Goal: Task Accomplishment & Management: Manage account settings

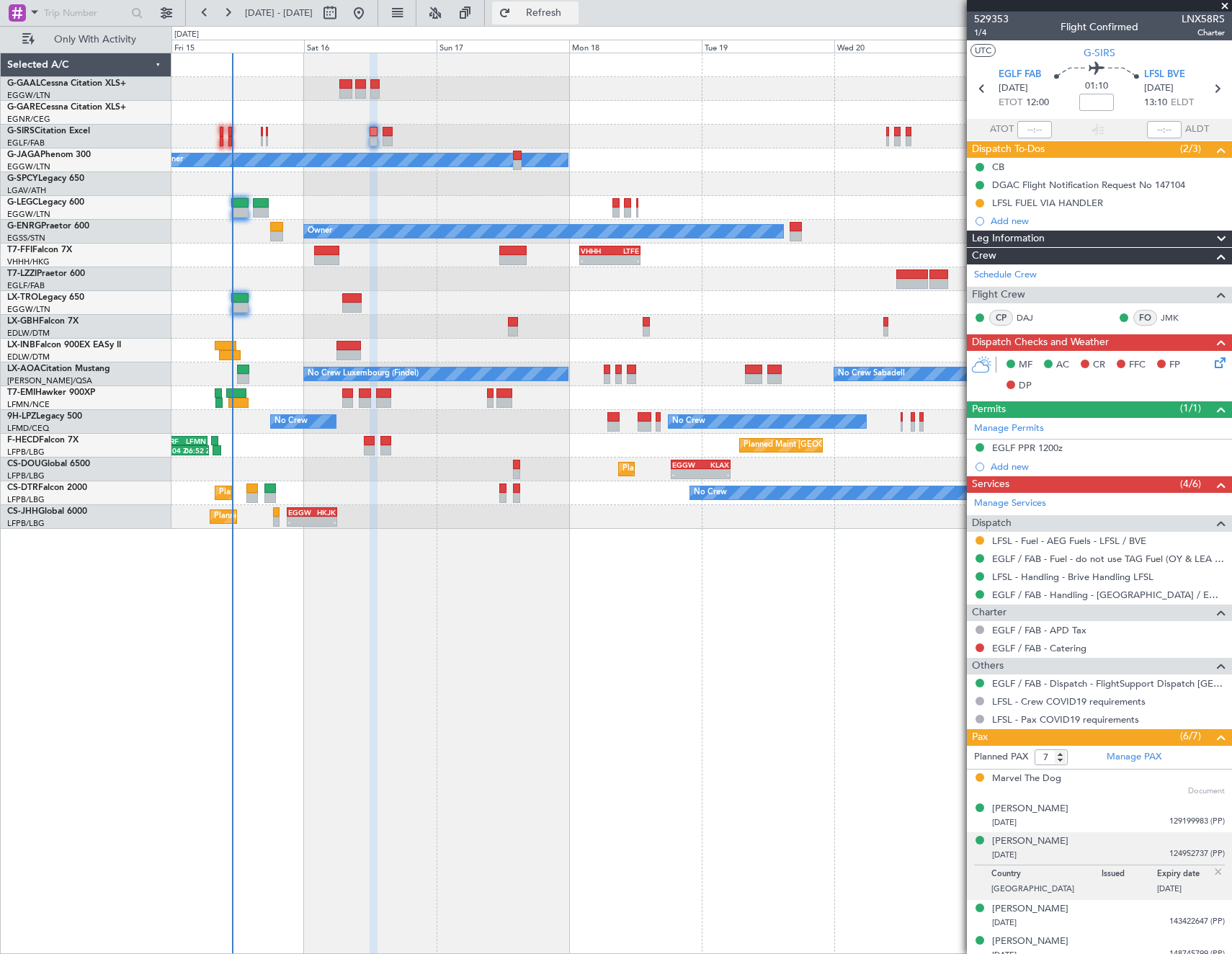
click at [554, 13] on button "Refresh" at bounding box center [535, 13] width 86 height 23
click at [1064, 579] on link "LFSL - Handling - Brive Handling LFSL" at bounding box center [1072, 577] width 161 height 12
click at [571, 14] on span "Refresh" at bounding box center [544, 12] width 61 height 10
click at [1082, 821] on div "[DATE] 129199983 (PP)" at bounding box center [1109, 823] width 233 height 15
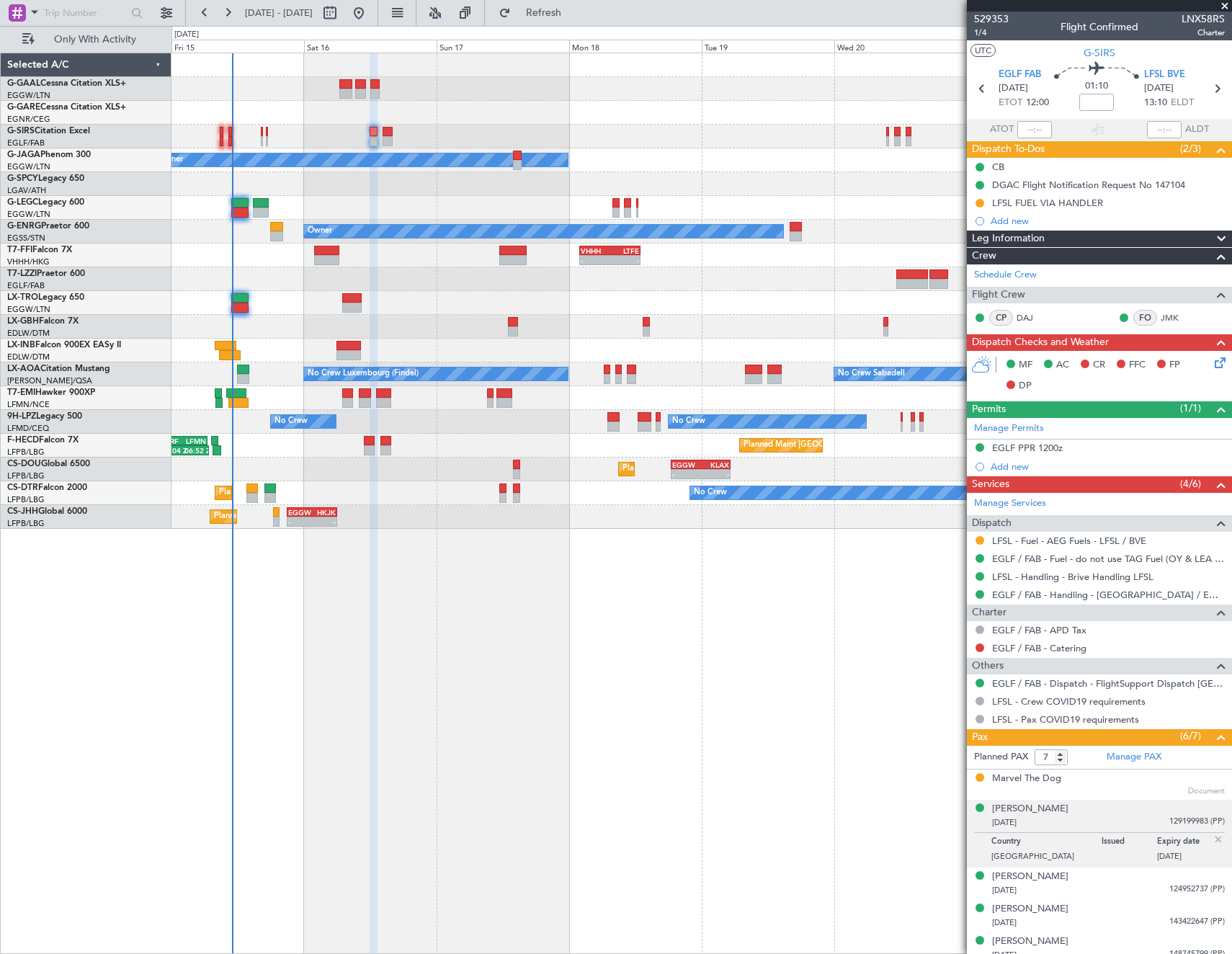
click at [1082, 821] on div "[DATE] 129199983 (PP)" at bounding box center [1109, 823] width 233 height 15
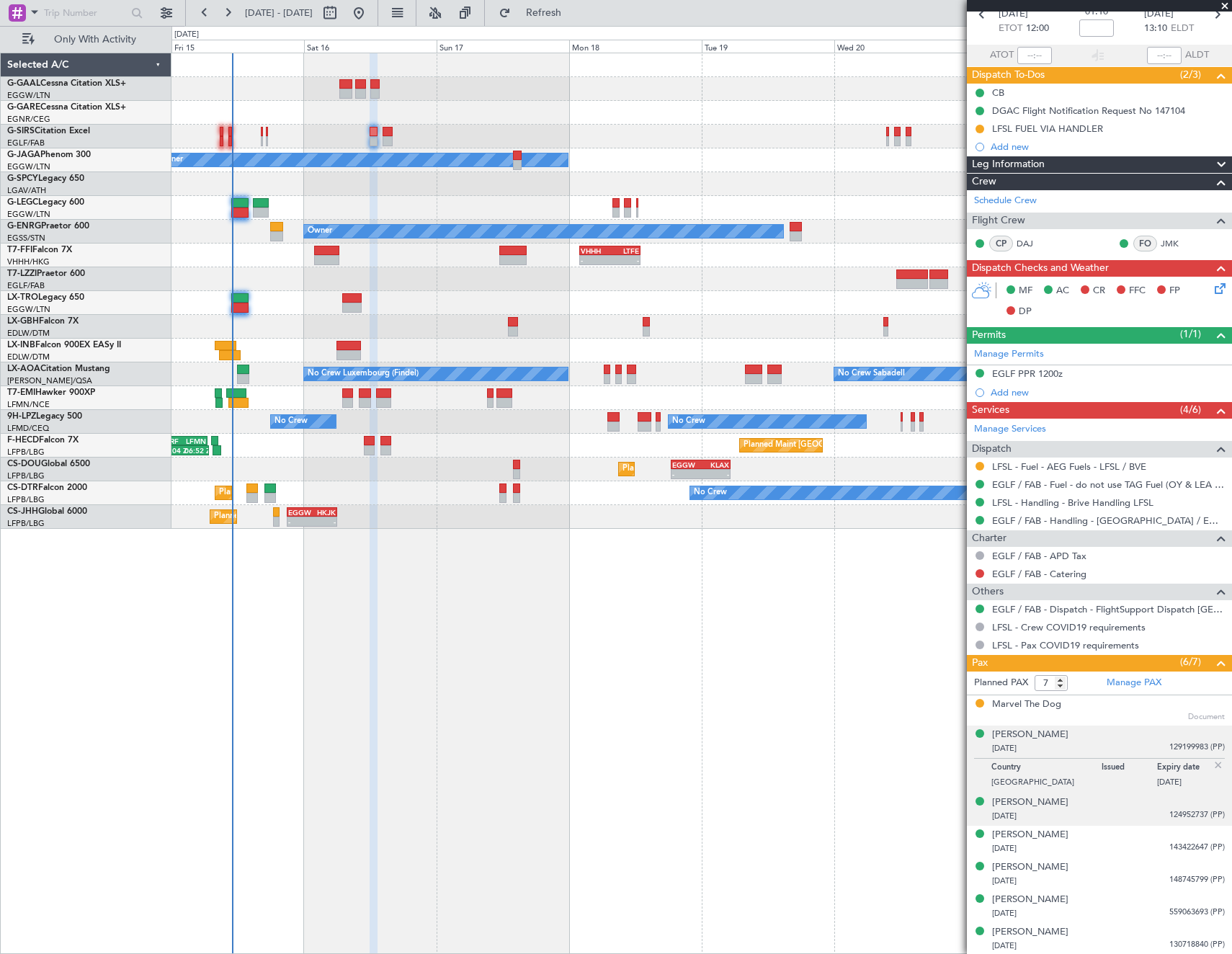
scroll to position [75, 0]
click at [1059, 811] on div "[DATE] 124952737 (PP)" at bounding box center [1109, 816] width 233 height 15
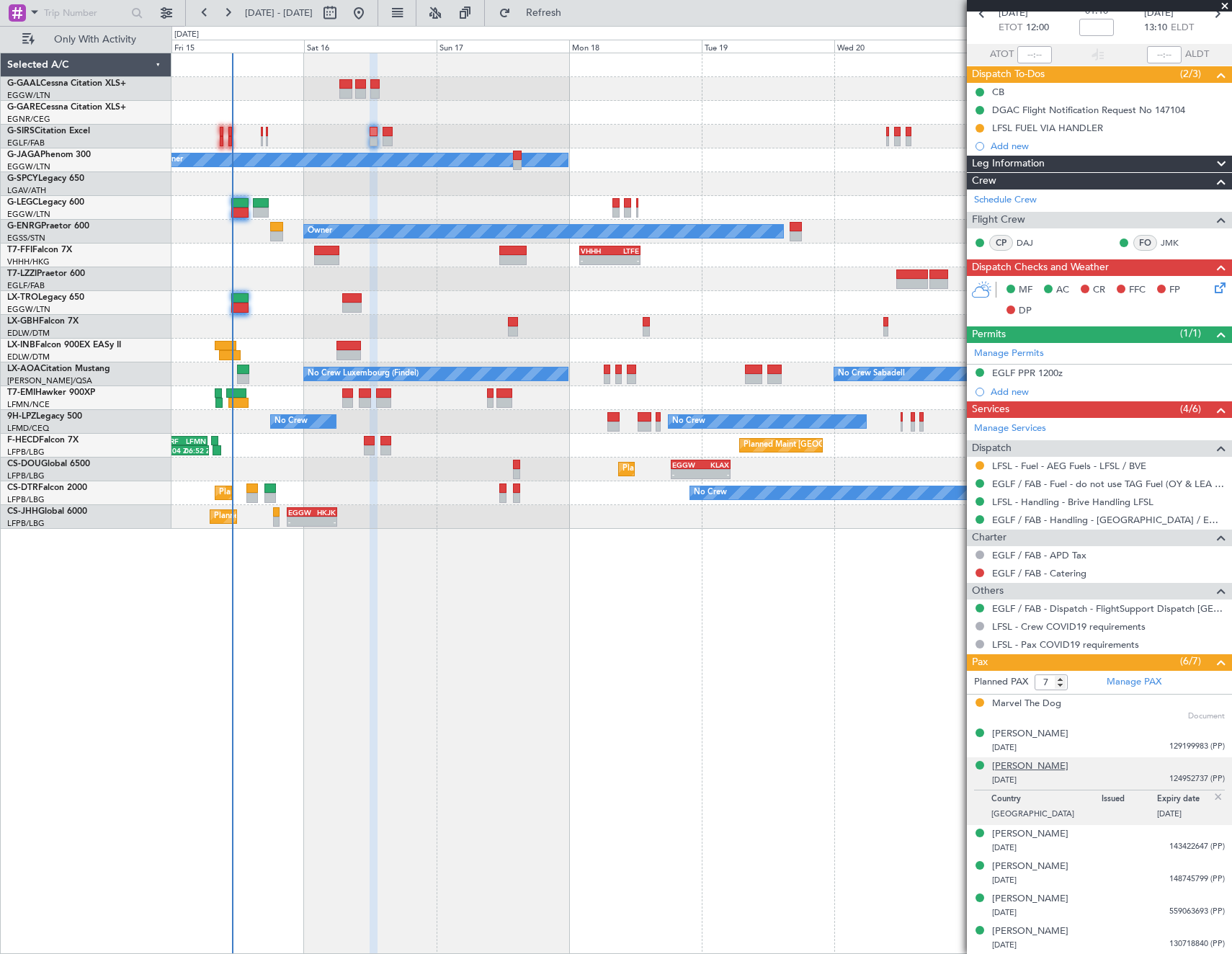
click at [1005, 762] on div "[PERSON_NAME]" at bounding box center [1030, 767] width 76 height 15
click at [1040, 767] on div "[PERSON_NAME]" at bounding box center [1030, 767] width 76 height 15
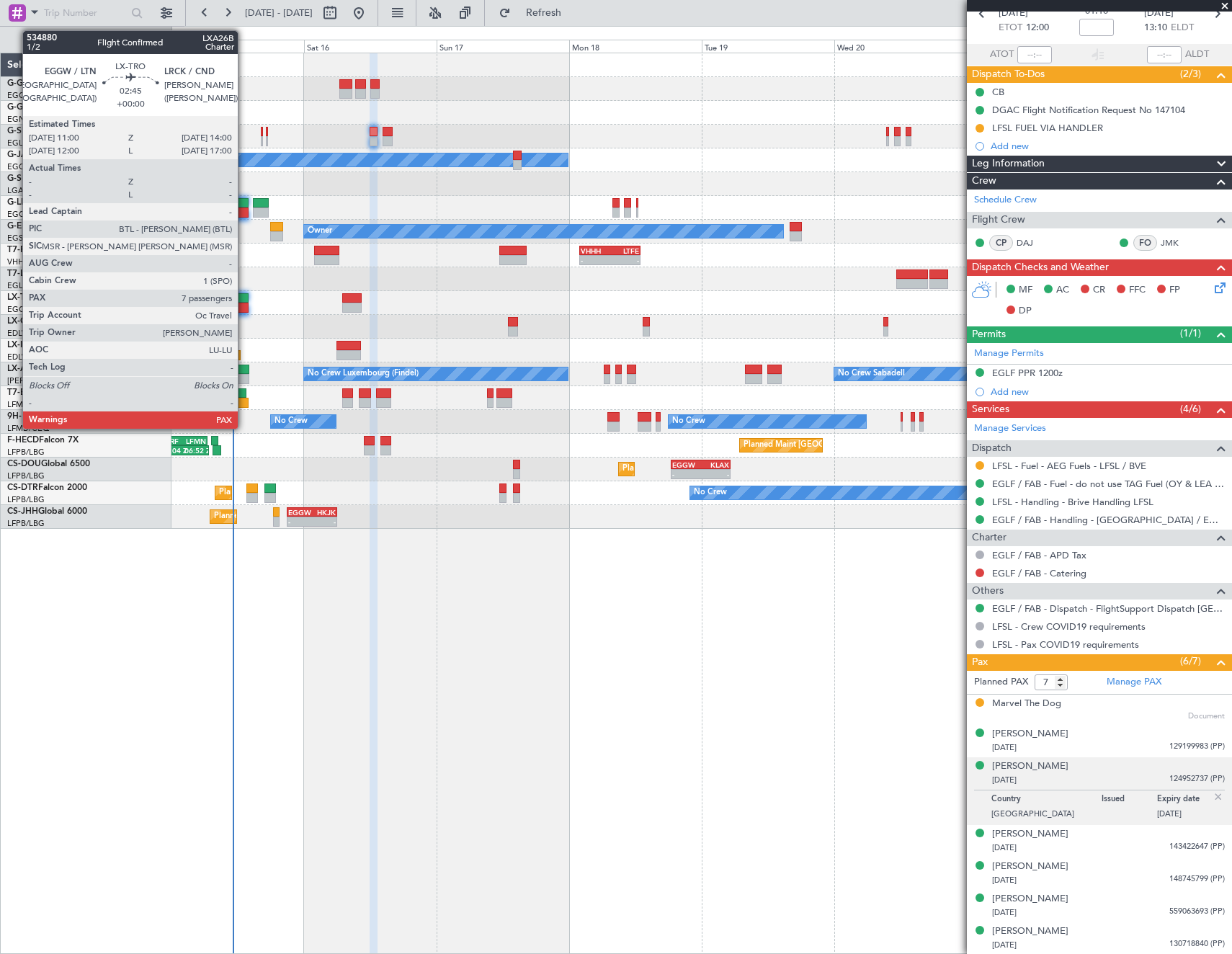
click at [244, 301] on div at bounding box center [239, 298] width 16 height 10
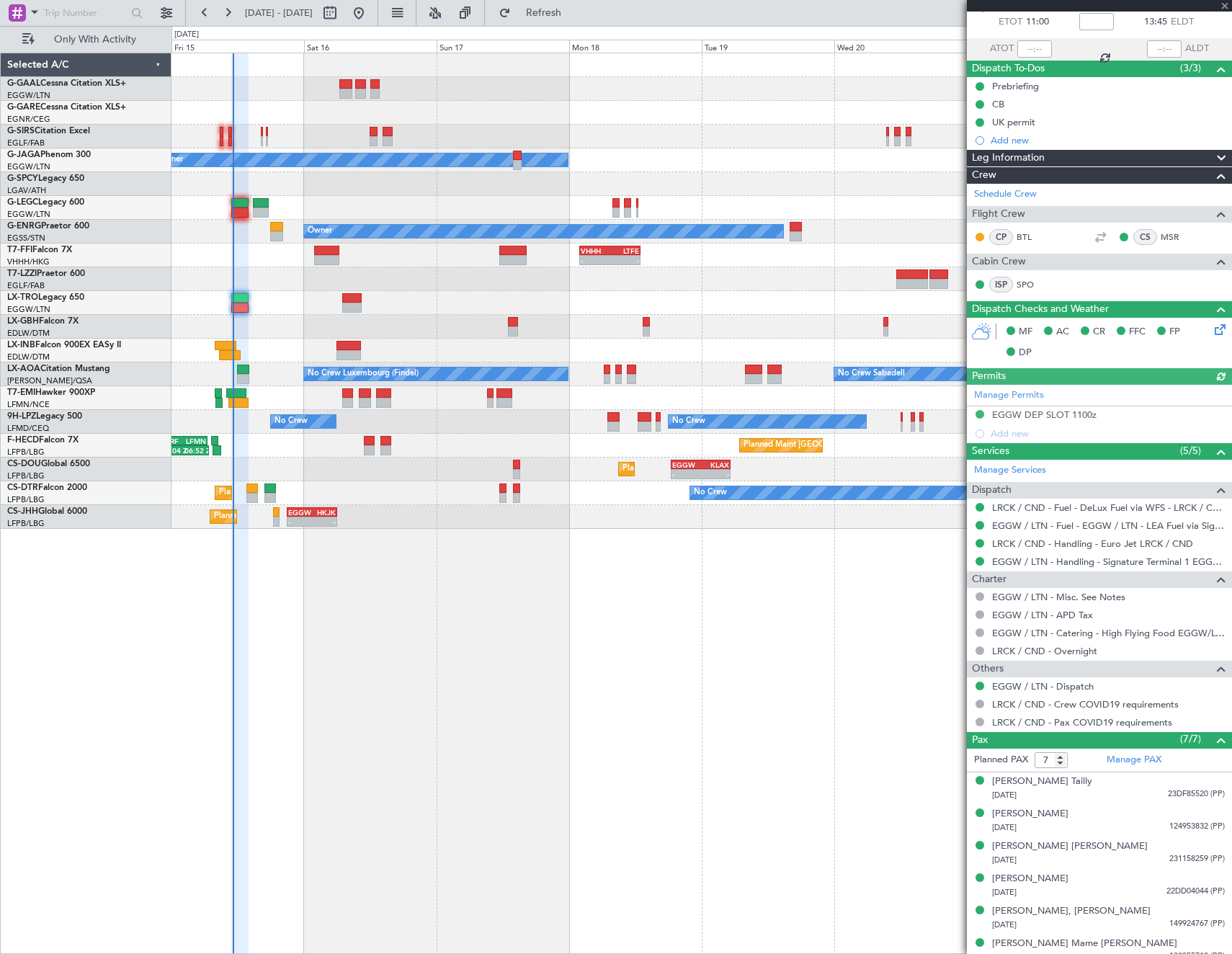
scroll to position [126, 0]
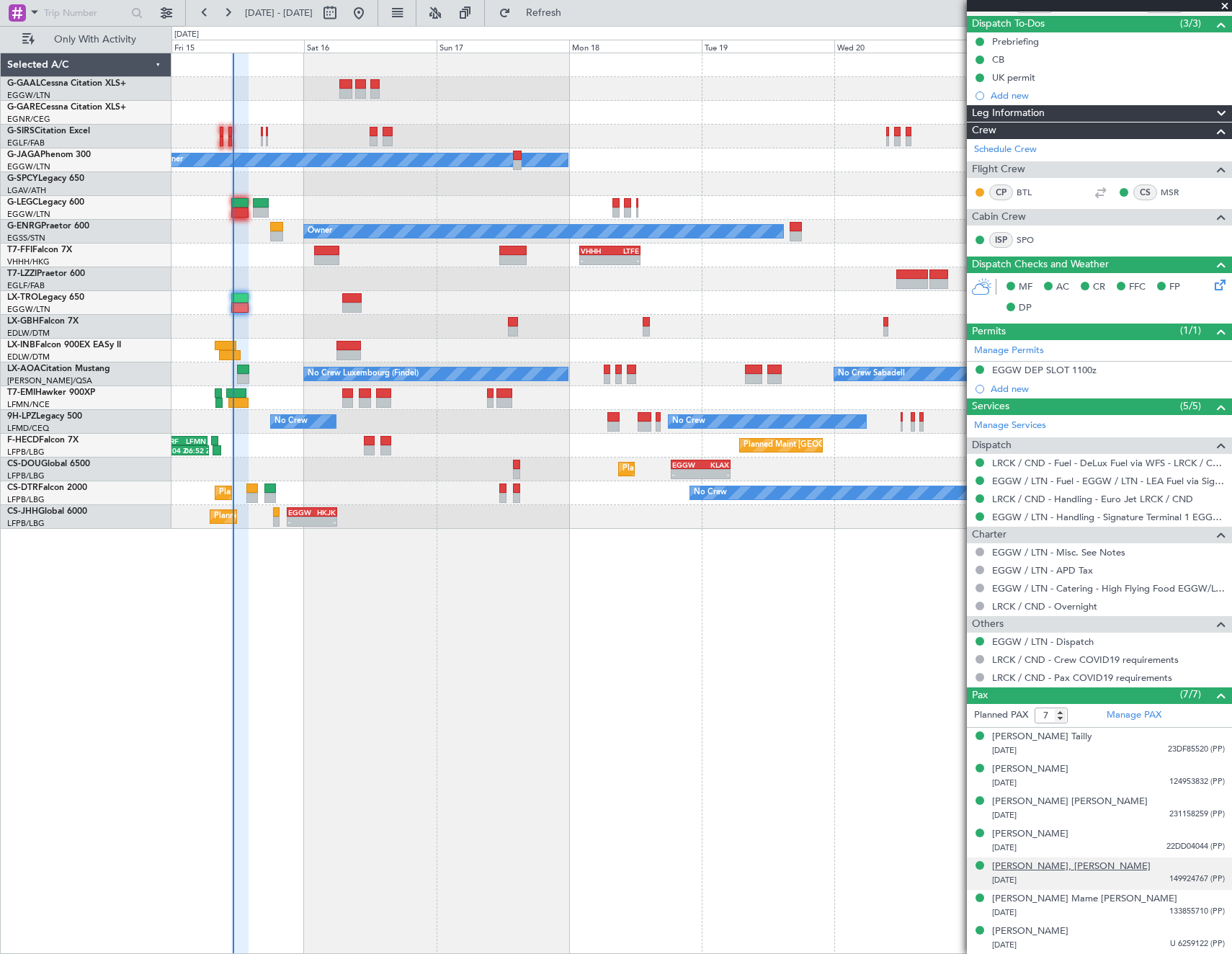
click at [1071, 868] on div "[PERSON_NAME], [PERSON_NAME]" at bounding box center [1072, 867] width 159 height 15
click at [574, 8] on span "Refresh" at bounding box center [544, 12] width 61 height 10
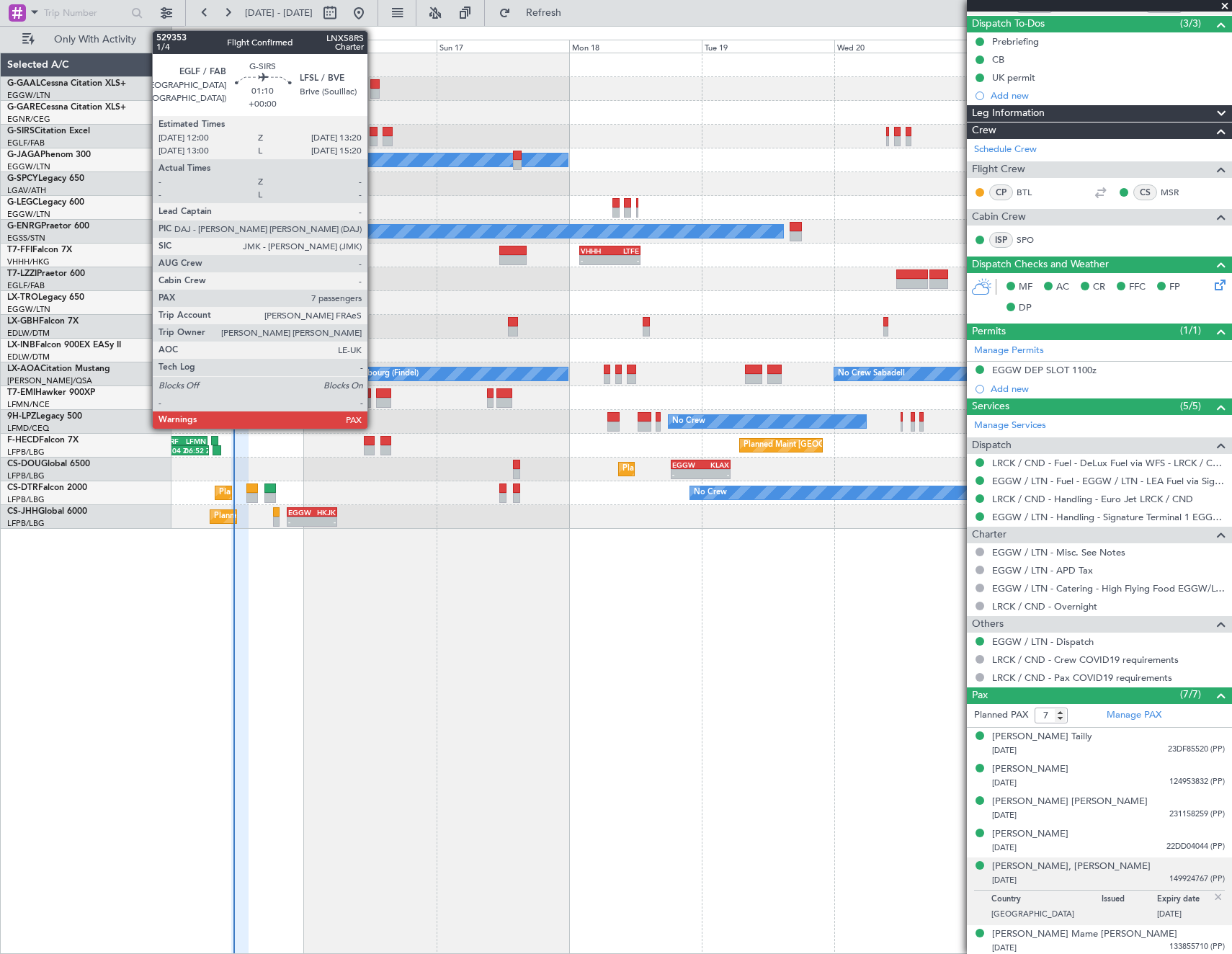
click at [374, 134] on div at bounding box center [373, 131] width 8 height 10
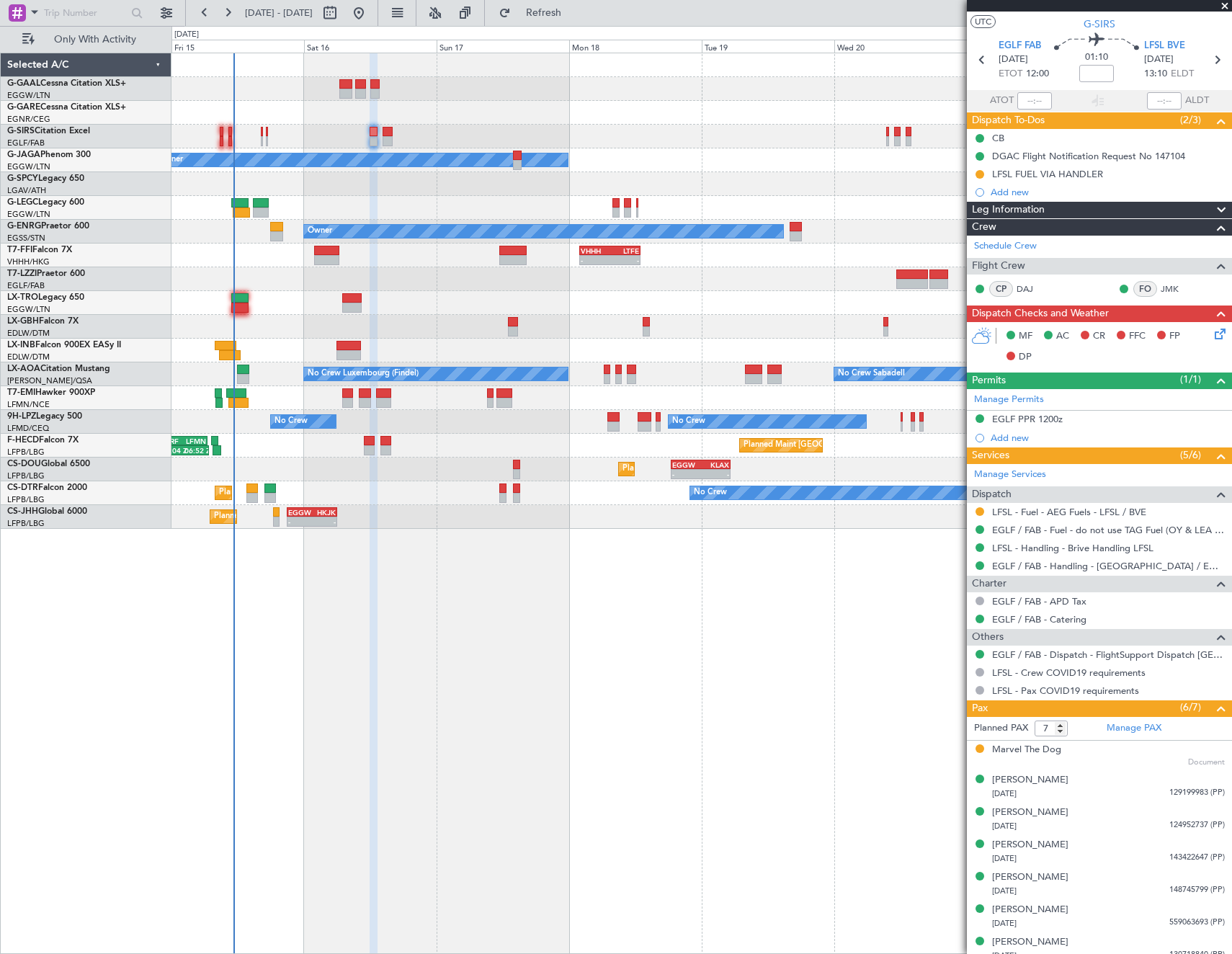
scroll to position [39, 0]
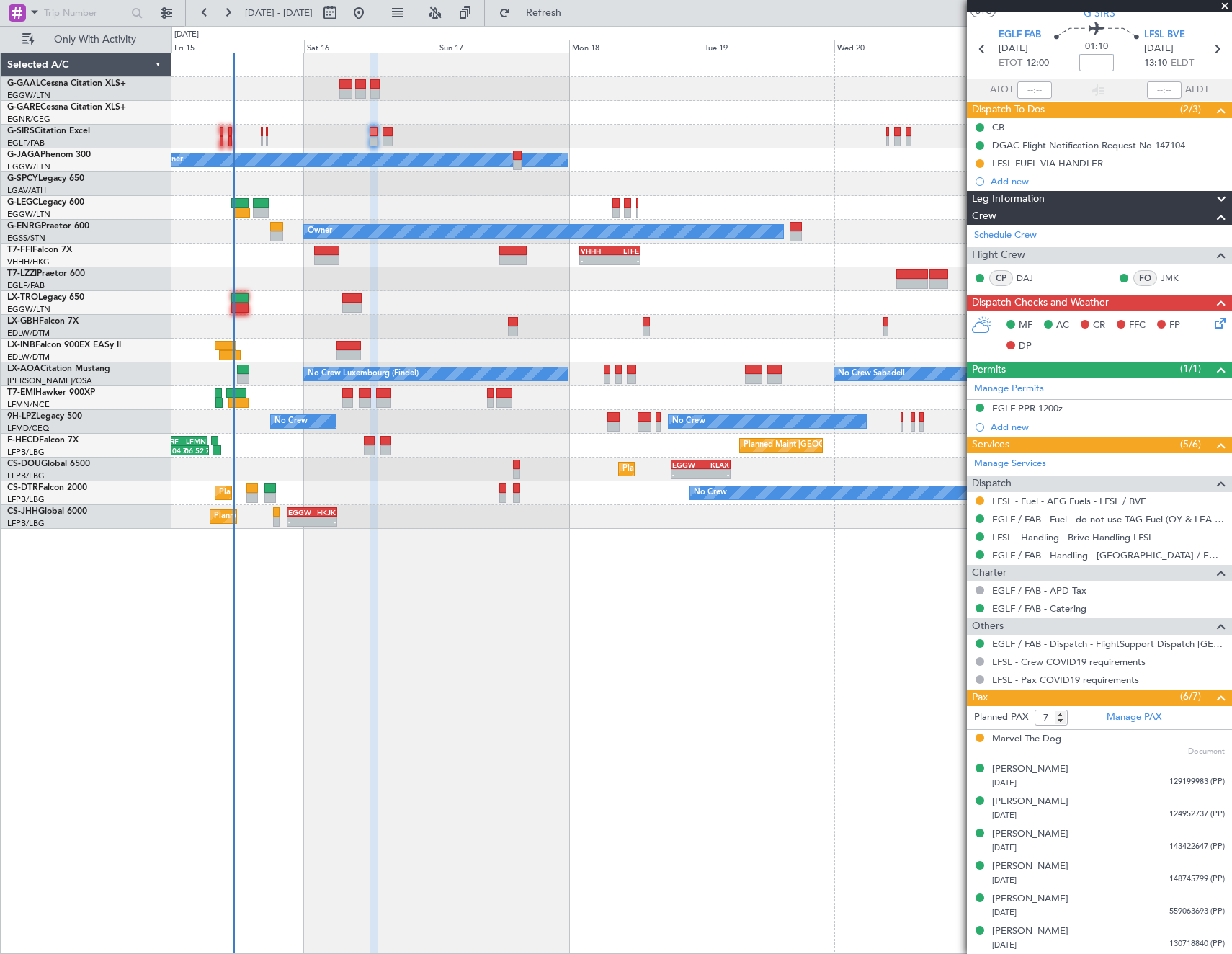
click at [1100, 59] on input at bounding box center [1096, 62] width 35 height 17
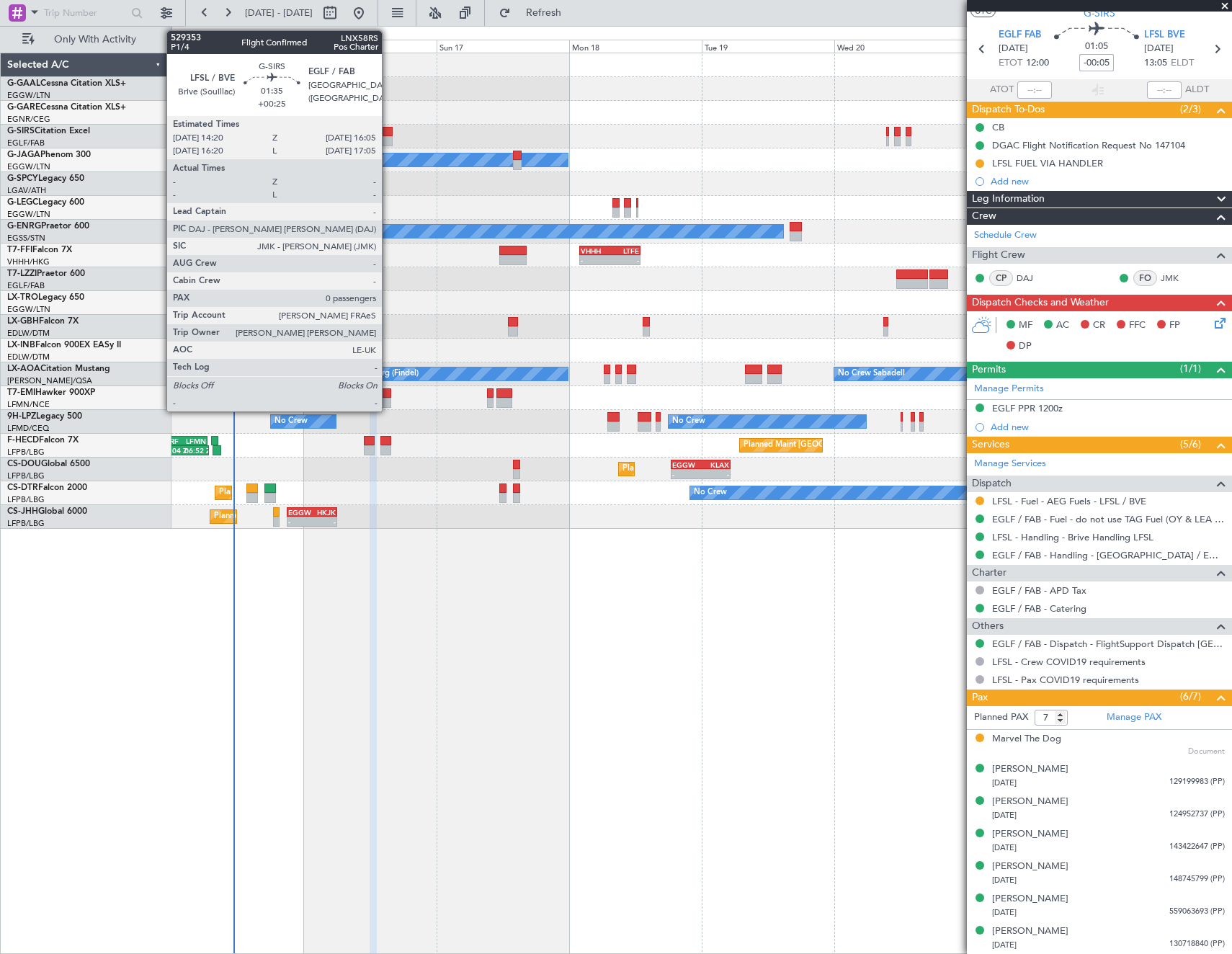
click at [389, 128] on div at bounding box center [387, 131] width 10 height 10
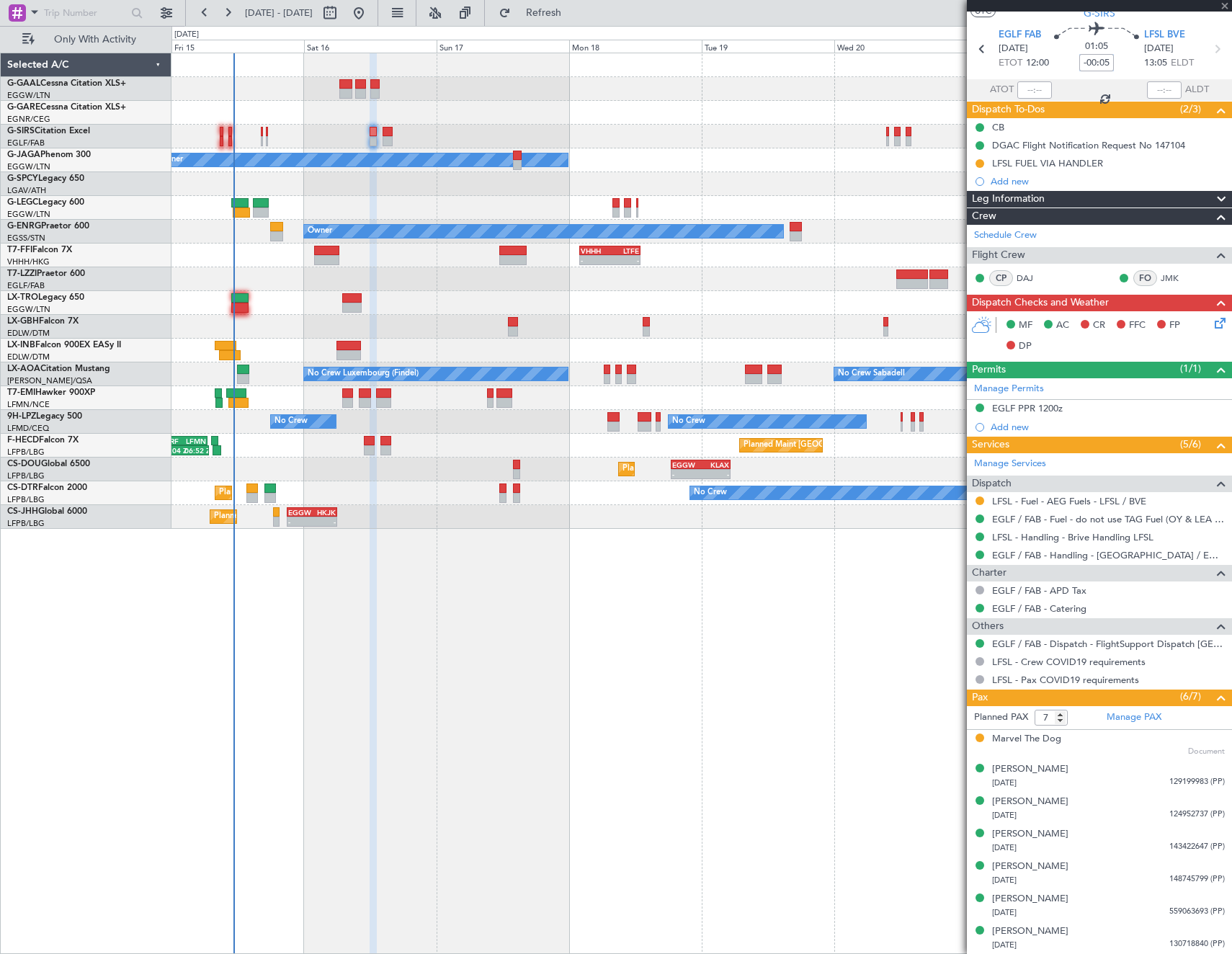
type input "+00:25"
type input "0"
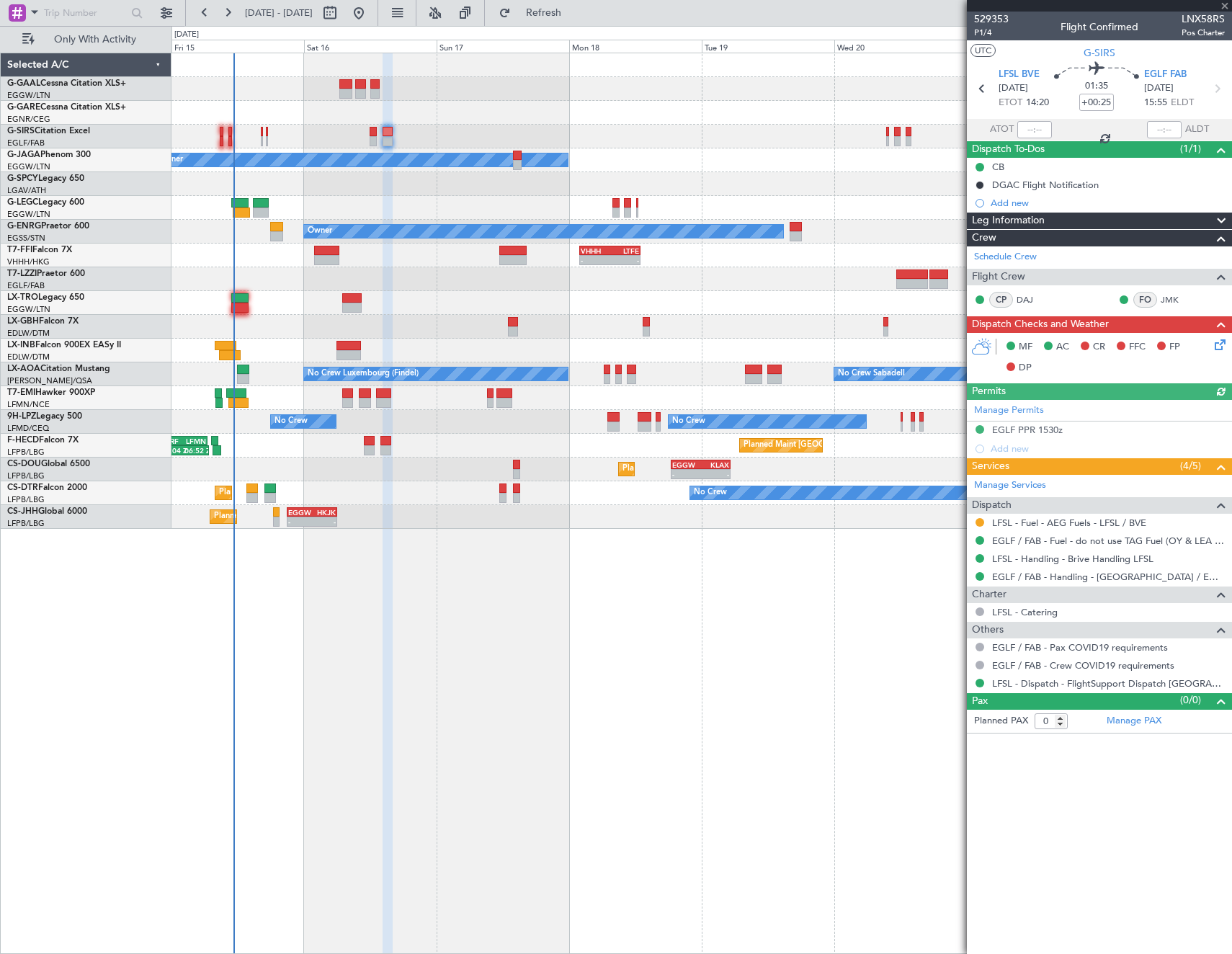
click at [1042, 800] on article "529353 P1/4 Flight Confirmed LNX58RS Pos Charter UTC G-SIRS LFSL BVE 16/08/2025…" at bounding box center [1099, 483] width 265 height 942
click at [1103, 102] on input "+00:25" at bounding box center [1096, 103] width 35 height 17
click at [1093, 866] on article "529353 P1/4 Flight Confirmed LNX58RS Pos Charter UTC G-SIRS LFSL BVE 16/08/2025…" at bounding box center [1099, 483] width 265 height 942
type input "+00:00"
click at [1097, 107] on input at bounding box center [1096, 103] width 35 height 17
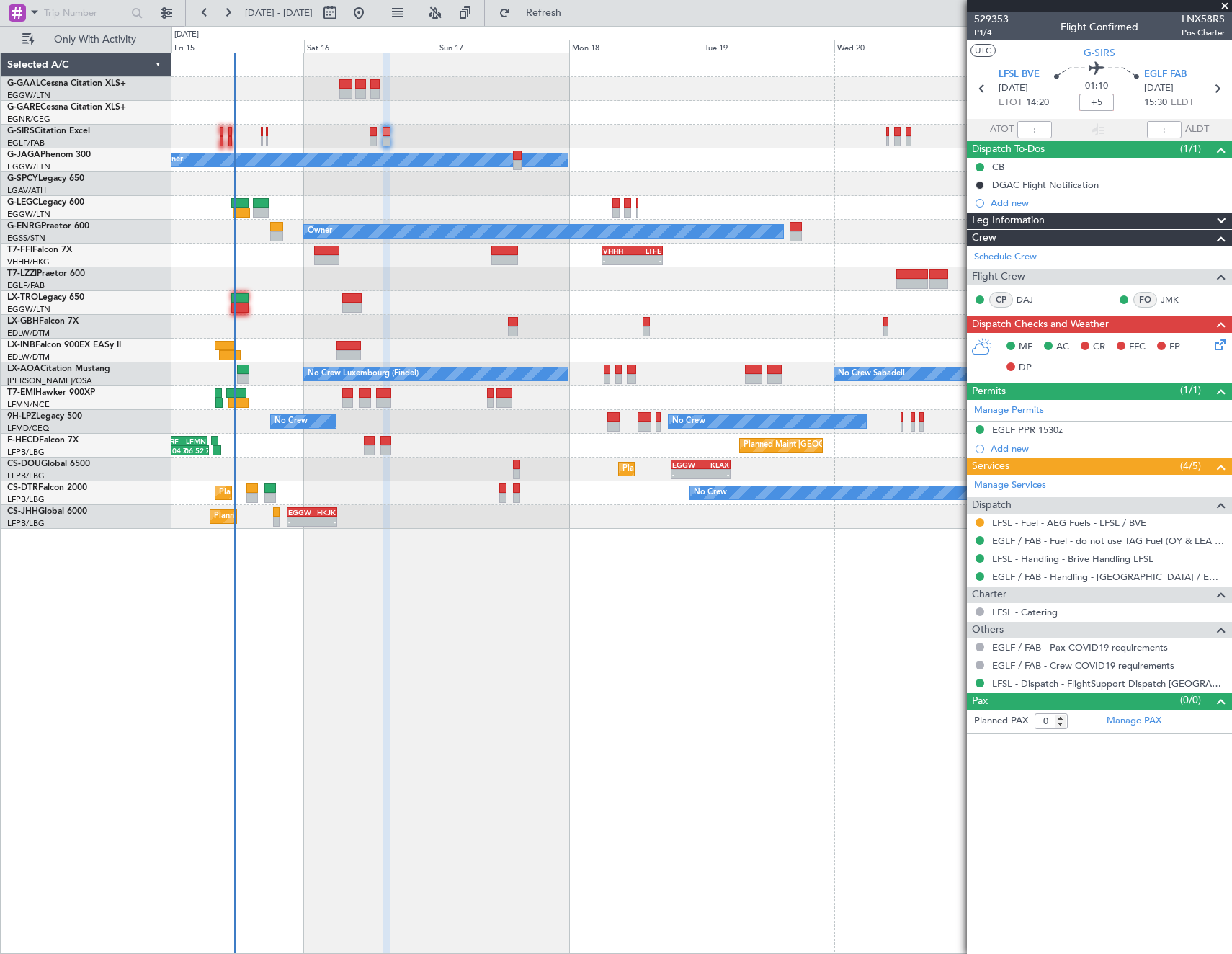
type input "+00:05"
click at [1066, 817] on article "529353 P1/4 Flight Confirmed LNX58RS Pos Charter UTC G-SIRS LFSL BVE 16/08/2025…" at bounding box center [1099, 483] width 265 height 942
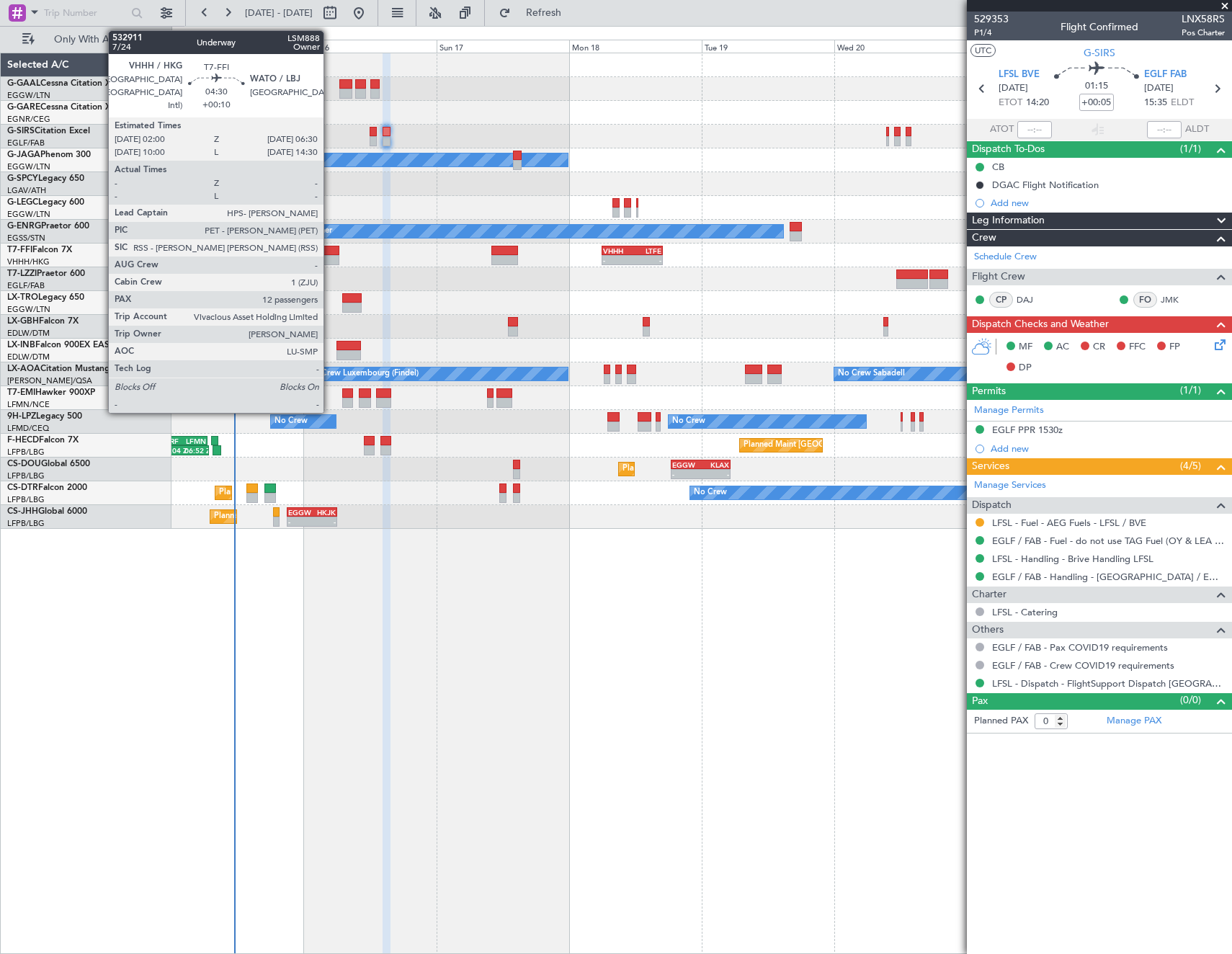
click at [330, 256] on div at bounding box center [326, 260] width 25 height 10
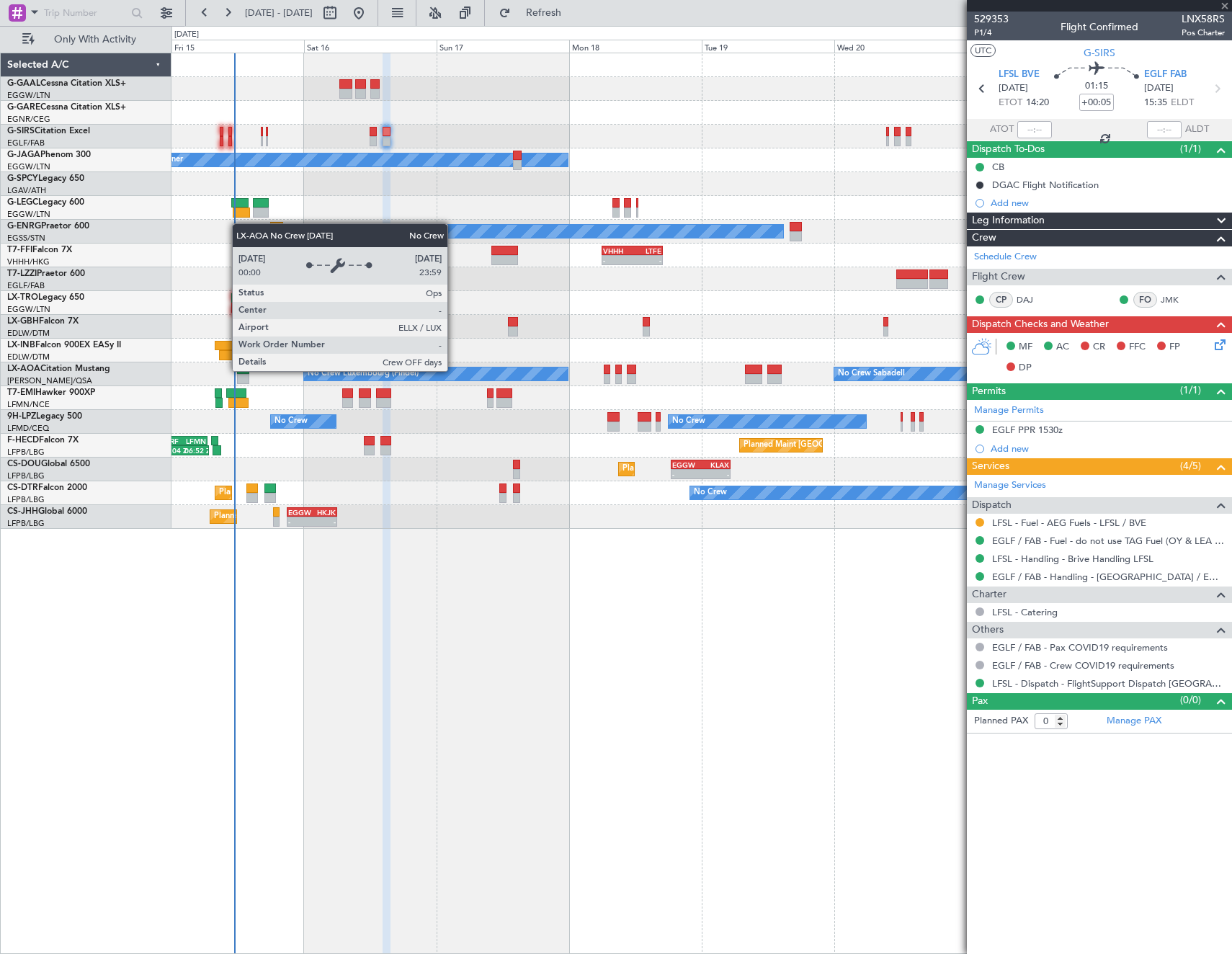
type input "+00:10"
type input "12"
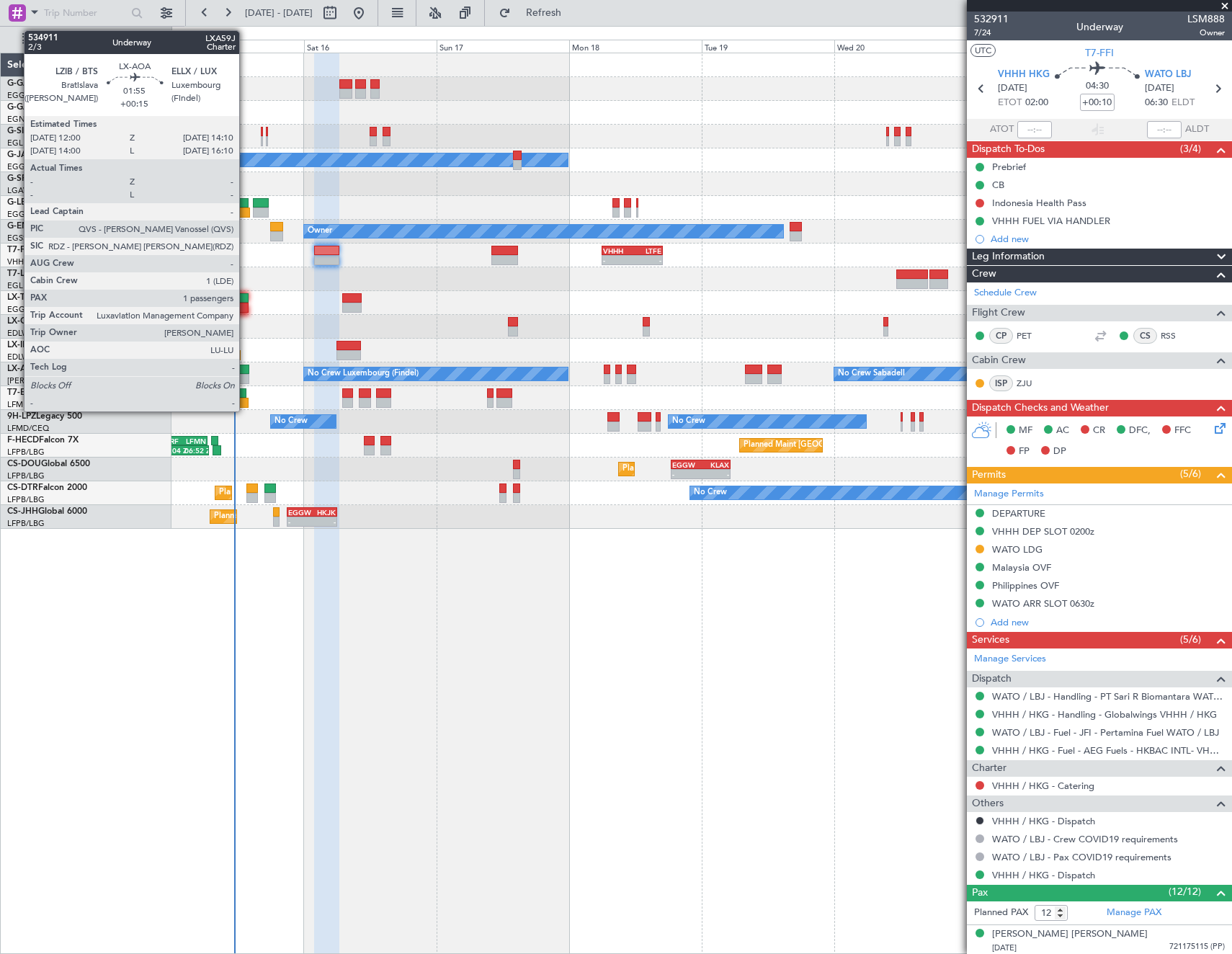
click at [246, 371] on div at bounding box center [243, 369] width 12 height 10
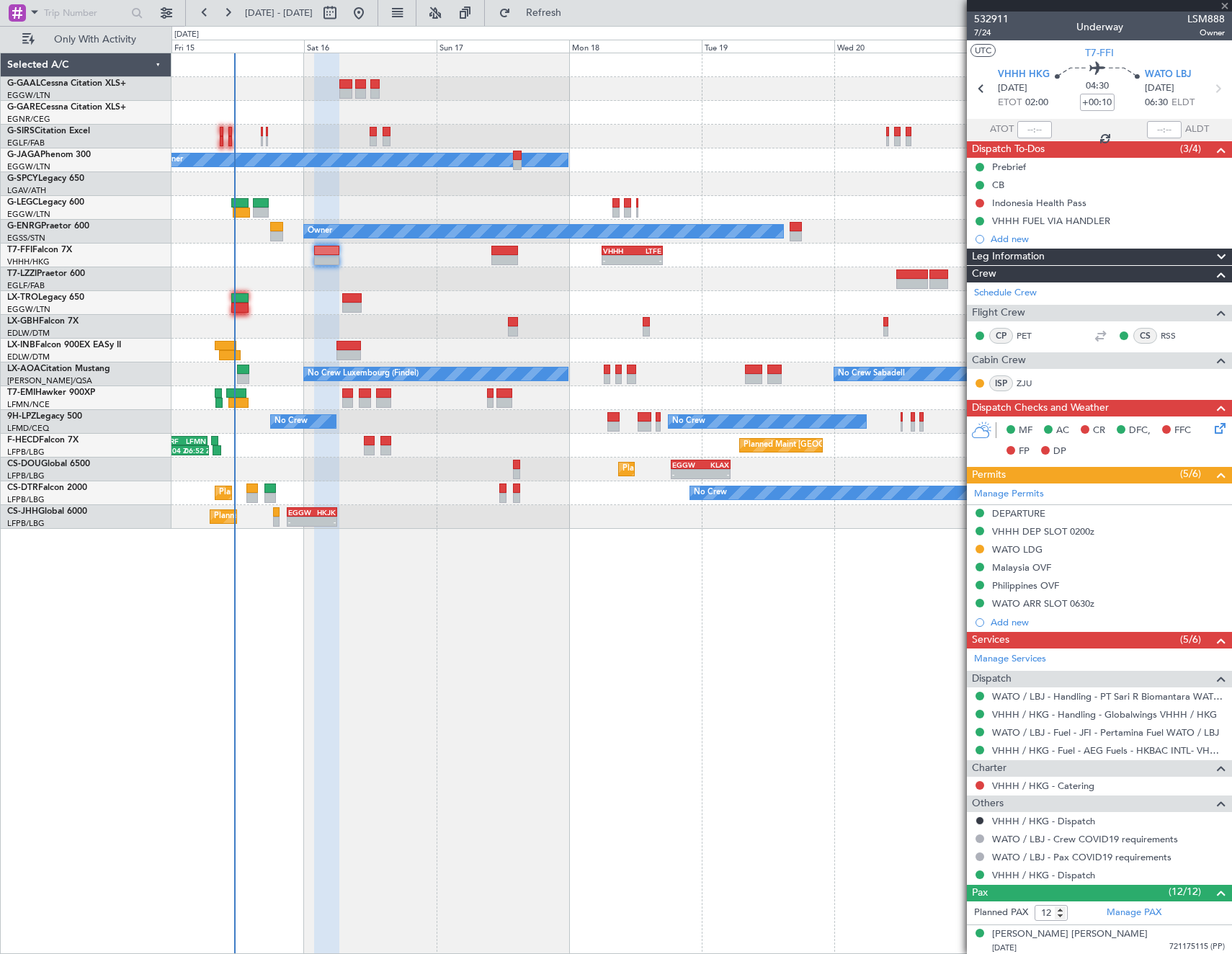
type input "+00:15"
type input "1"
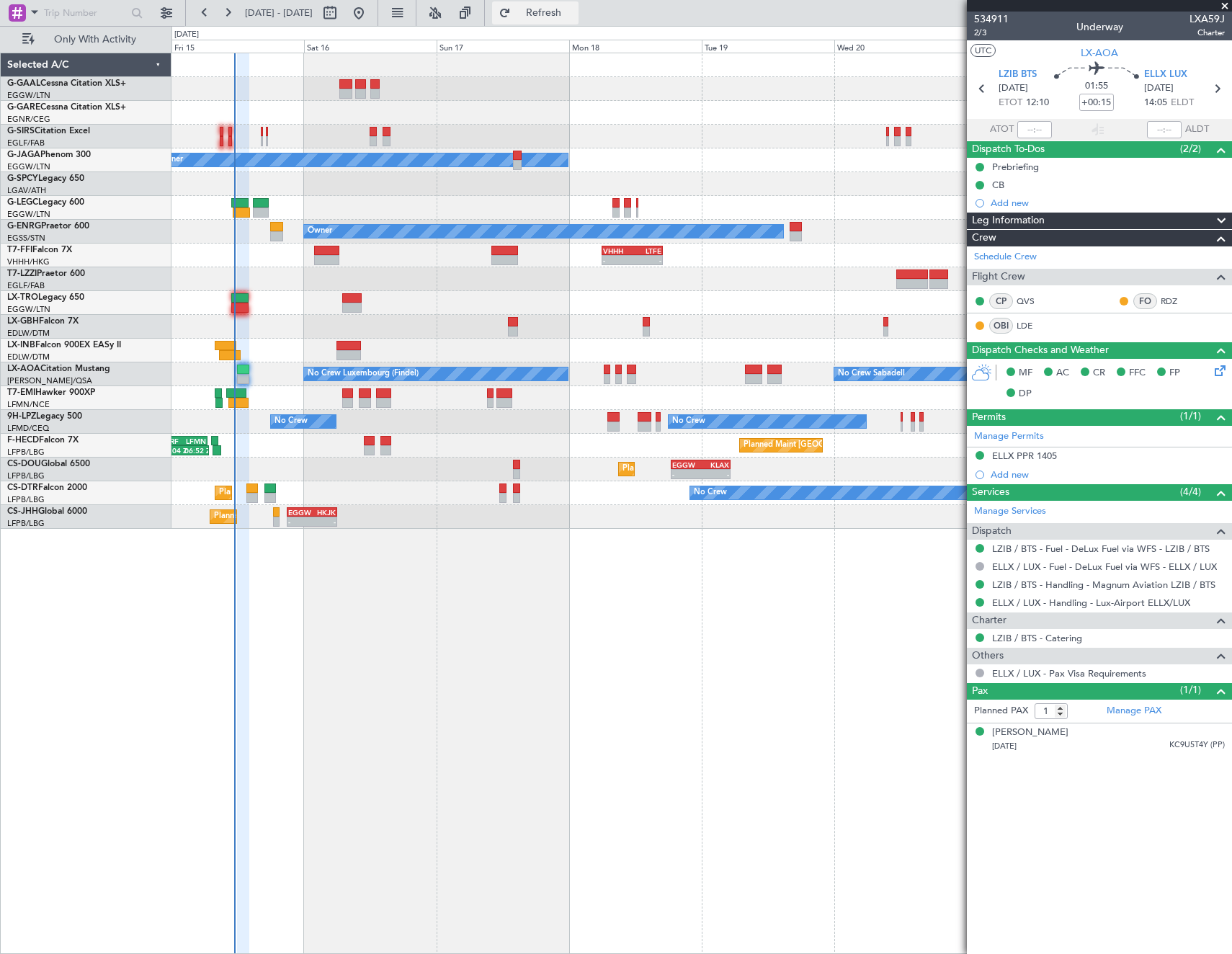
click at [574, 10] on span "Refresh" at bounding box center [544, 12] width 61 height 10
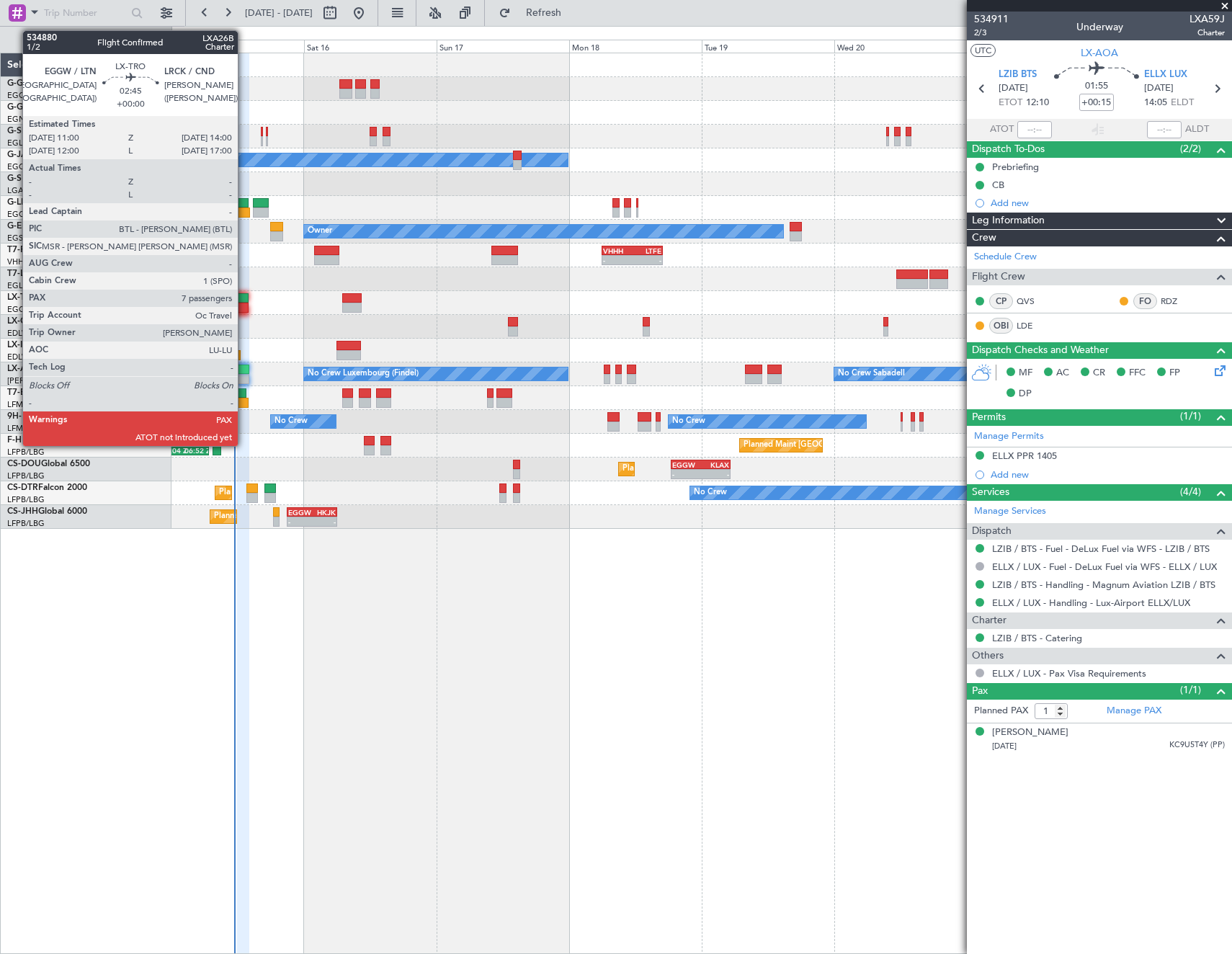
click at [244, 311] on div at bounding box center [239, 308] width 16 height 10
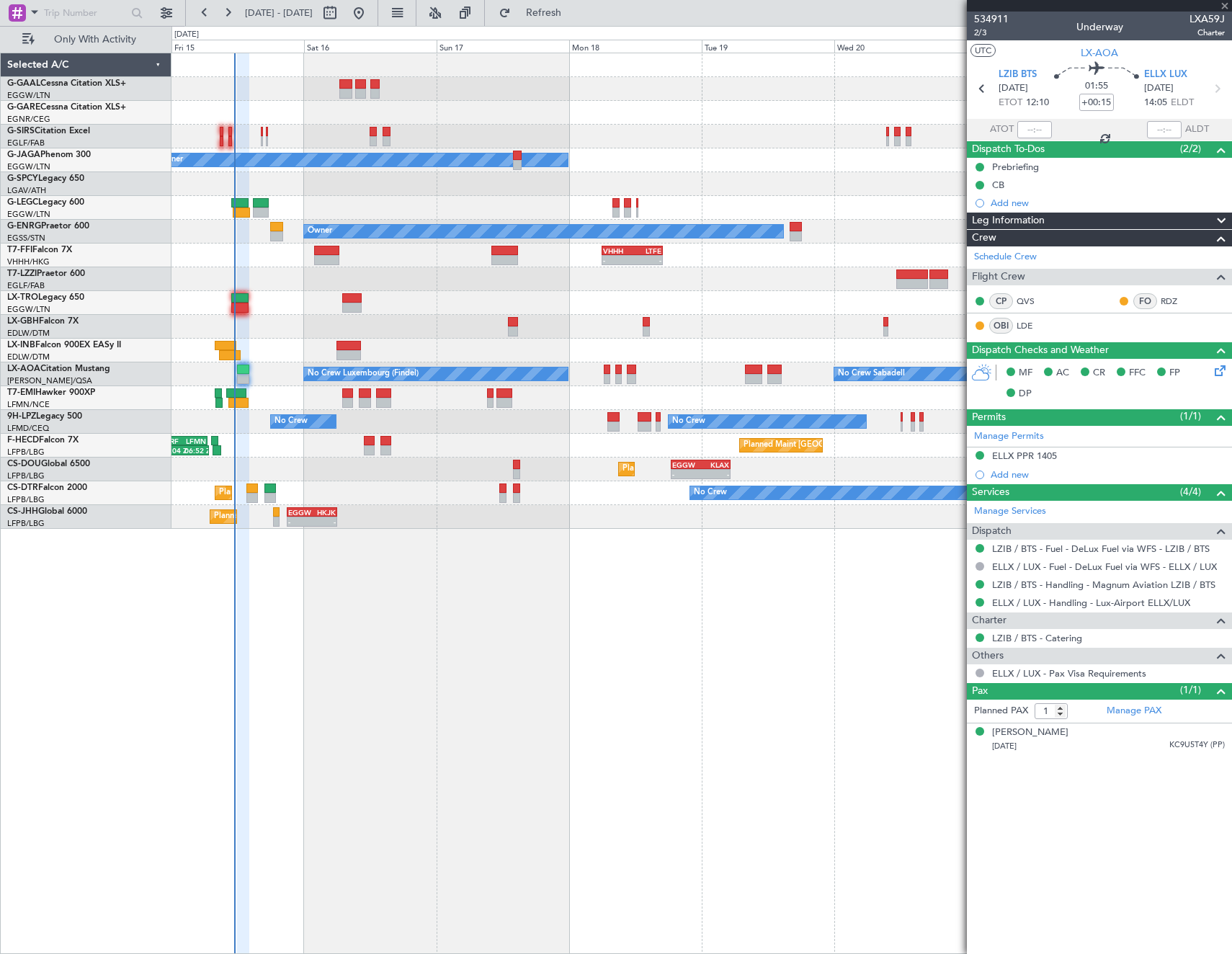
type input "7"
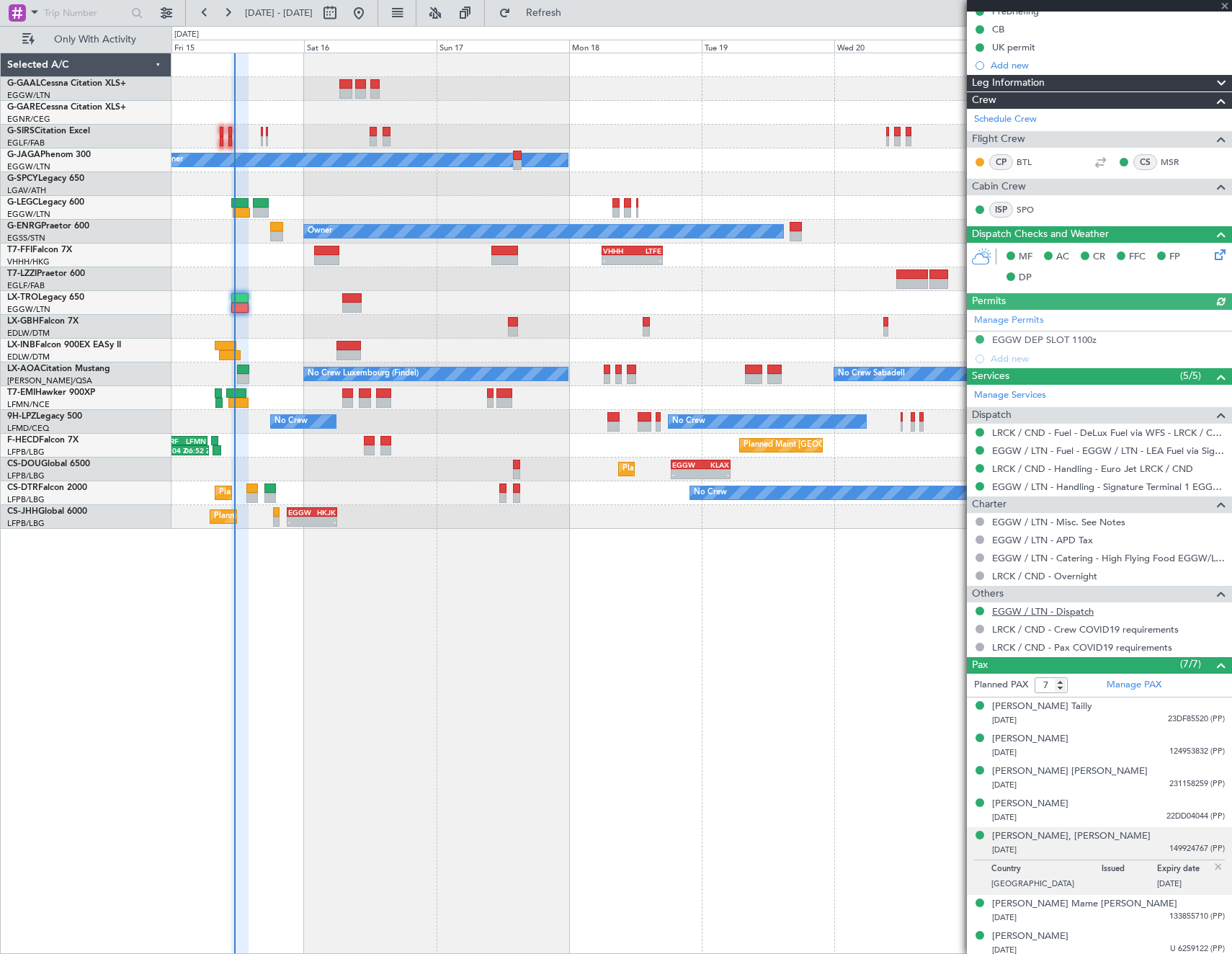
scroll to position [160, 0]
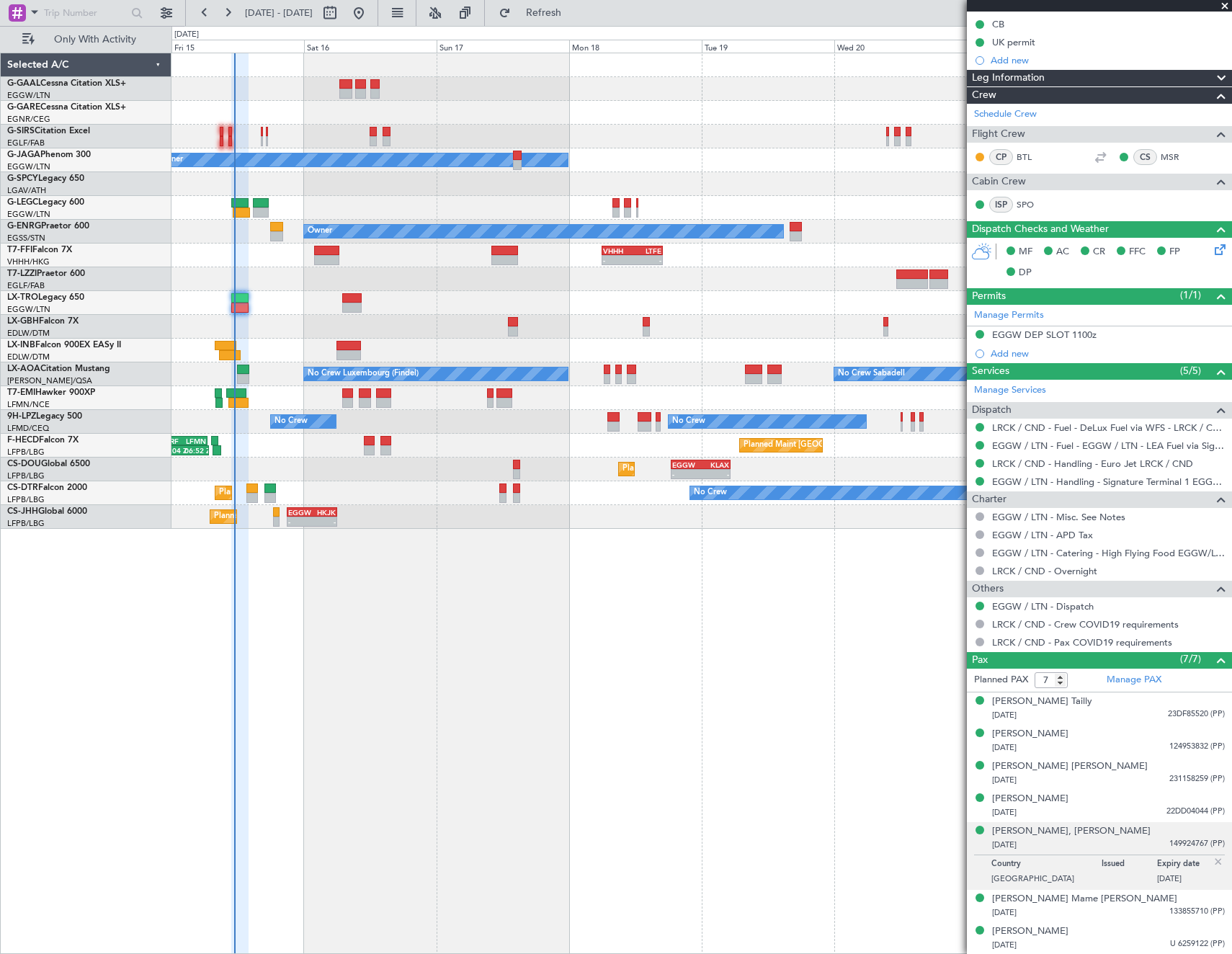
click at [1212, 858] on img at bounding box center [1218, 861] width 13 height 13
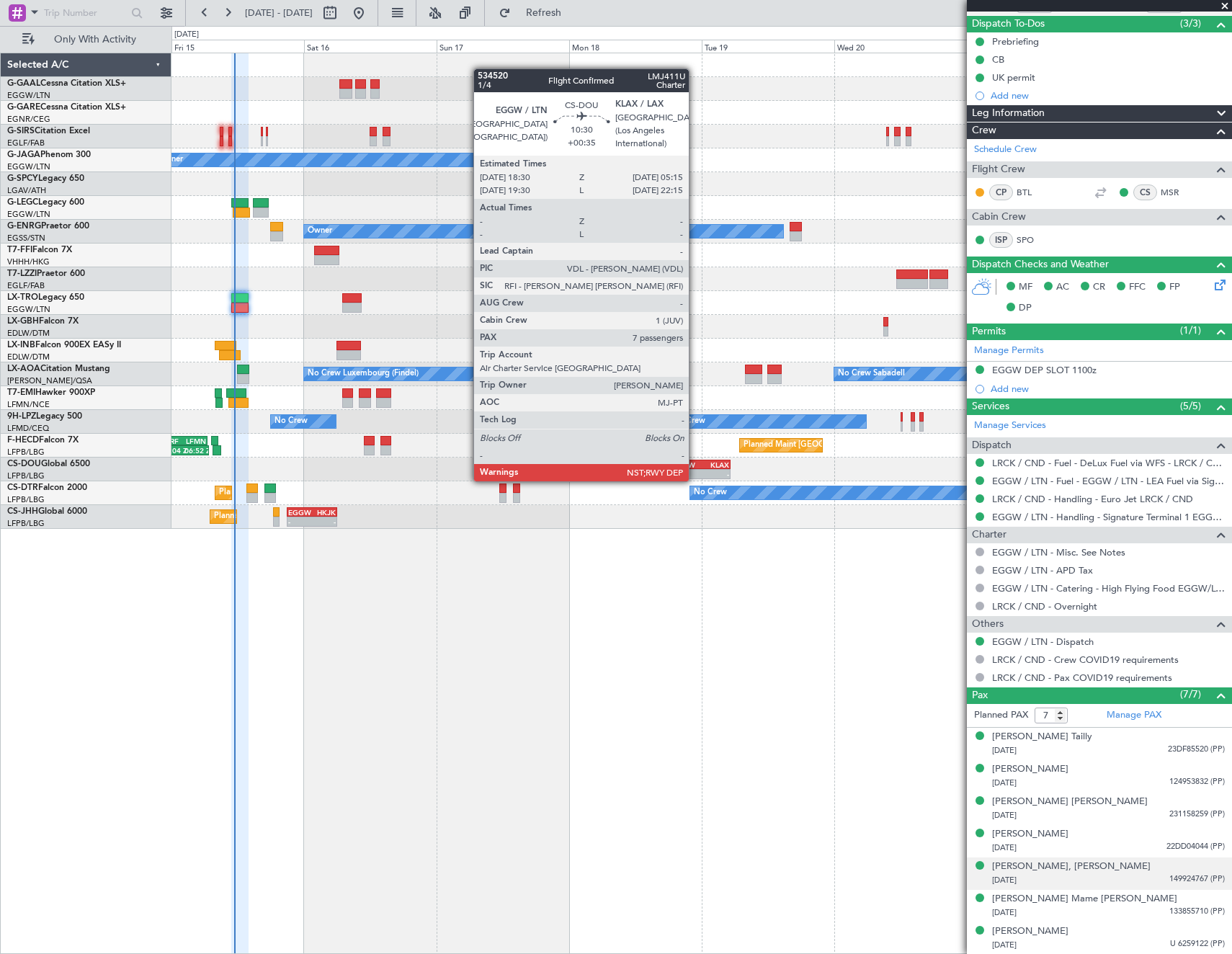
click at [695, 467] on div "EGGW" at bounding box center [686, 464] width 28 height 8
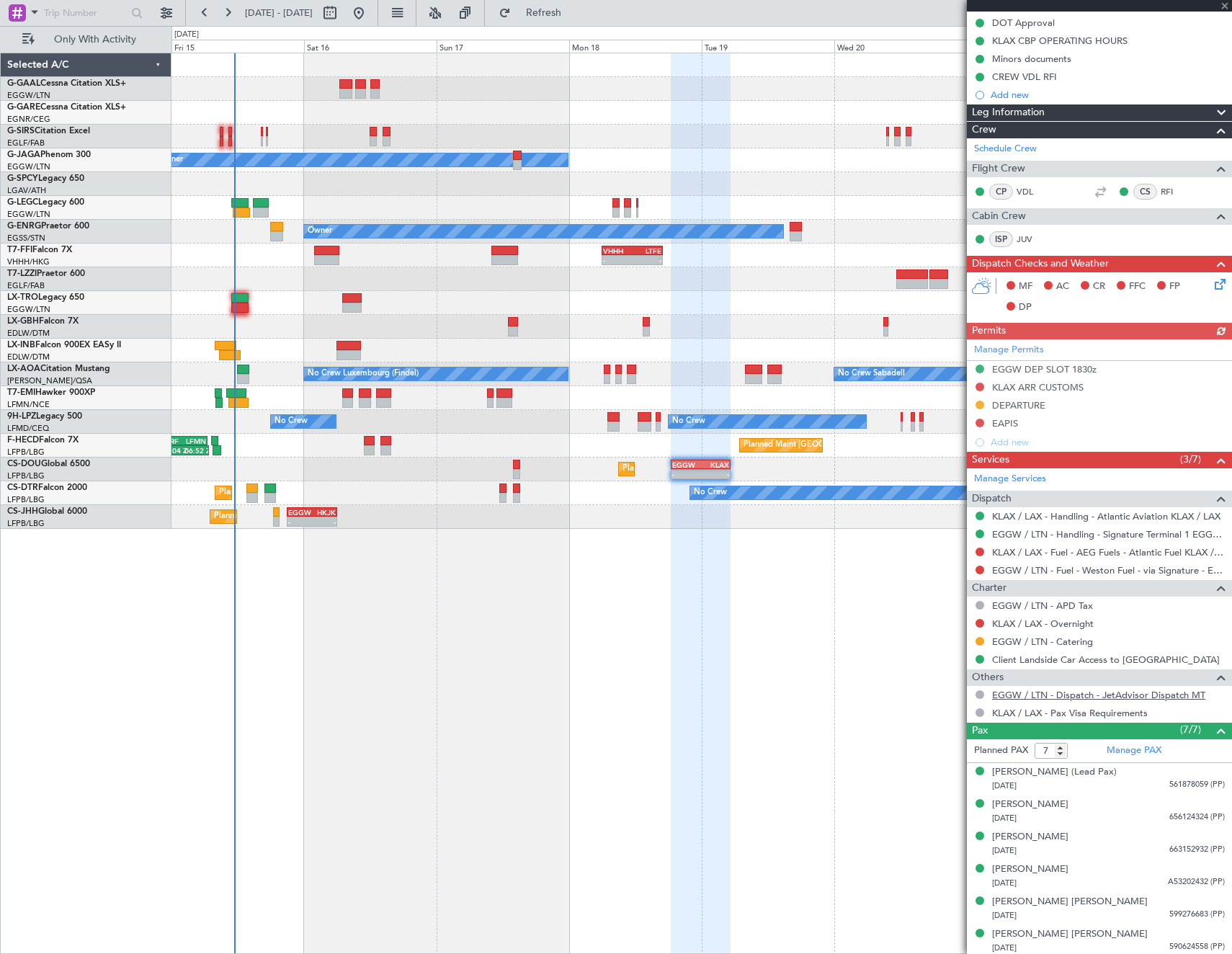
scroll to position [270, 0]
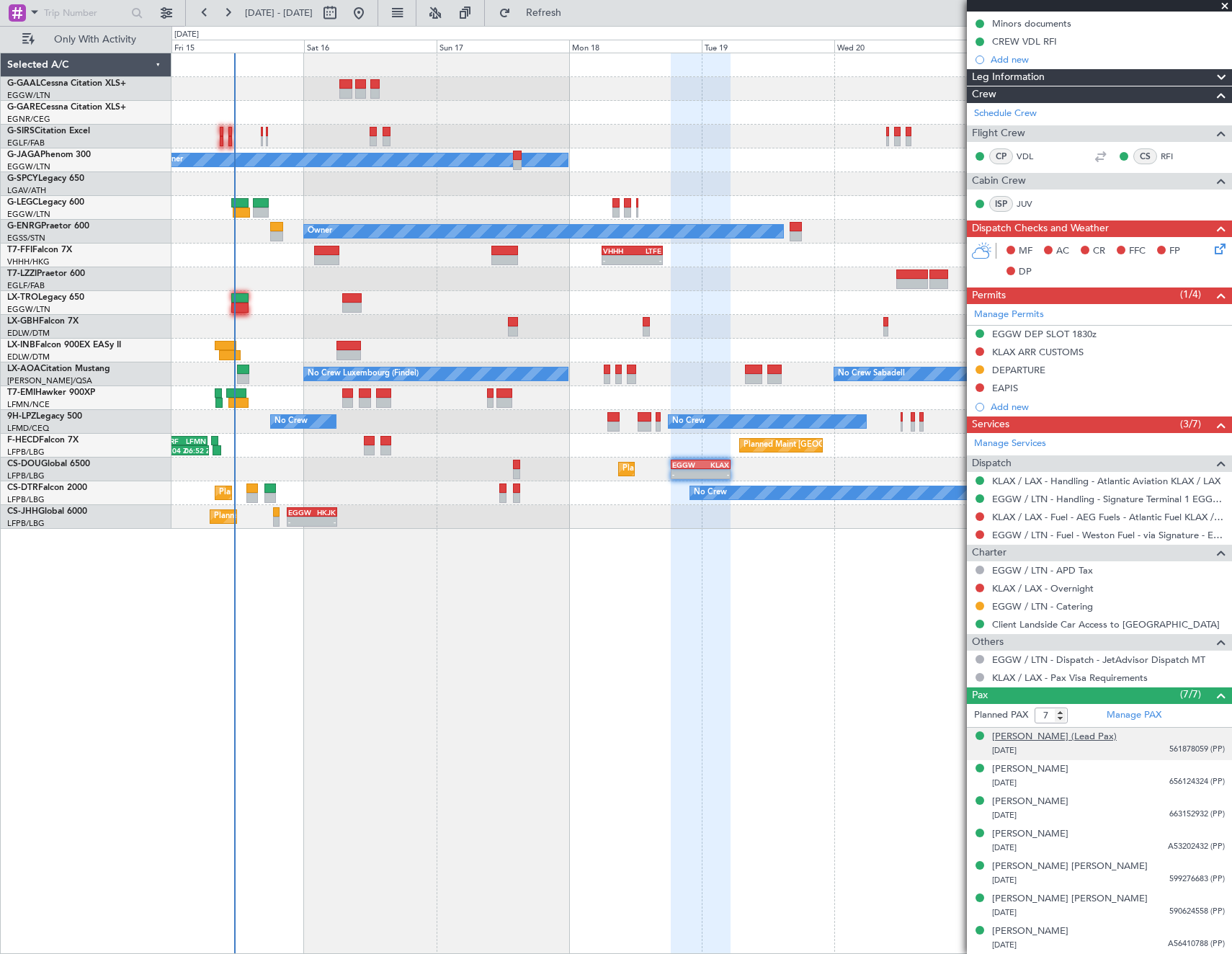
click at [1063, 737] on div "Sandra Anette Bullock (Lead Pax)" at bounding box center [1055, 737] width 125 height 15
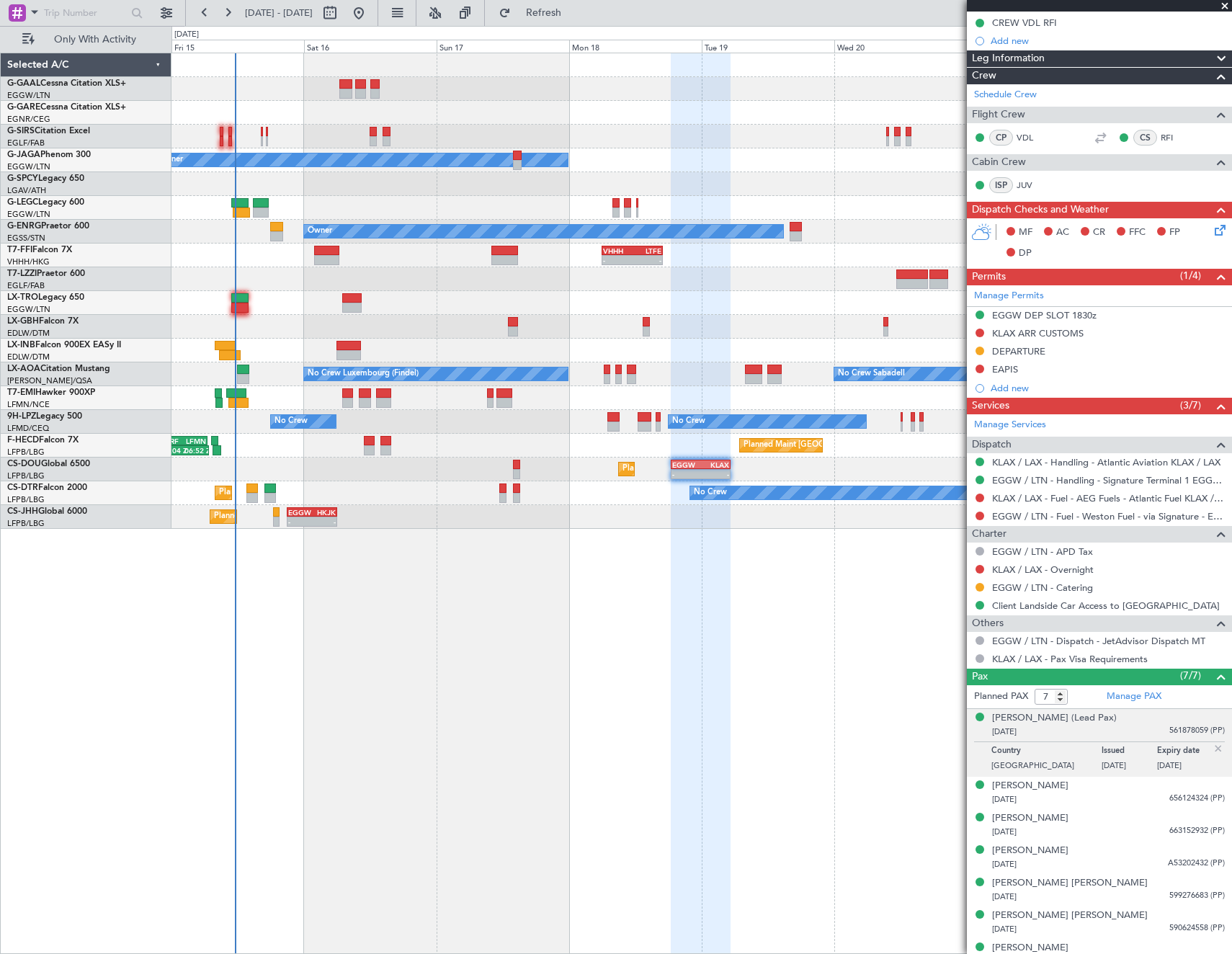
scroll to position [305, 0]
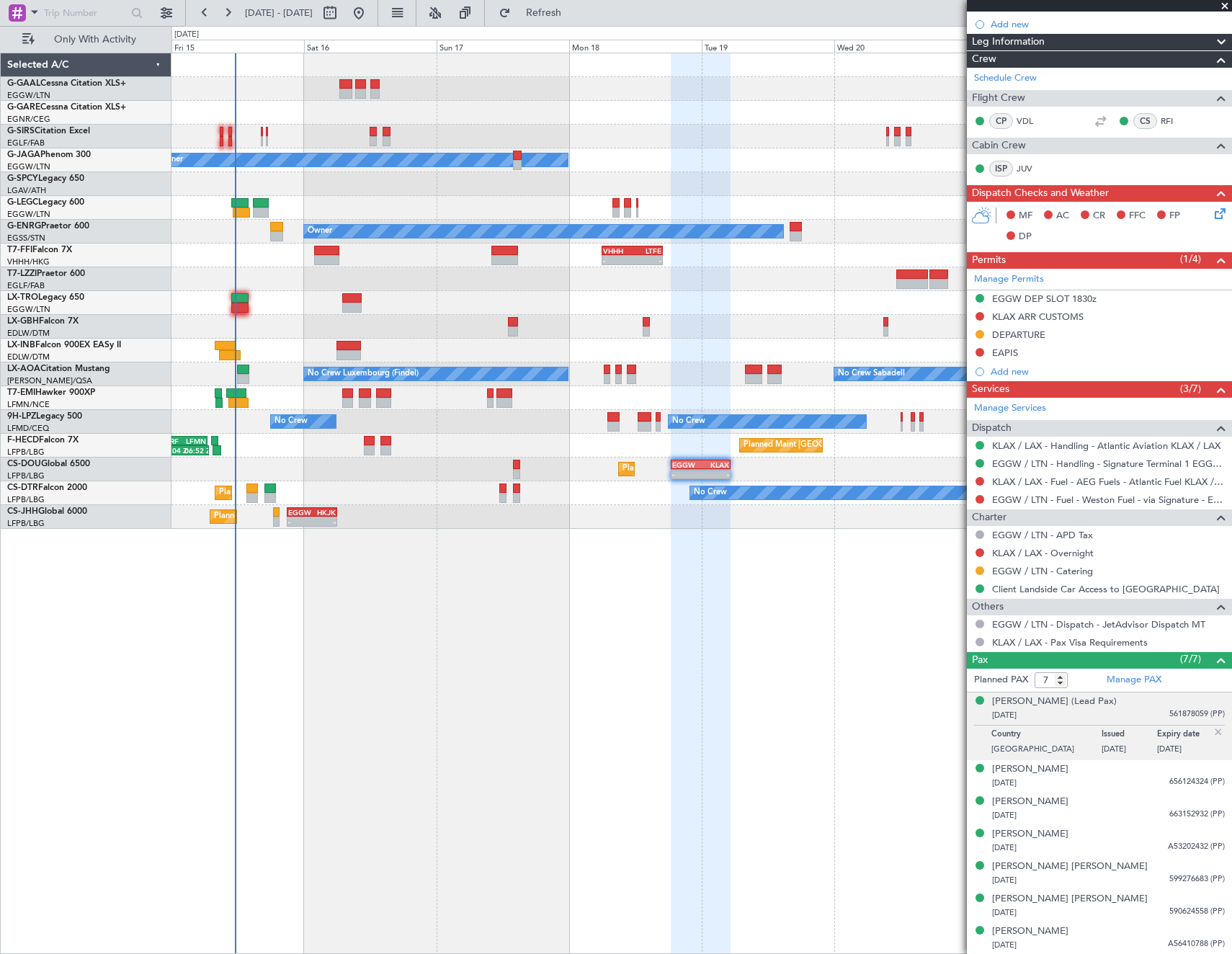
click at [1212, 729] on img at bounding box center [1218, 732] width 13 height 13
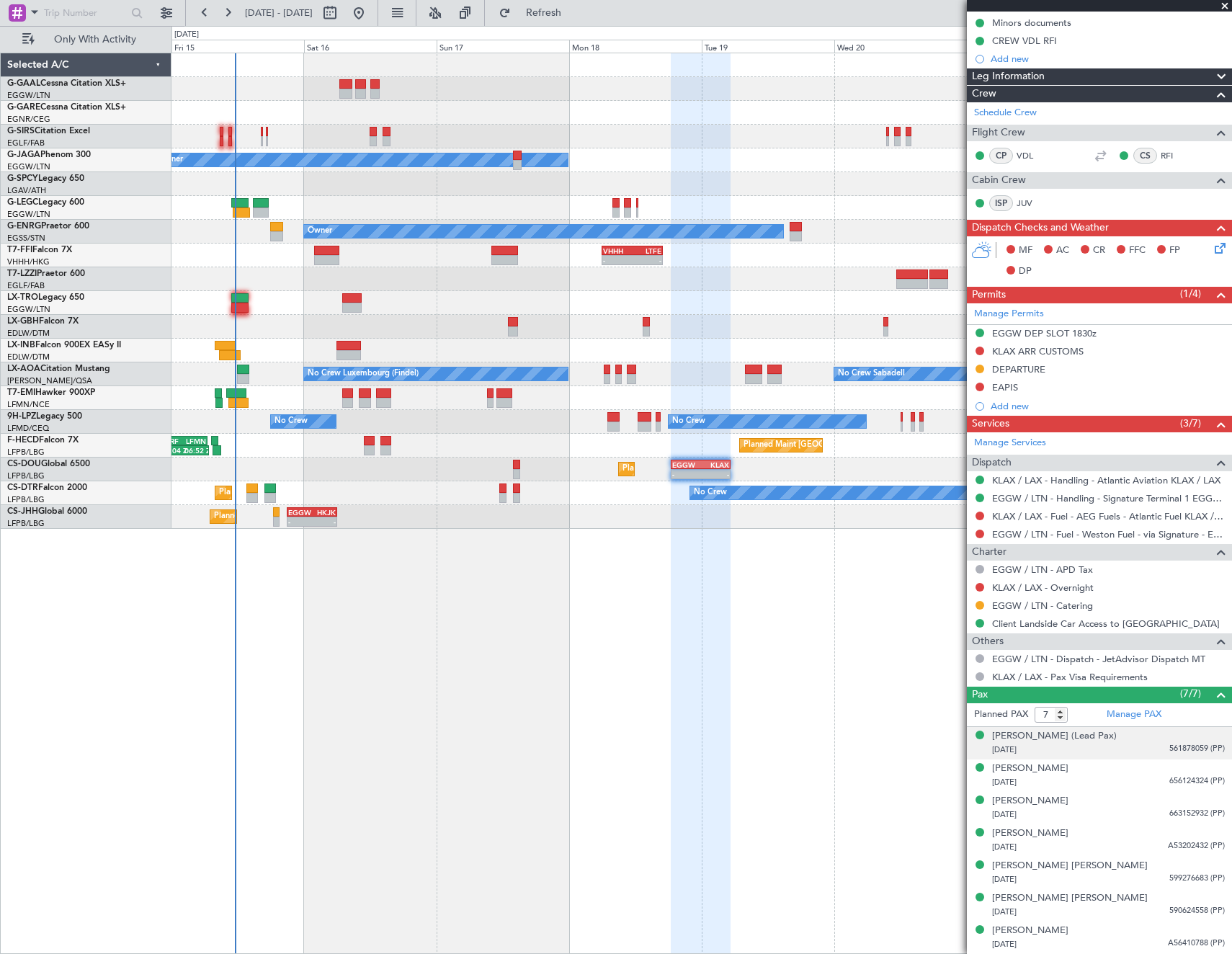
scroll to position [270, 0]
click at [1047, 739] on div "Sandra Anette Bullock (Lead Pax)" at bounding box center [1055, 737] width 125 height 15
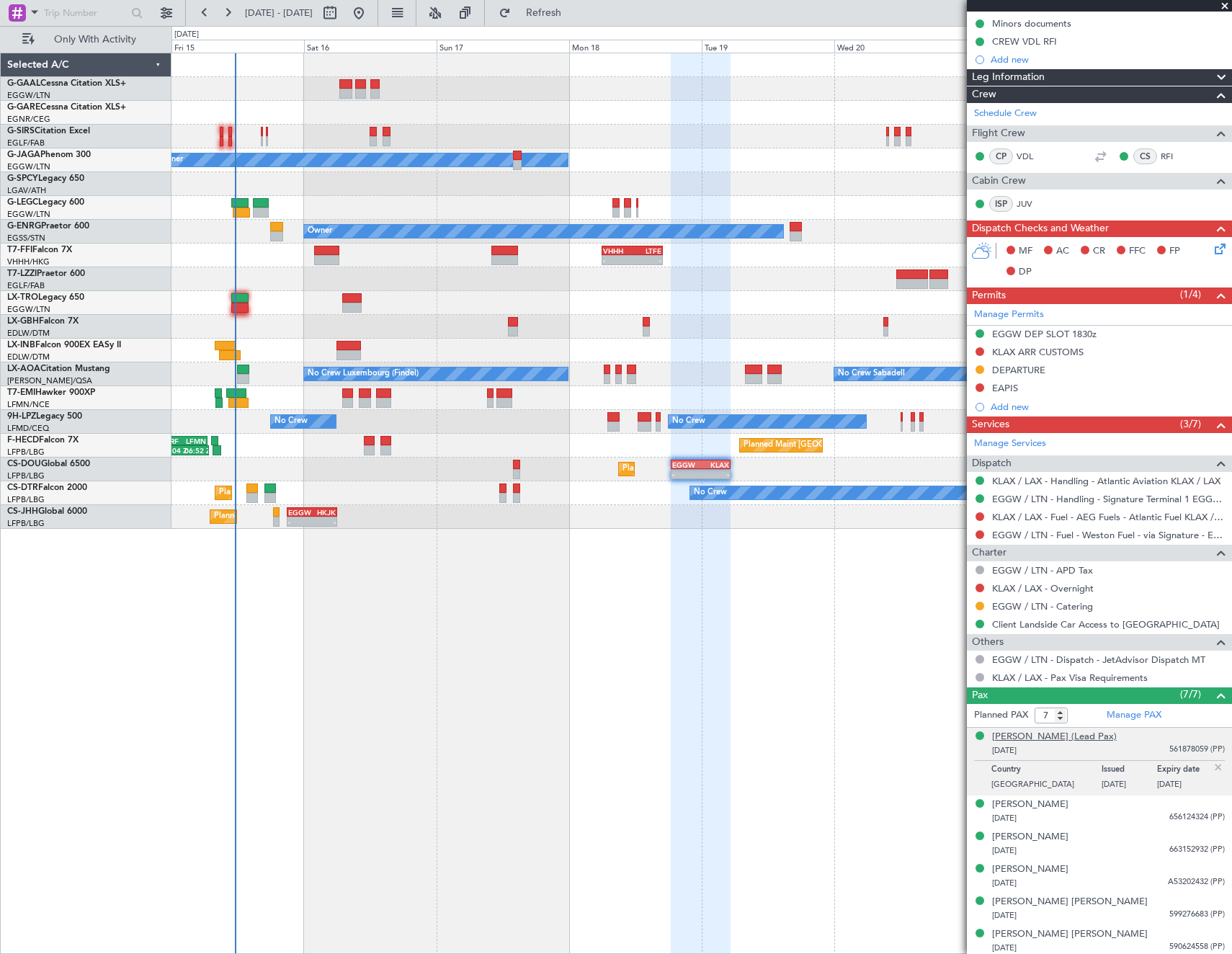
scroll to position [305, 0]
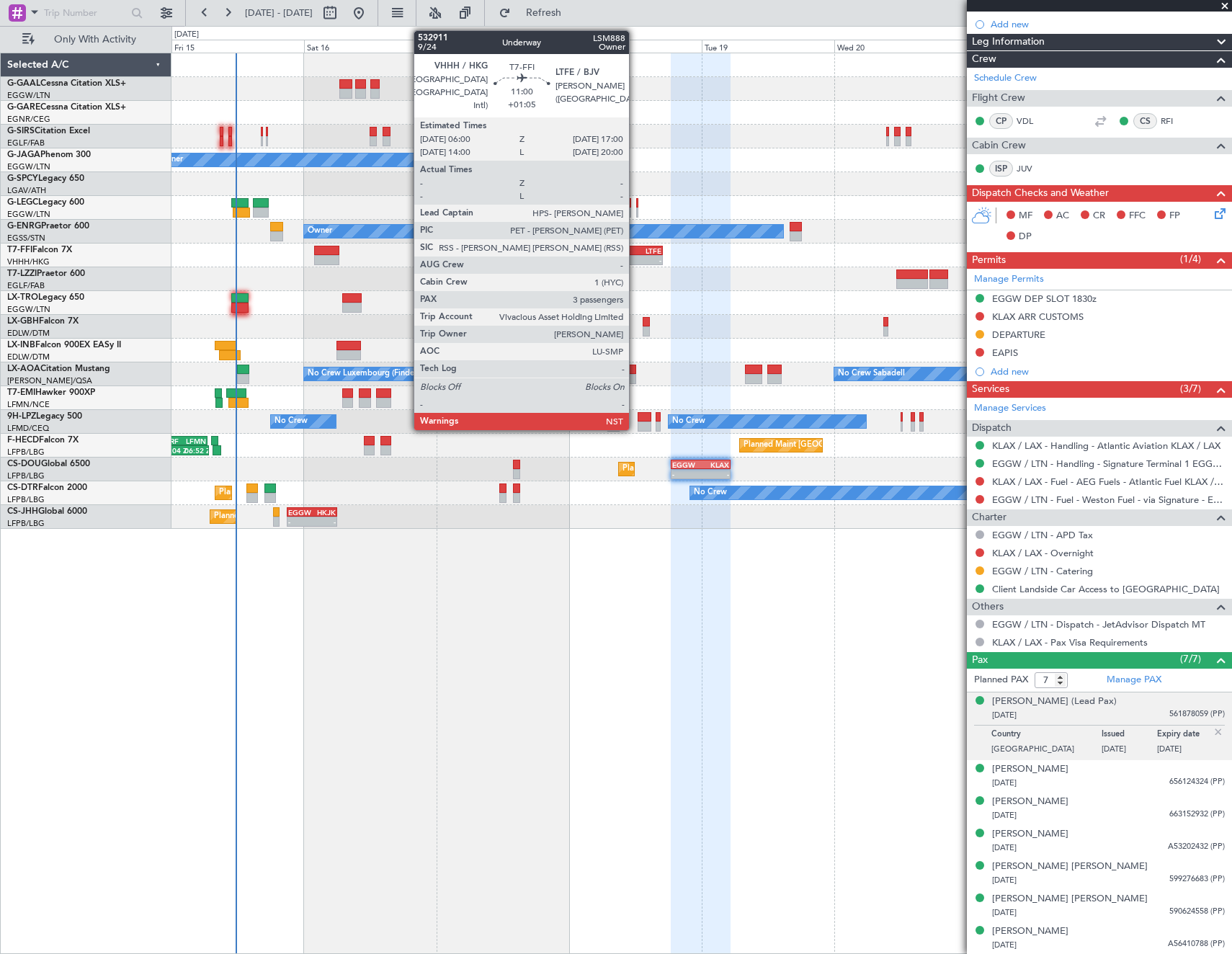
click at [635, 251] on div "LTFE" at bounding box center [646, 251] width 29 height 8
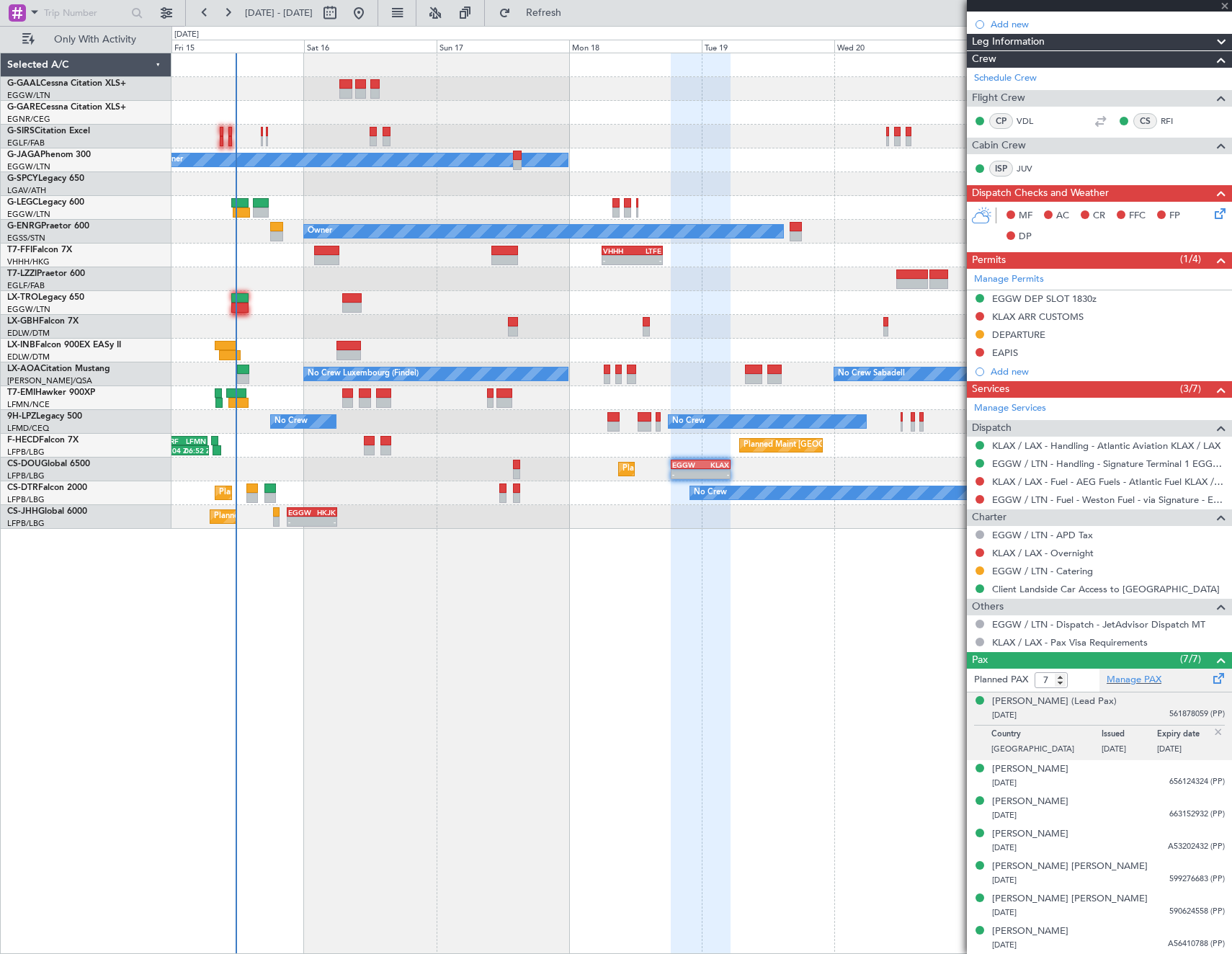
type input "+01:05"
type input "3"
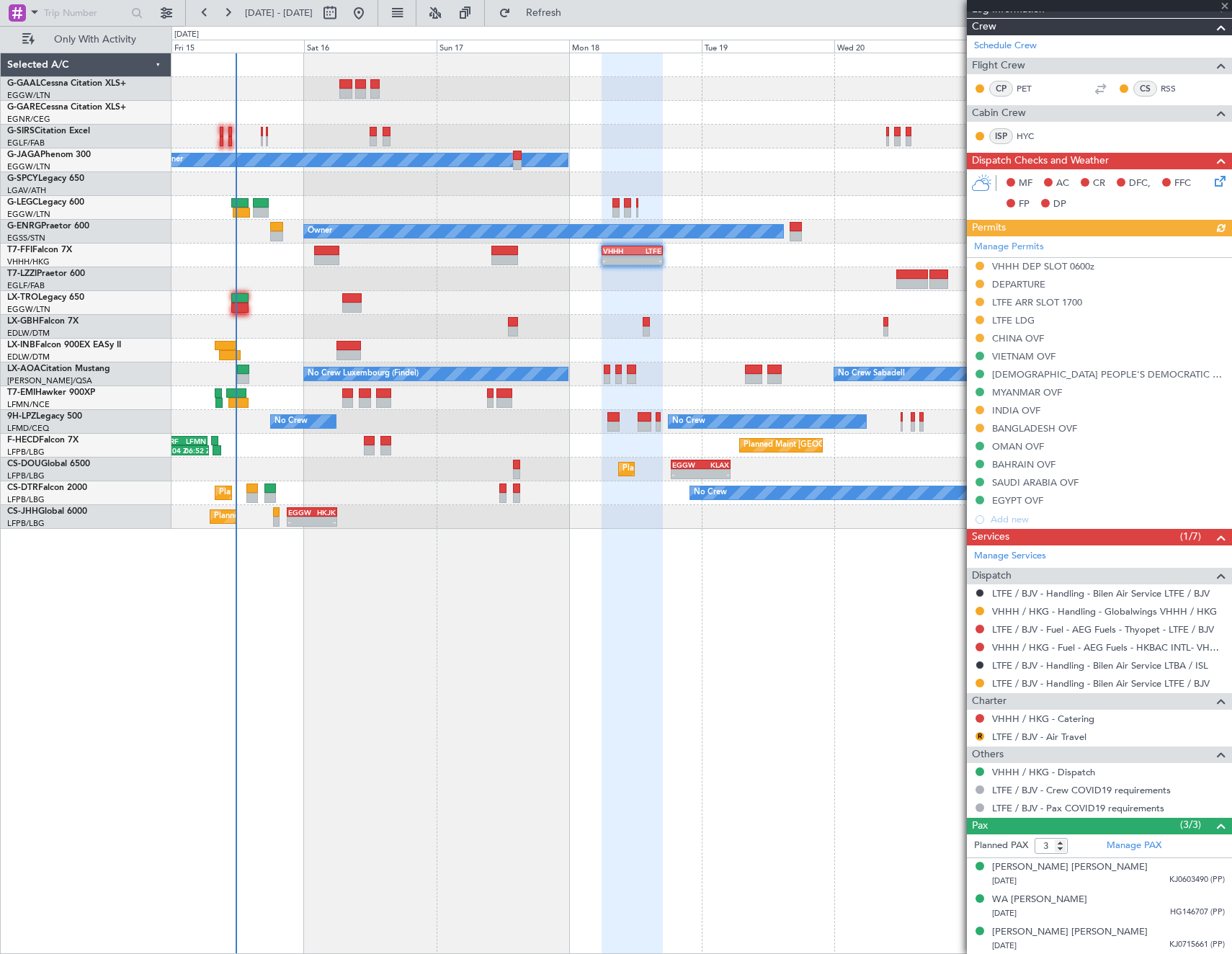
scroll to position [212, 0]
click at [984, 680] on div "Cancelled" at bounding box center [980, 686] width 42 height 18
click at [981, 681] on button at bounding box center [979, 682] width 8 height 8
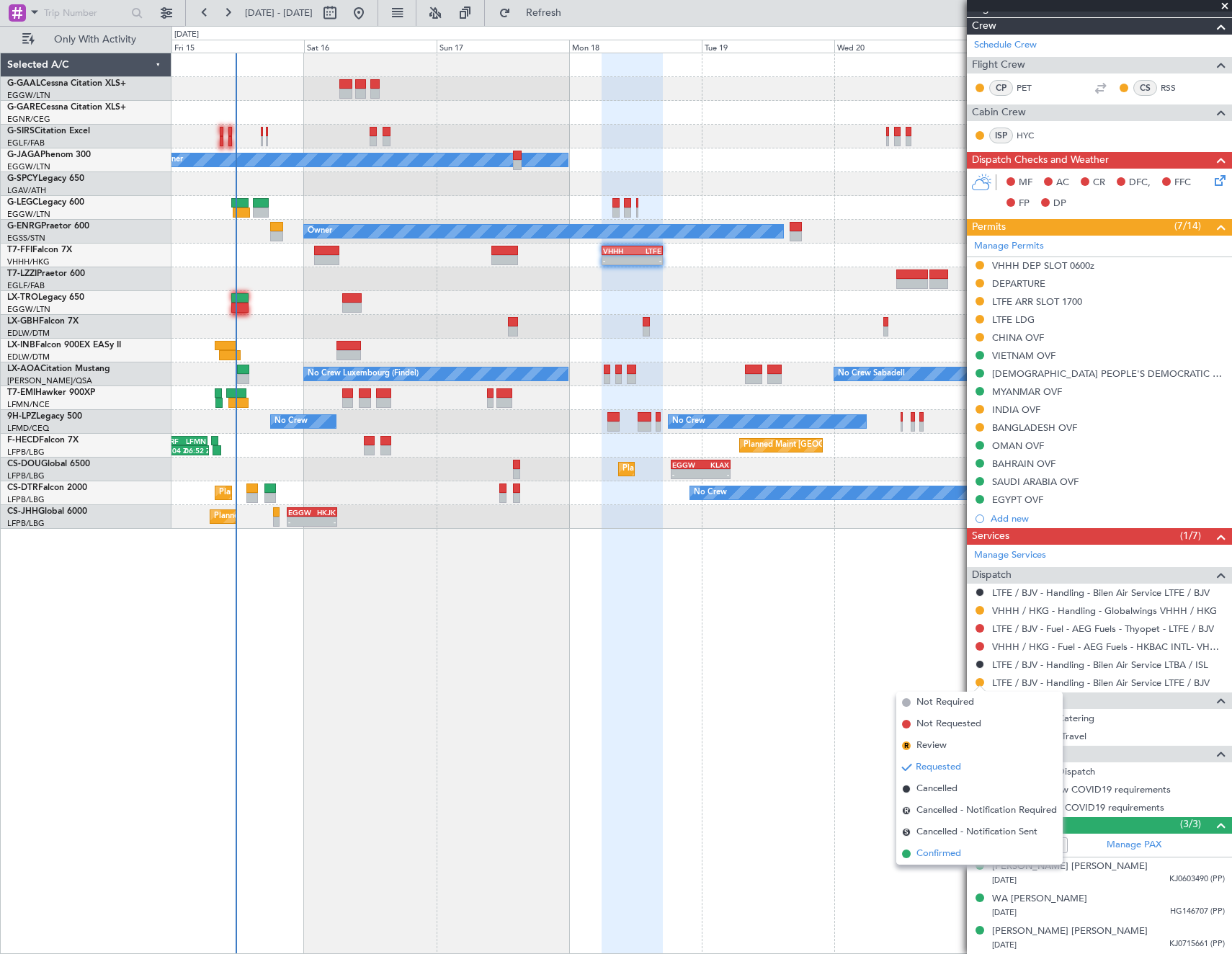
click at [931, 852] on span "Confirmed" at bounding box center [939, 854] width 45 height 15
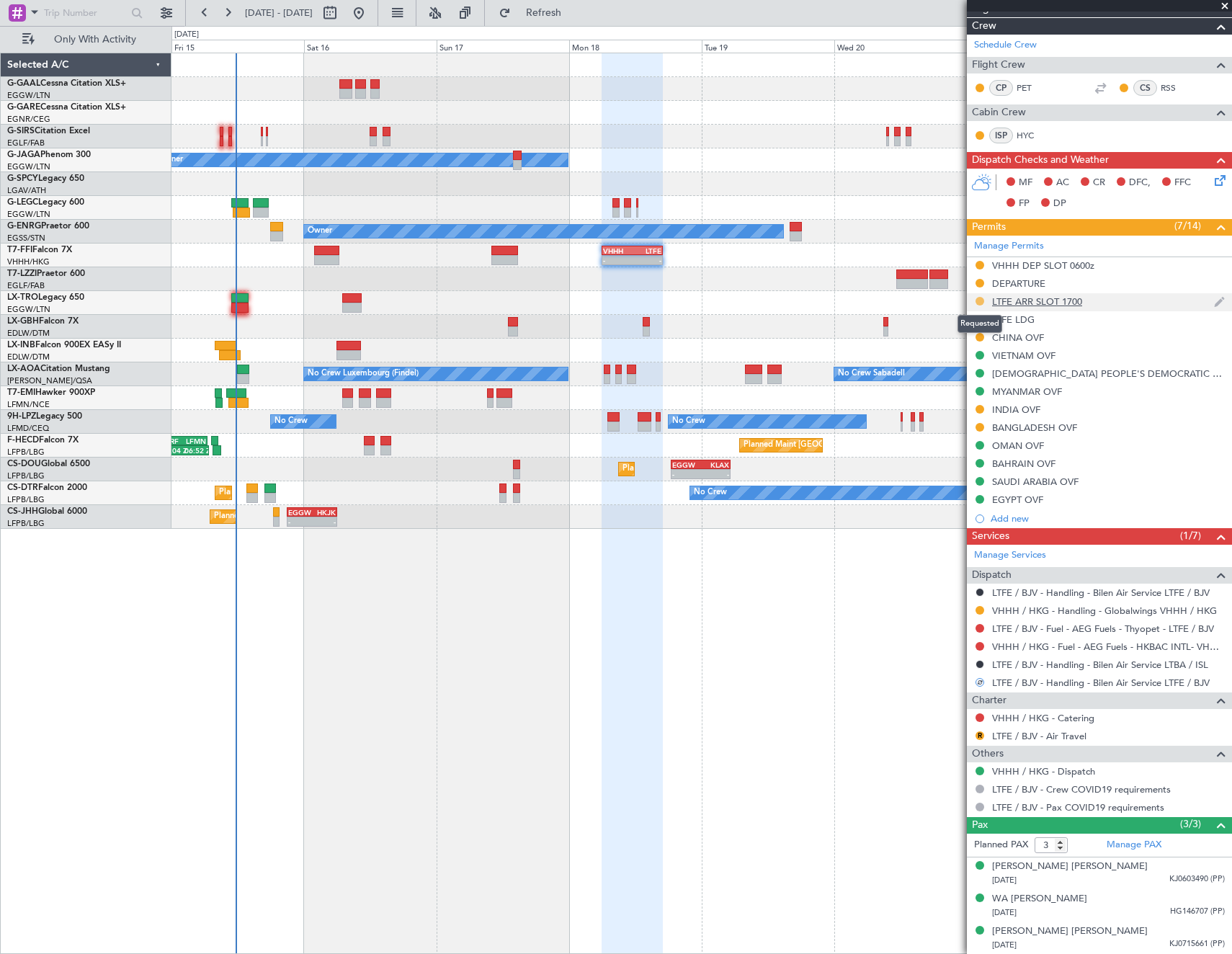
click at [978, 302] on button at bounding box center [979, 301] width 8 height 8
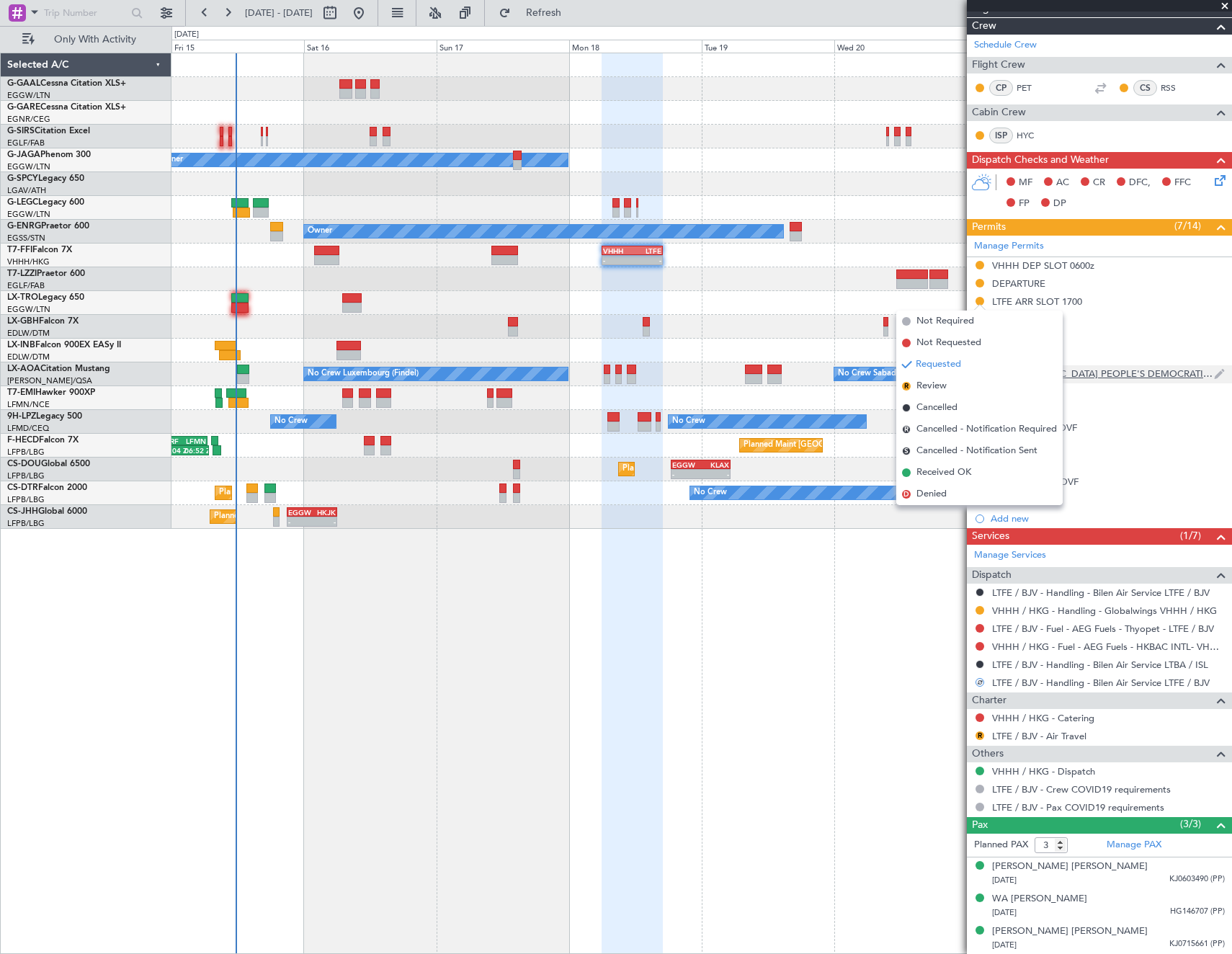
drag, startPoint x: 963, startPoint y: 473, endPoint x: 981, endPoint y: 365, distance: 109.5
click at [963, 470] on span "Received OK" at bounding box center [944, 473] width 55 height 15
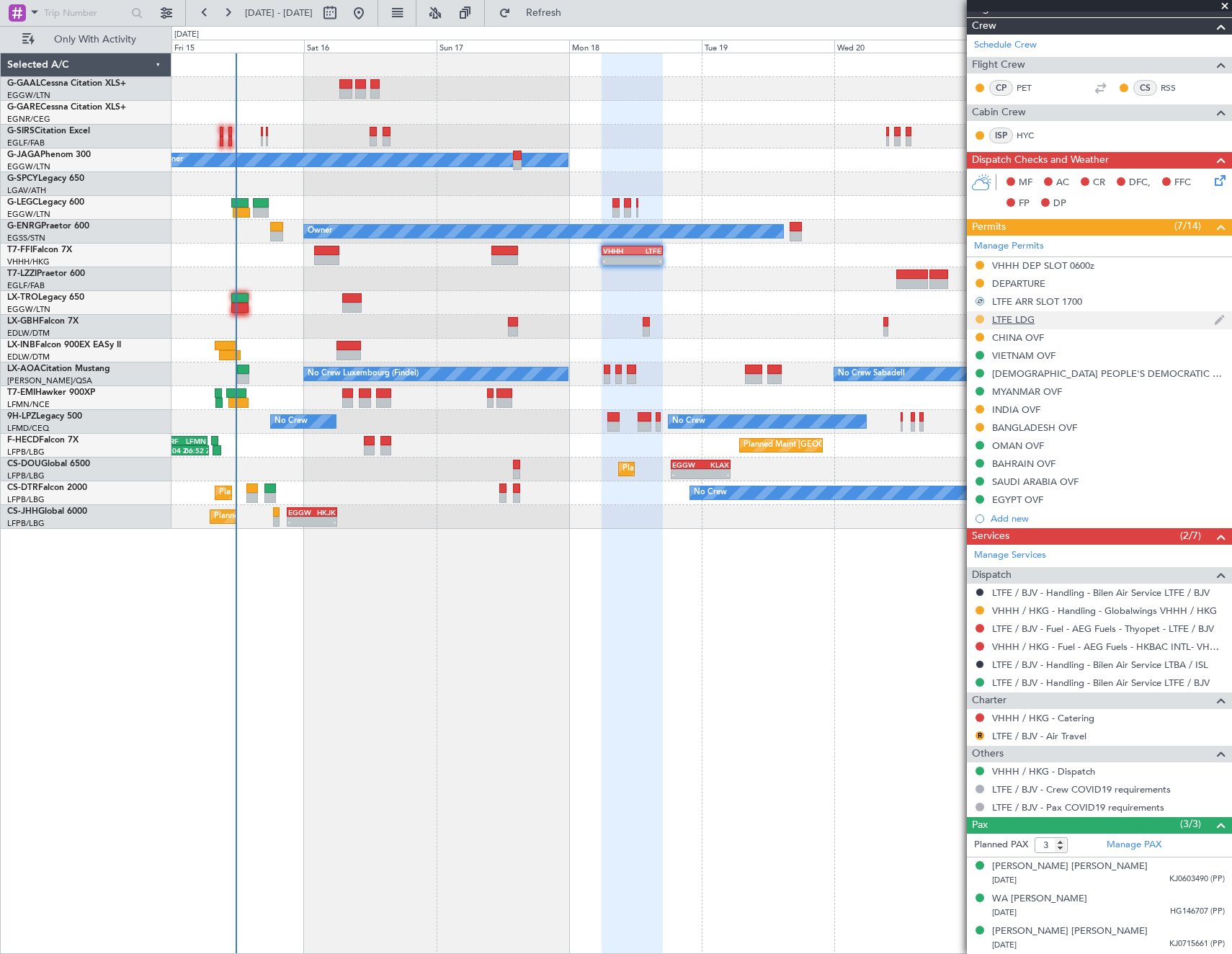
click at [982, 318] on button at bounding box center [979, 319] width 8 height 8
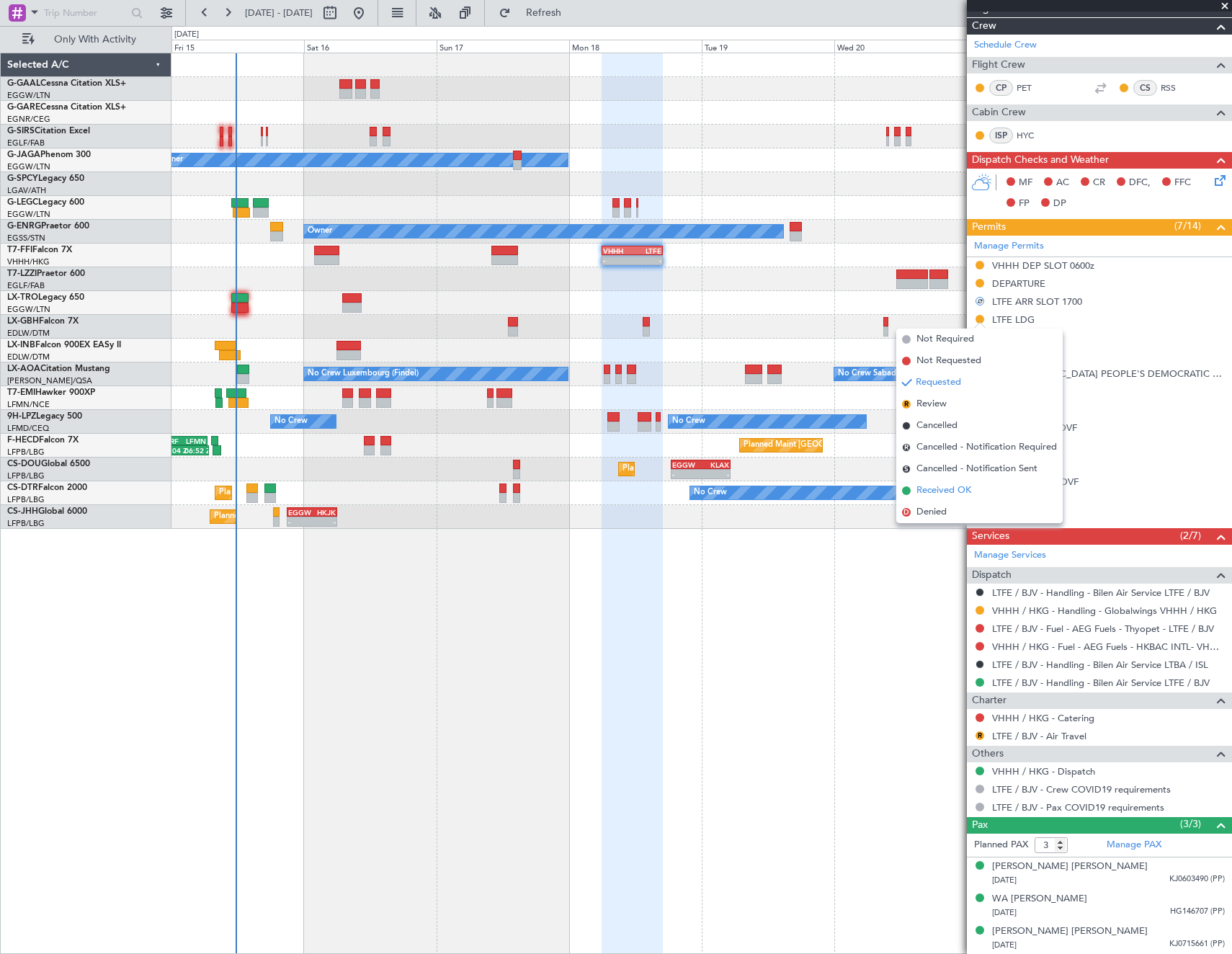
click at [974, 492] on li "Received OK" at bounding box center [980, 490] width 167 height 22
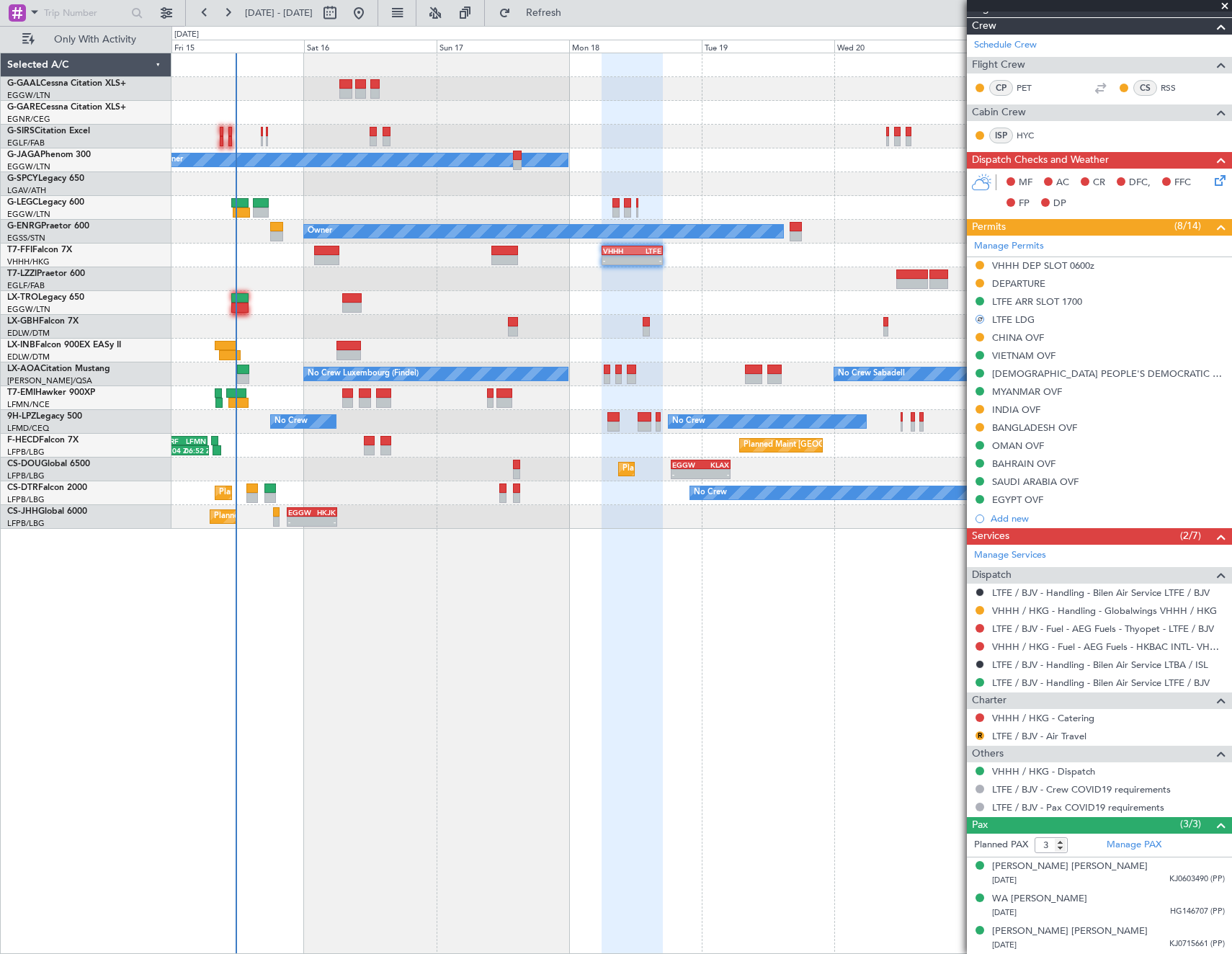
click at [1071, 298] on div "LTFE ARR SLOT 1700" at bounding box center [1037, 302] width 90 height 12
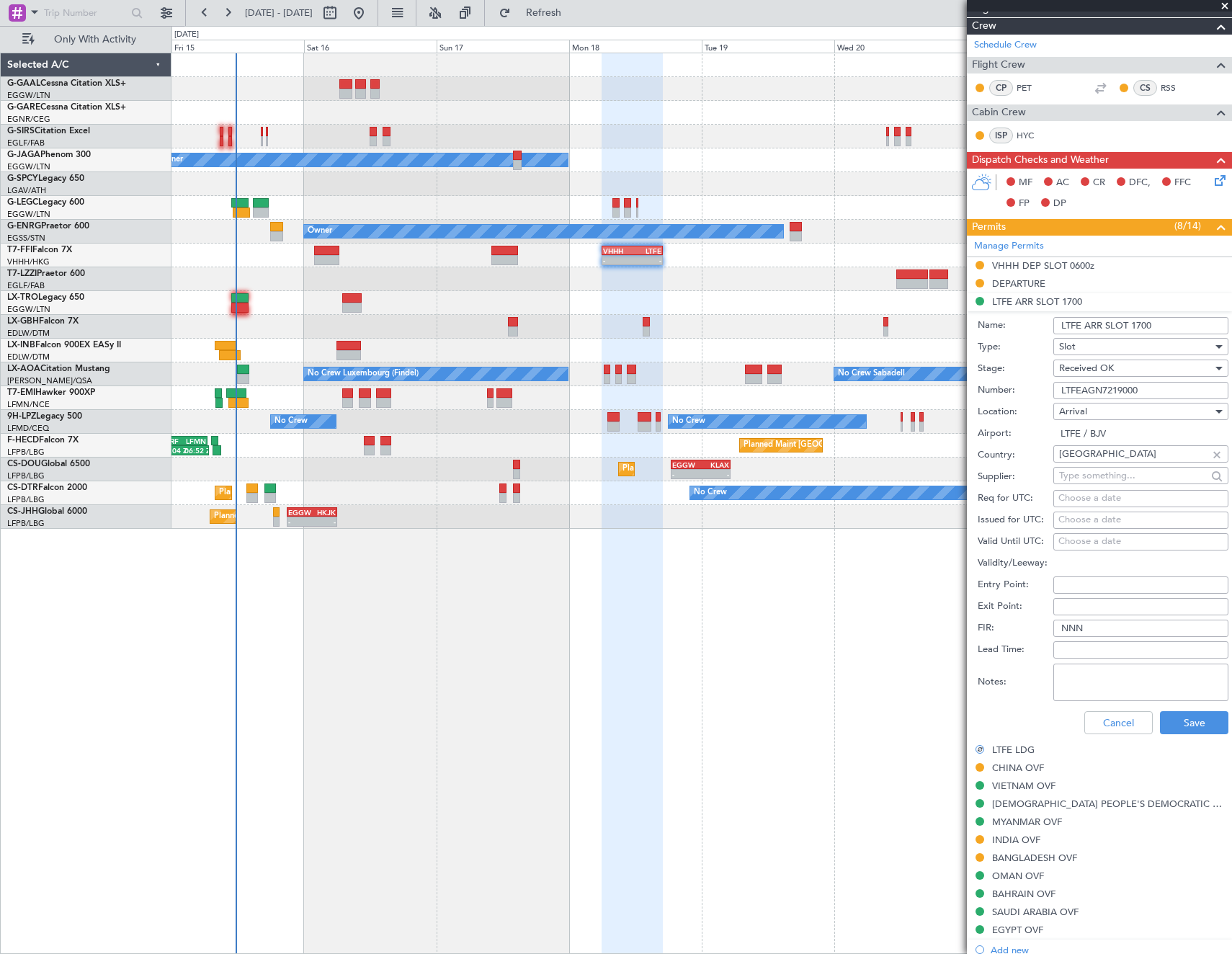
click at [1175, 329] on input "LTFE ARR SLOT 1700" at bounding box center [1140, 325] width 175 height 17
type input "LTFE ARR SLOT 1700Z"
click at [1196, 734] on div "Cancel Save" at bounding box center [1102, 723] width 251 height 38
click at [1190, 727] on button "Save" at bounding box center [1194, 723] width 69 height 23
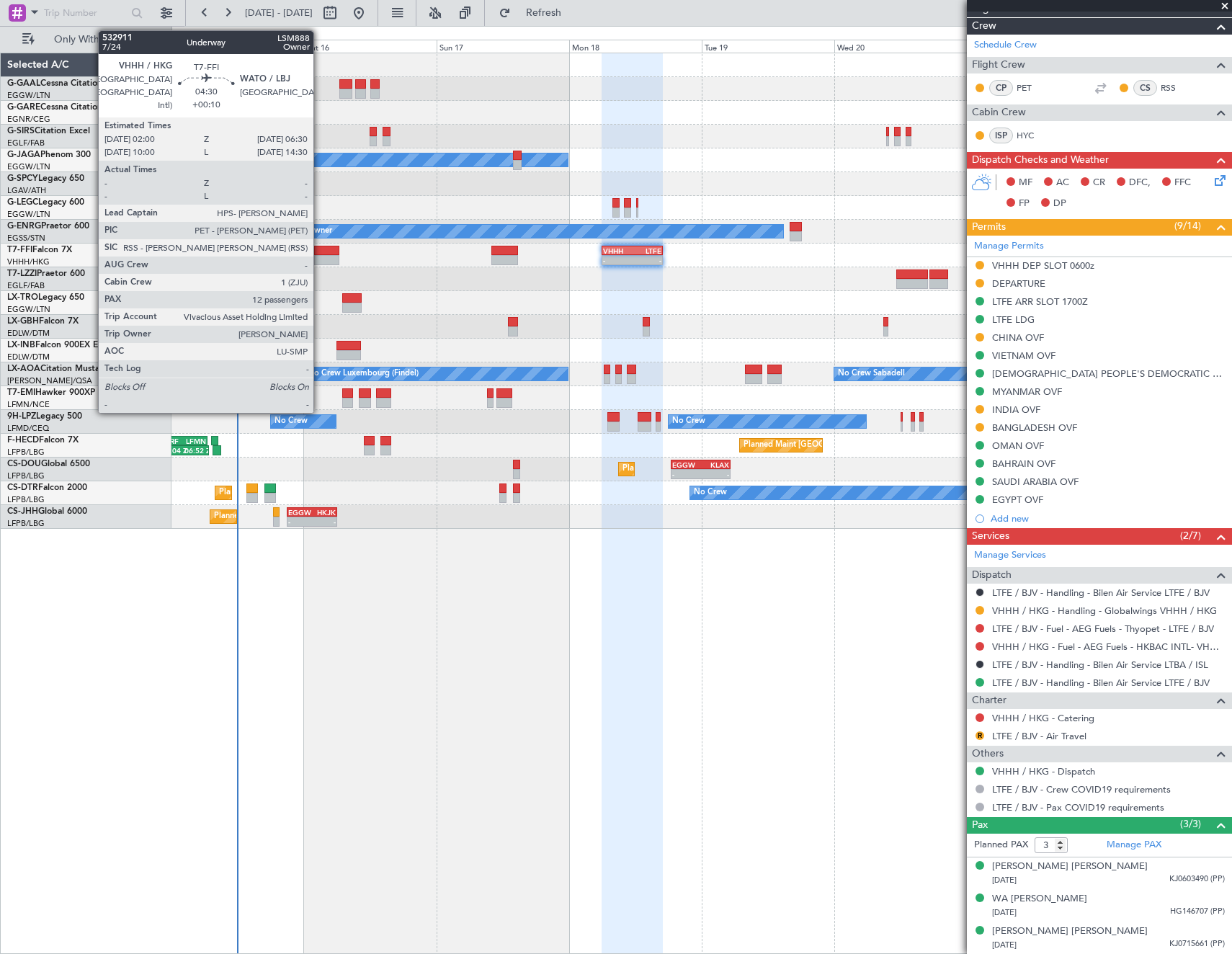
click at [320, 256] on div at bounding box center [326, 260] width 25 height 10
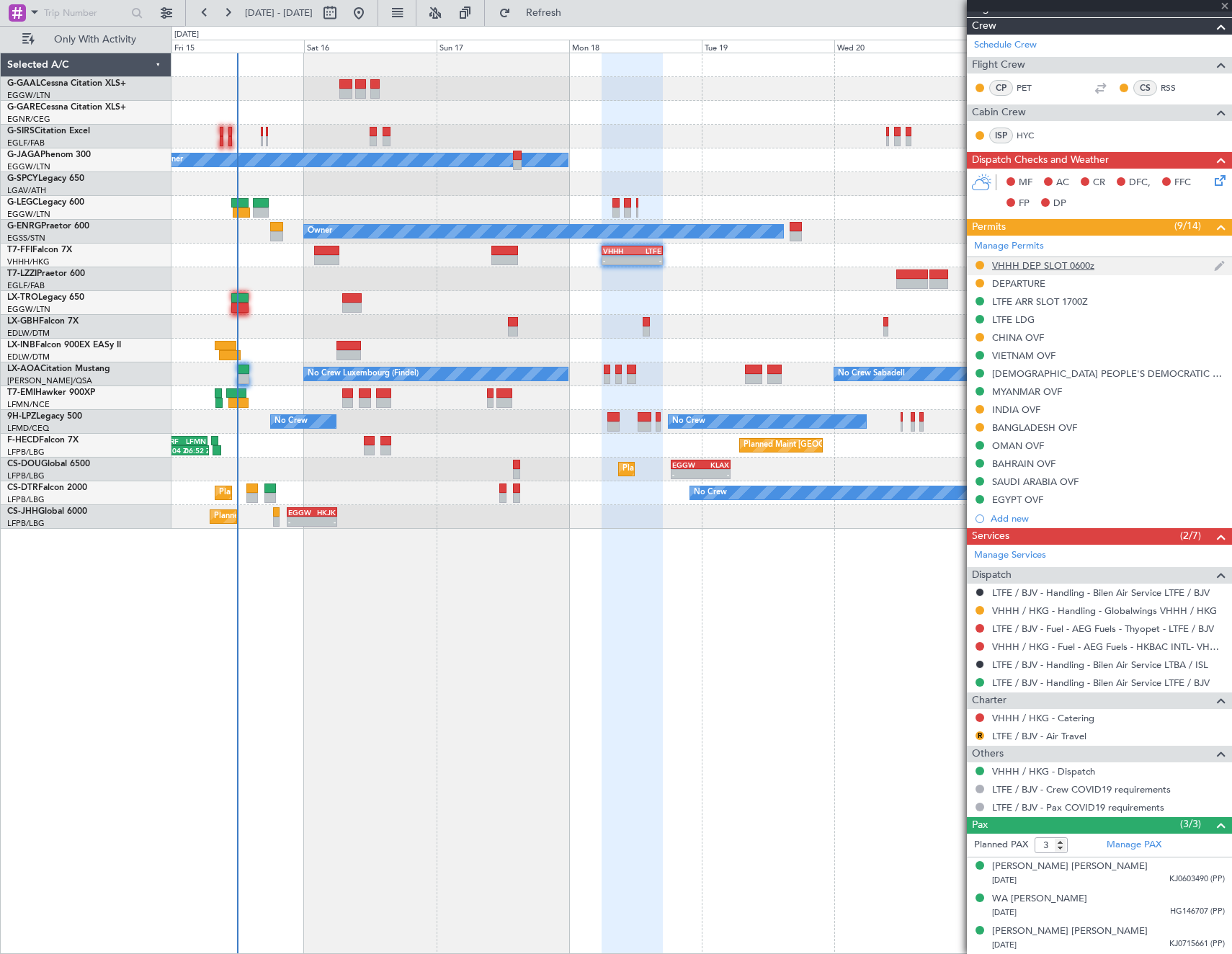
type input "+00:10"
type input "12"
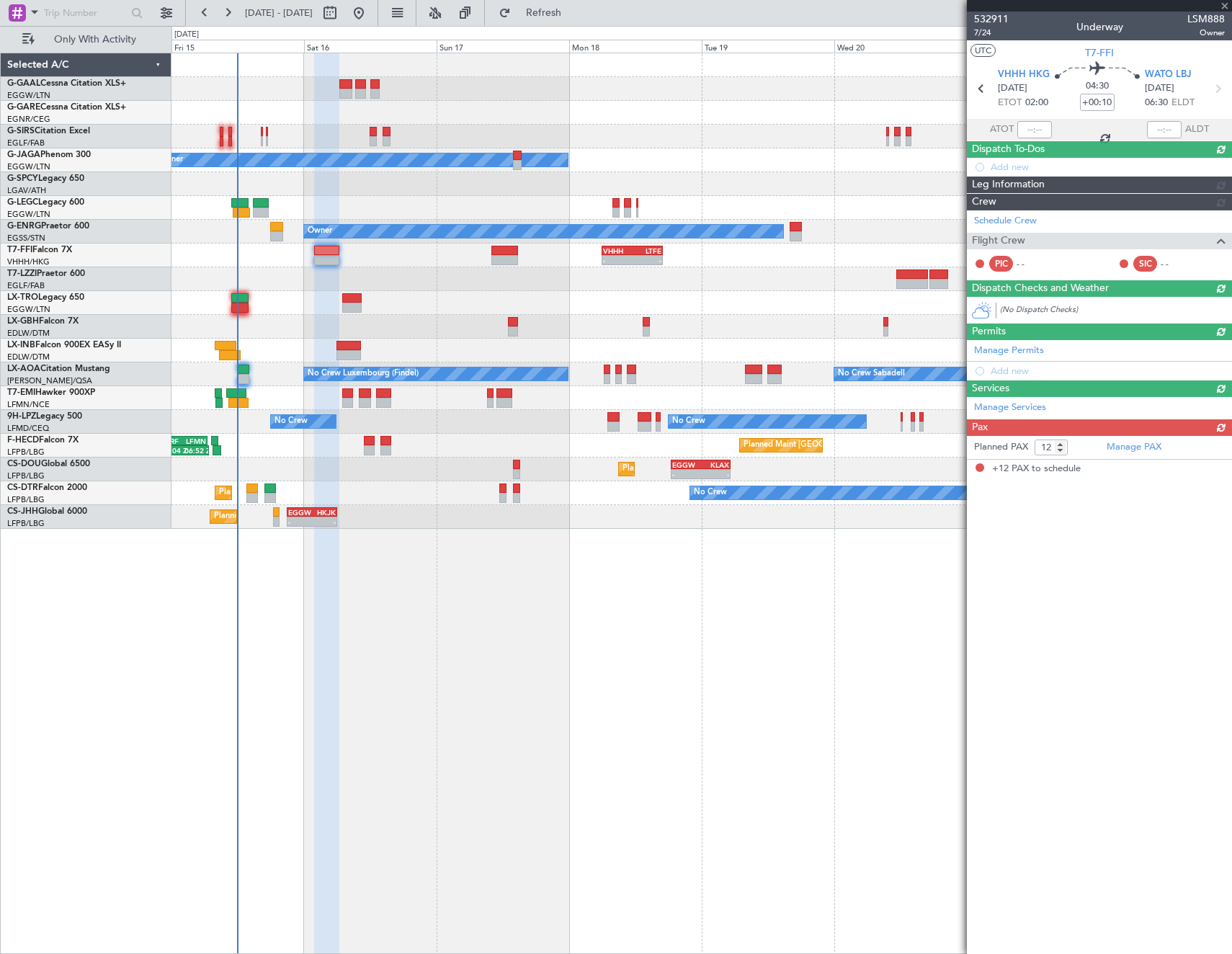
scroll to position [0, 0]
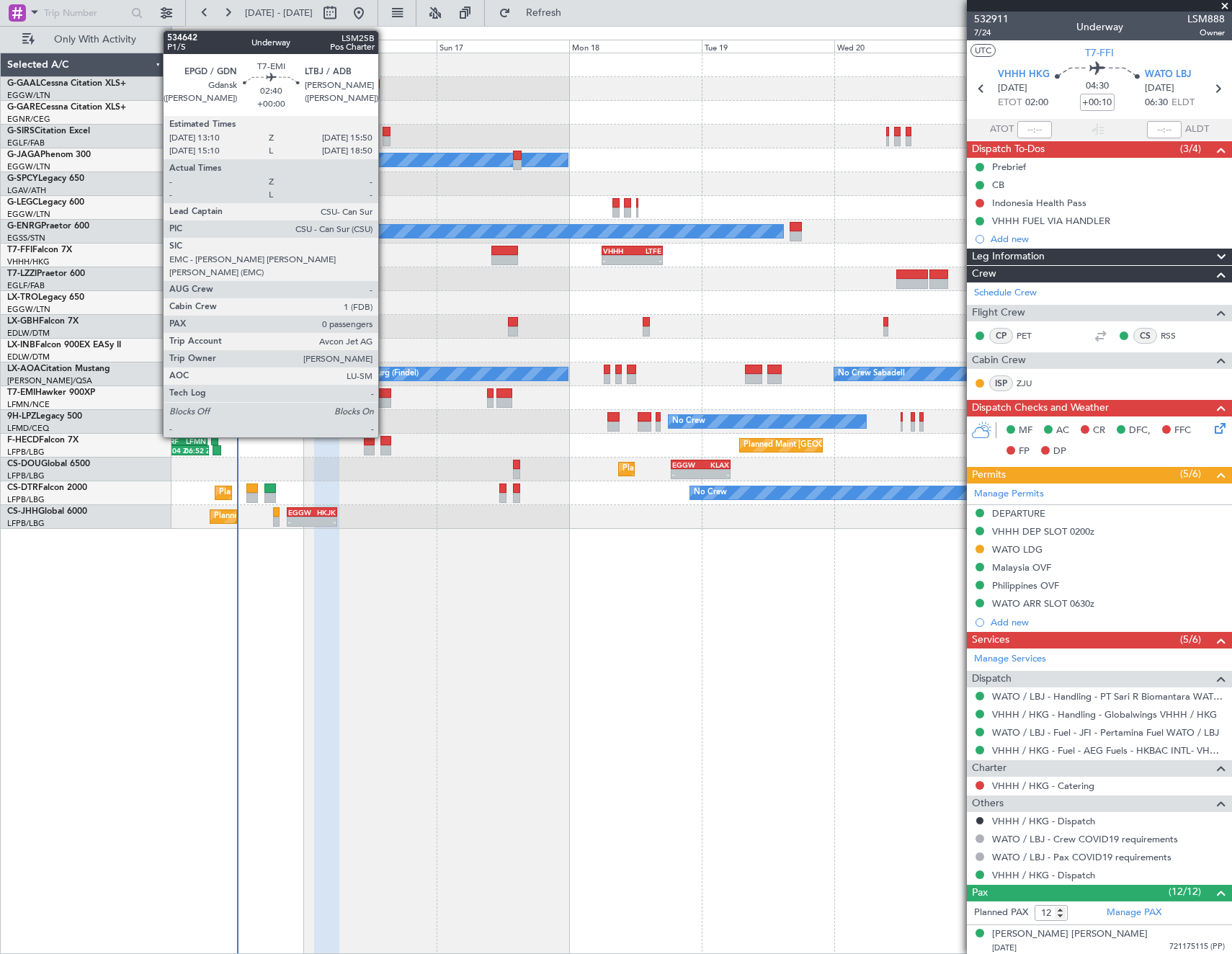
click at [385, 402] on div at bounding box center [384, 403] width 15 height 10
type input "0"
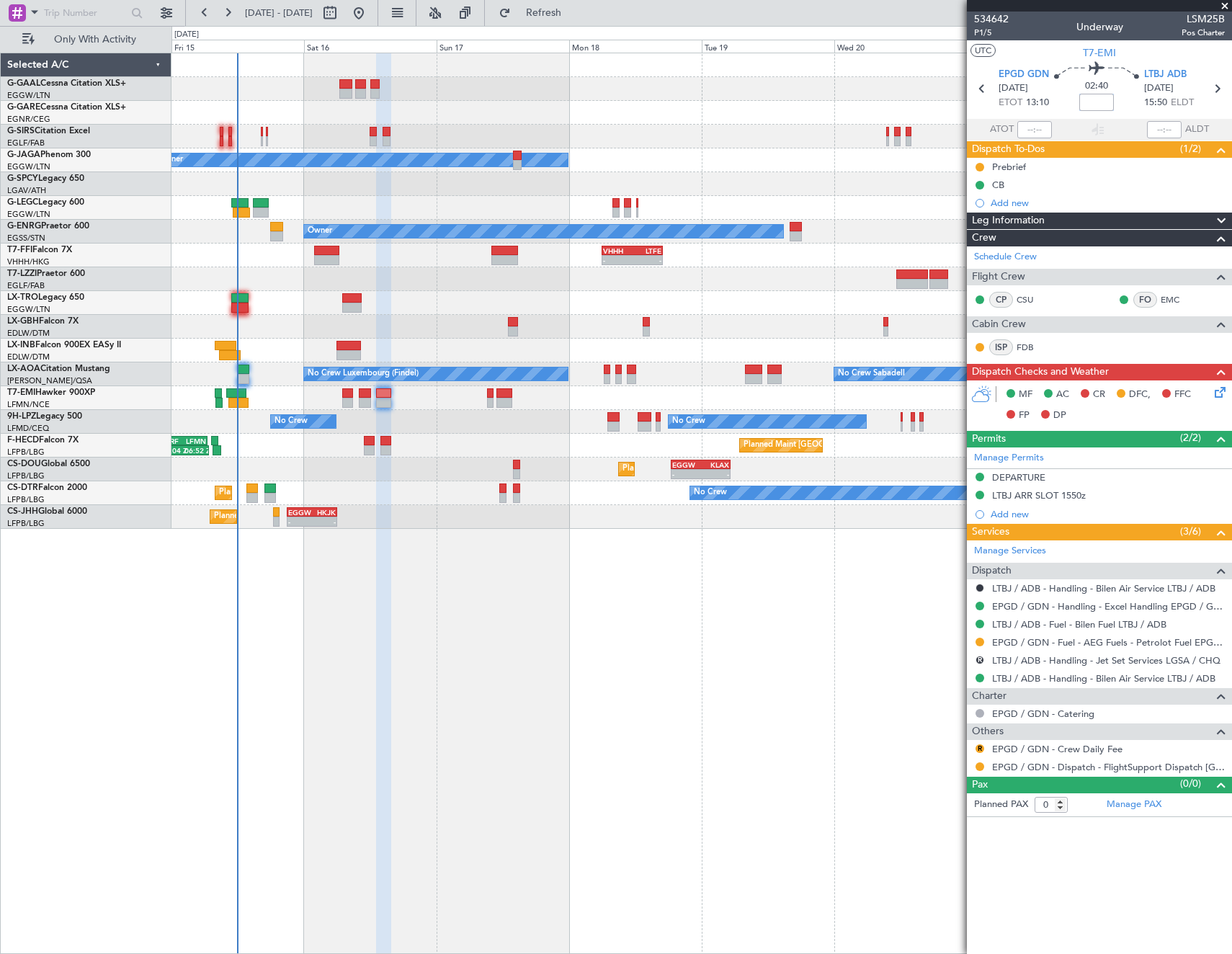
click at [1099, 102] on input at bounding box center [1096, 103] width 35 height 17
click at [986, 29] on span "P1/5" at bounding box center [991, 33] width 35 height 12
click at [984, 33] on span "P1/5" at bounding box center [991, 33] width 35 height 12
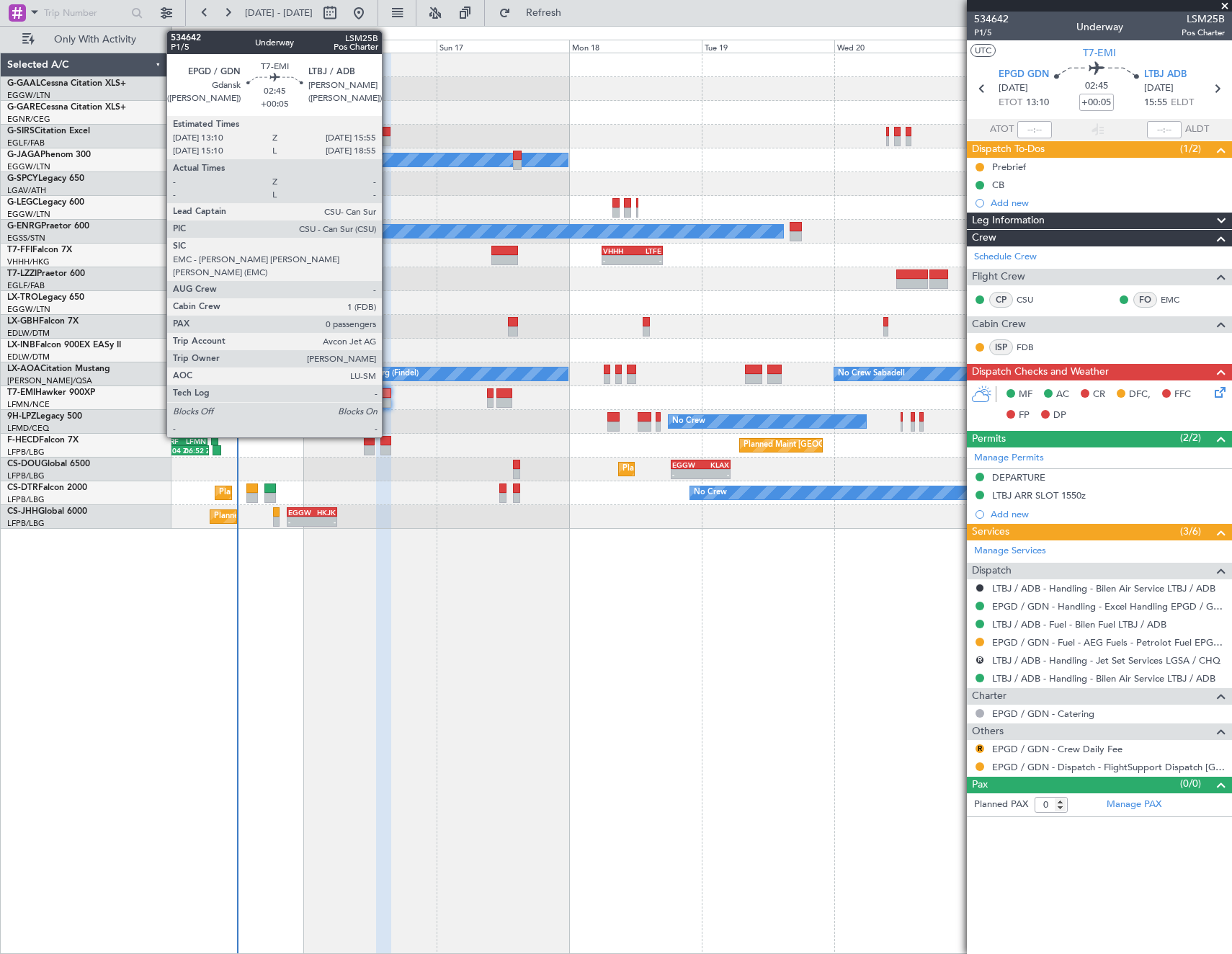
click at [389, 398] on div at bounding box center [384, 403] width 16 height 10
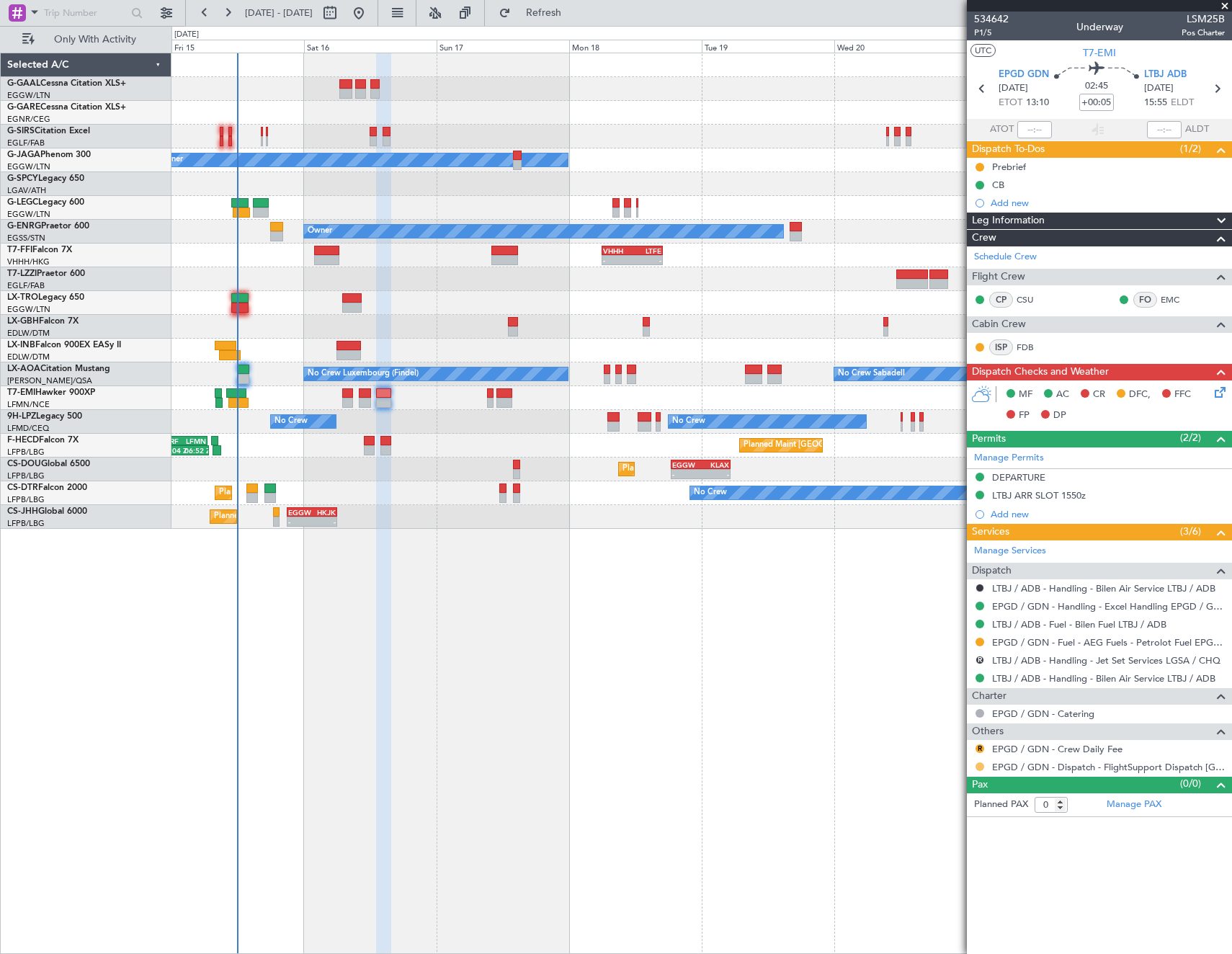
click at [975, 767] on div at bounding box center [980, 767] width 12 height 12
click at [980, 767] on button at bounding box center [979, 767] width 8 height 8
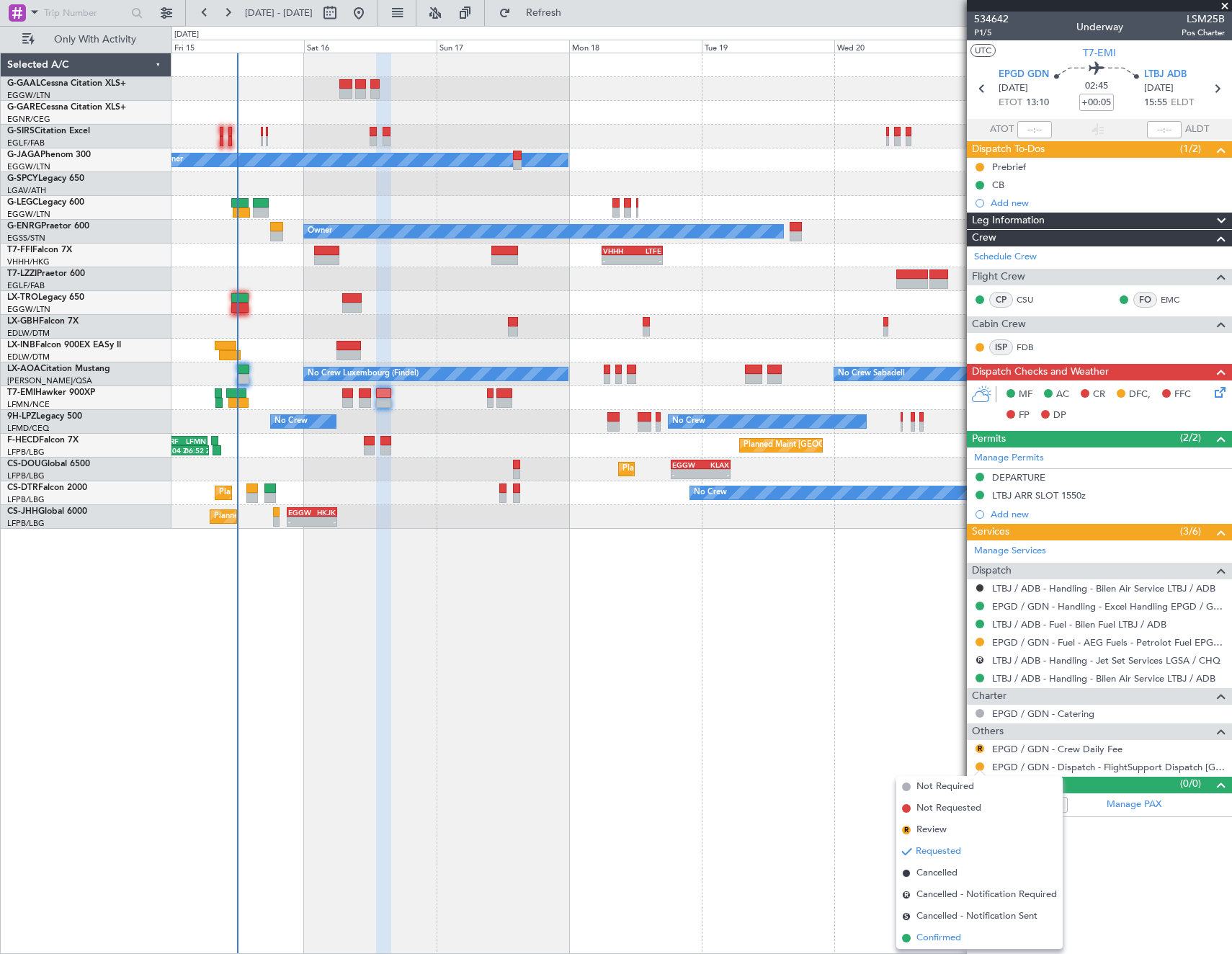
click at [959, 939] on span "Confirmed" at bounding box center [939, 939] width 45 height 15
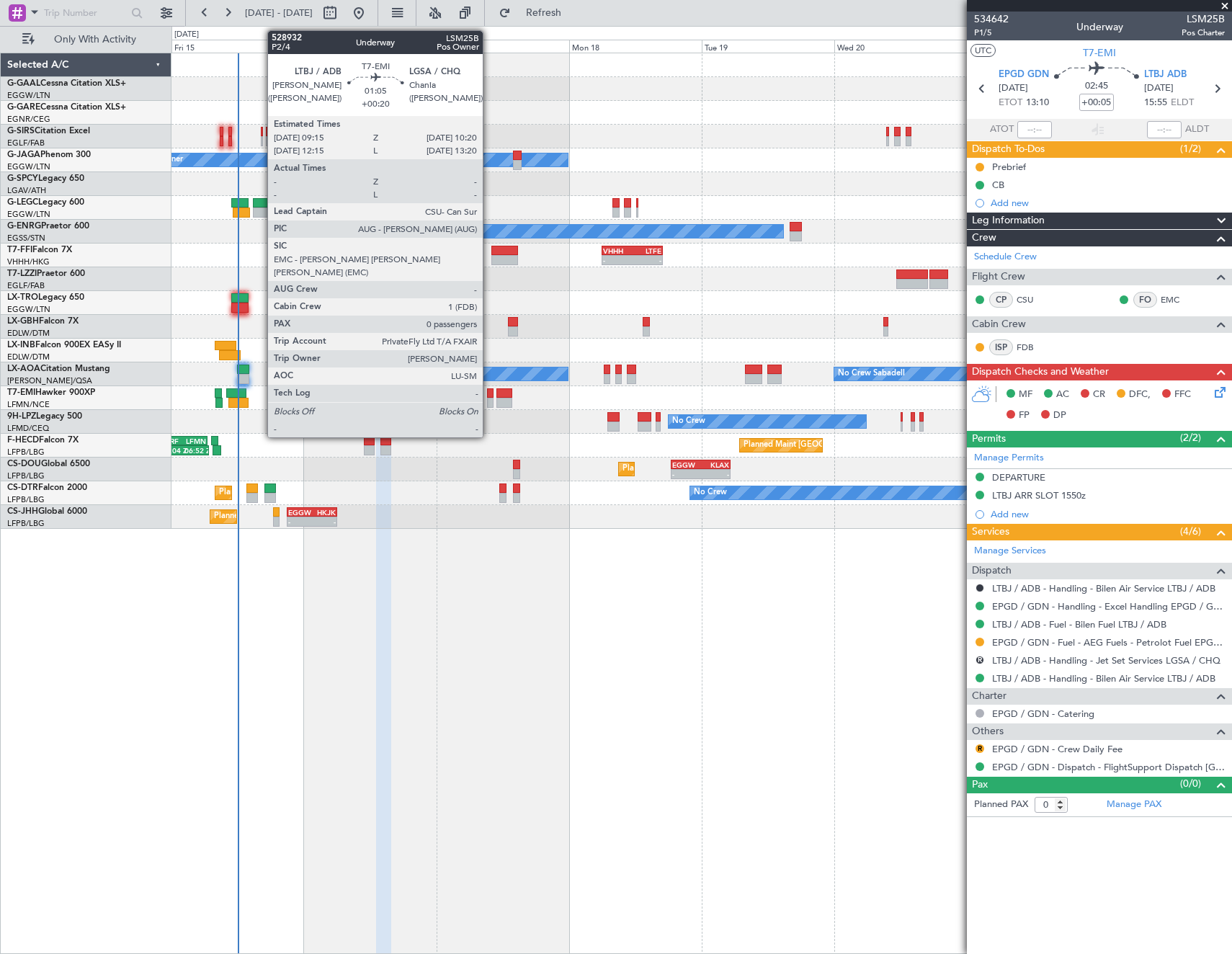
click at [490, 404] on div at bounding box center [490, 403] width 6 height 10
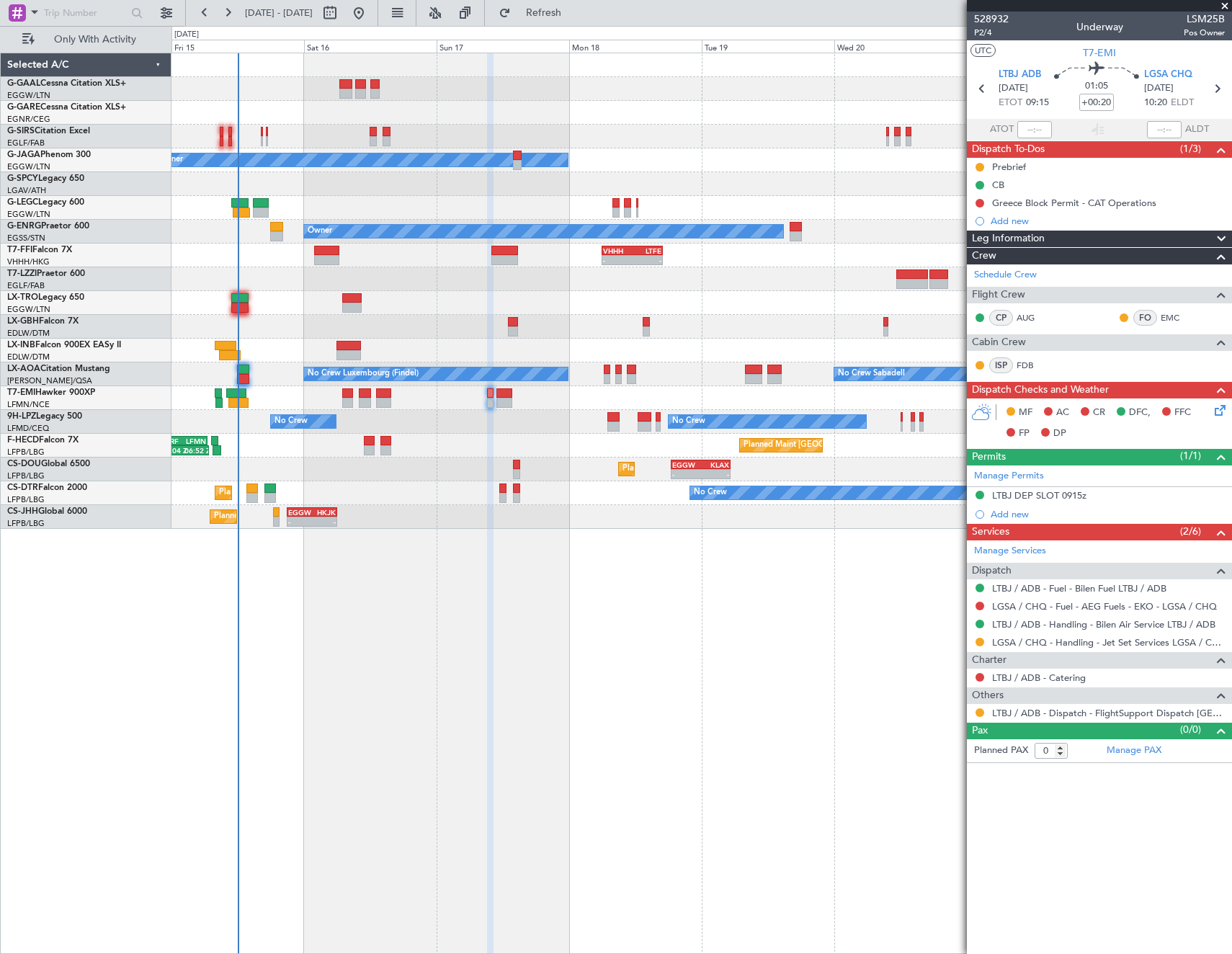
click at [975, 711] on div at bounding box center [980, 713] width 12 height 12
click at [980, 713] on button at bounding box center [979, 713] width 8 height 8
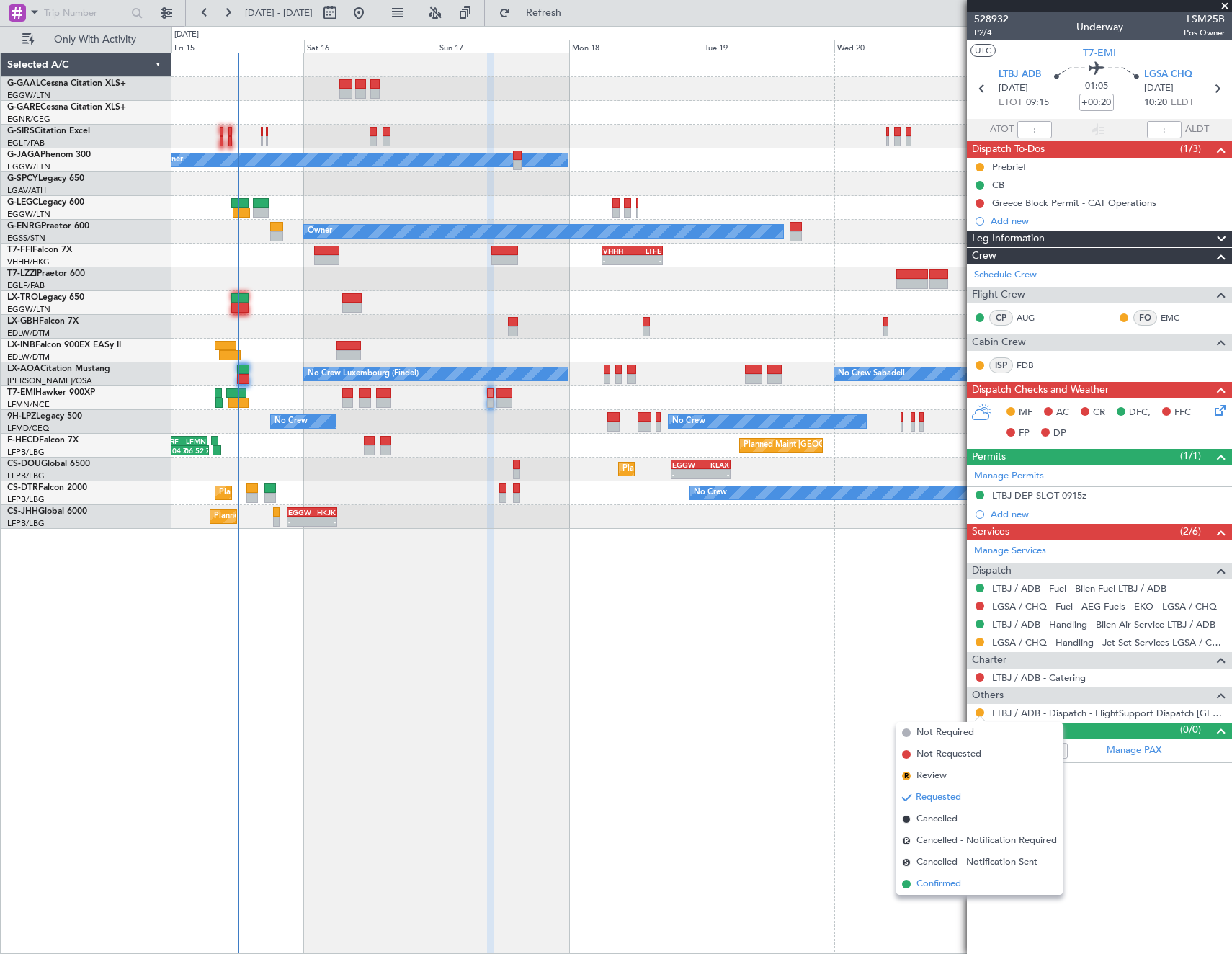
click at [918, 888] on span "Confirmed" at bounding box center [939, 884] width 45 height 15
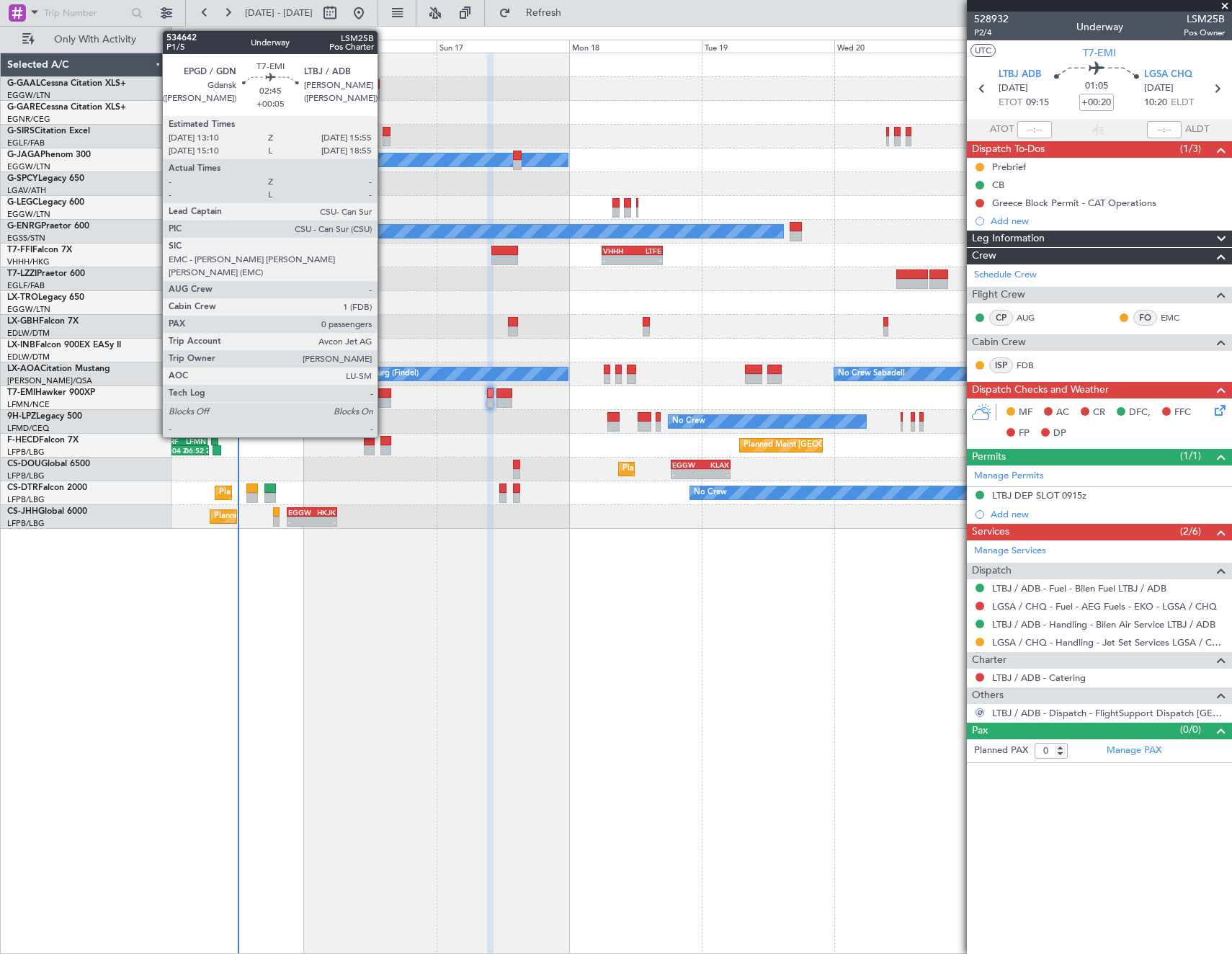
click at [384, 398] on div at bounding box center [384, 403] width 16 height 10
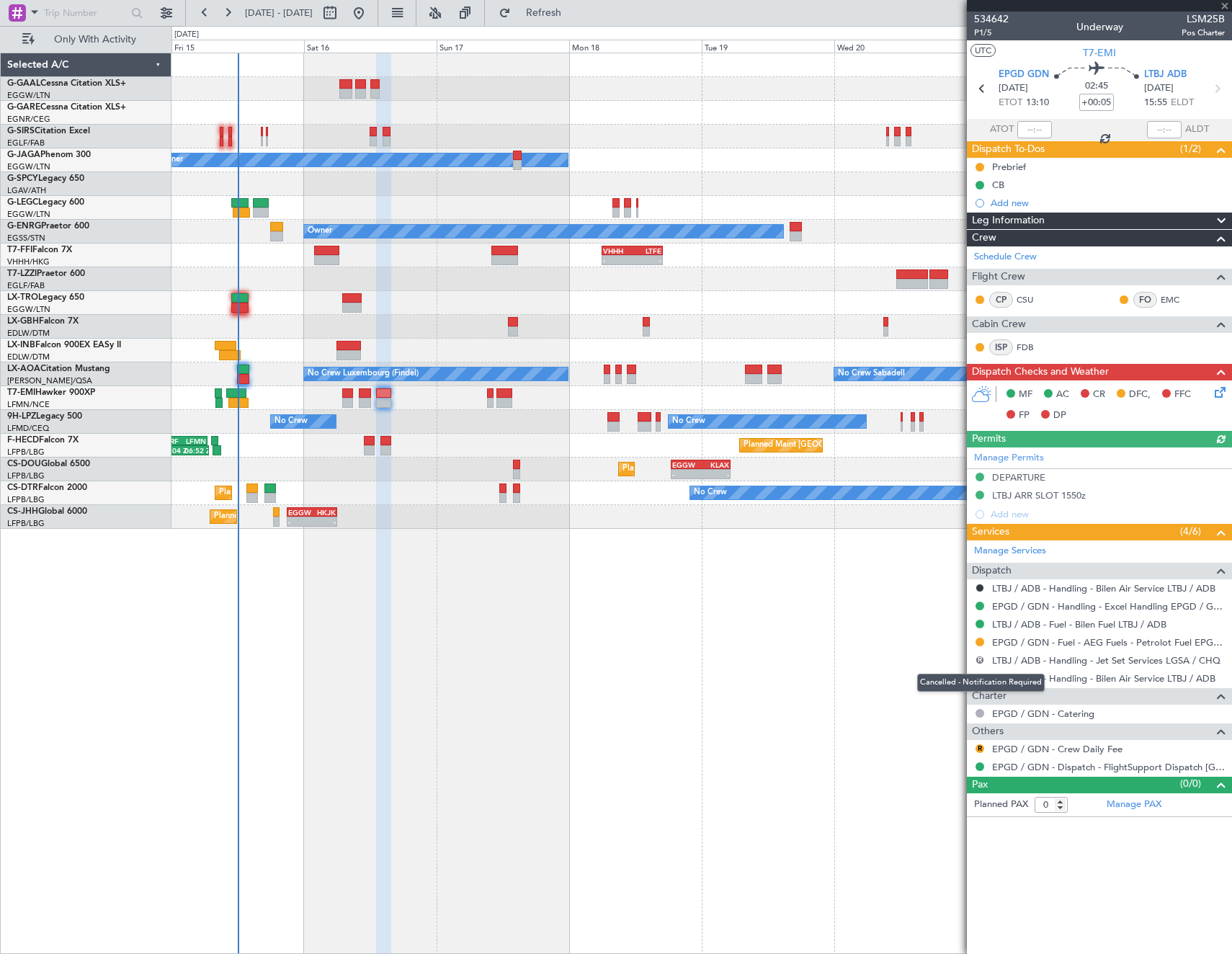
click at [980, 657] on button "R" at bounding box center [979, 660] width 8 height 8
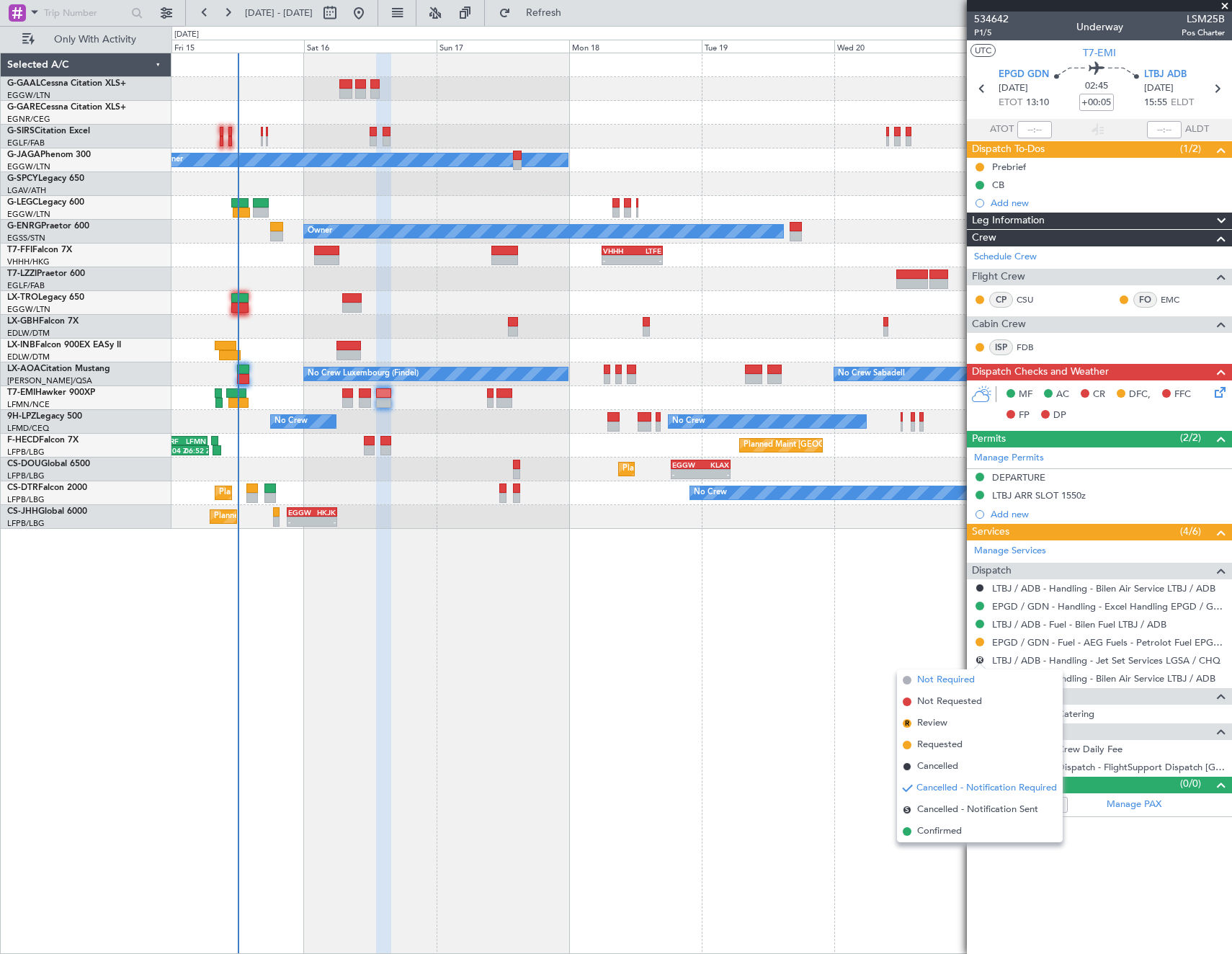
click at [915, 682] on li "Not Required" at bounding box center [980, 680] width 166 height 22
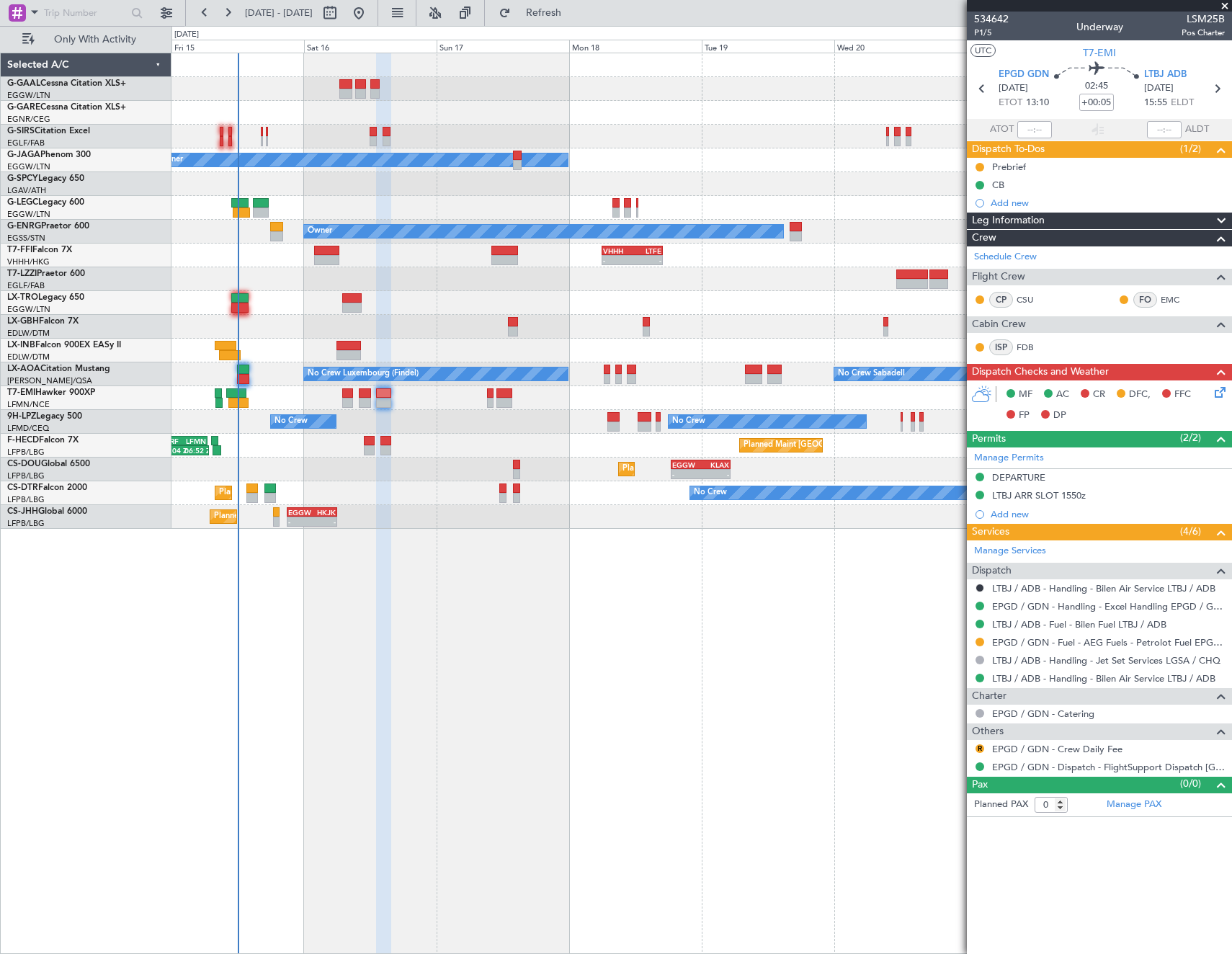
click at [1216, 393] on icon at bounding box center [1217, 389] width 12 height 12
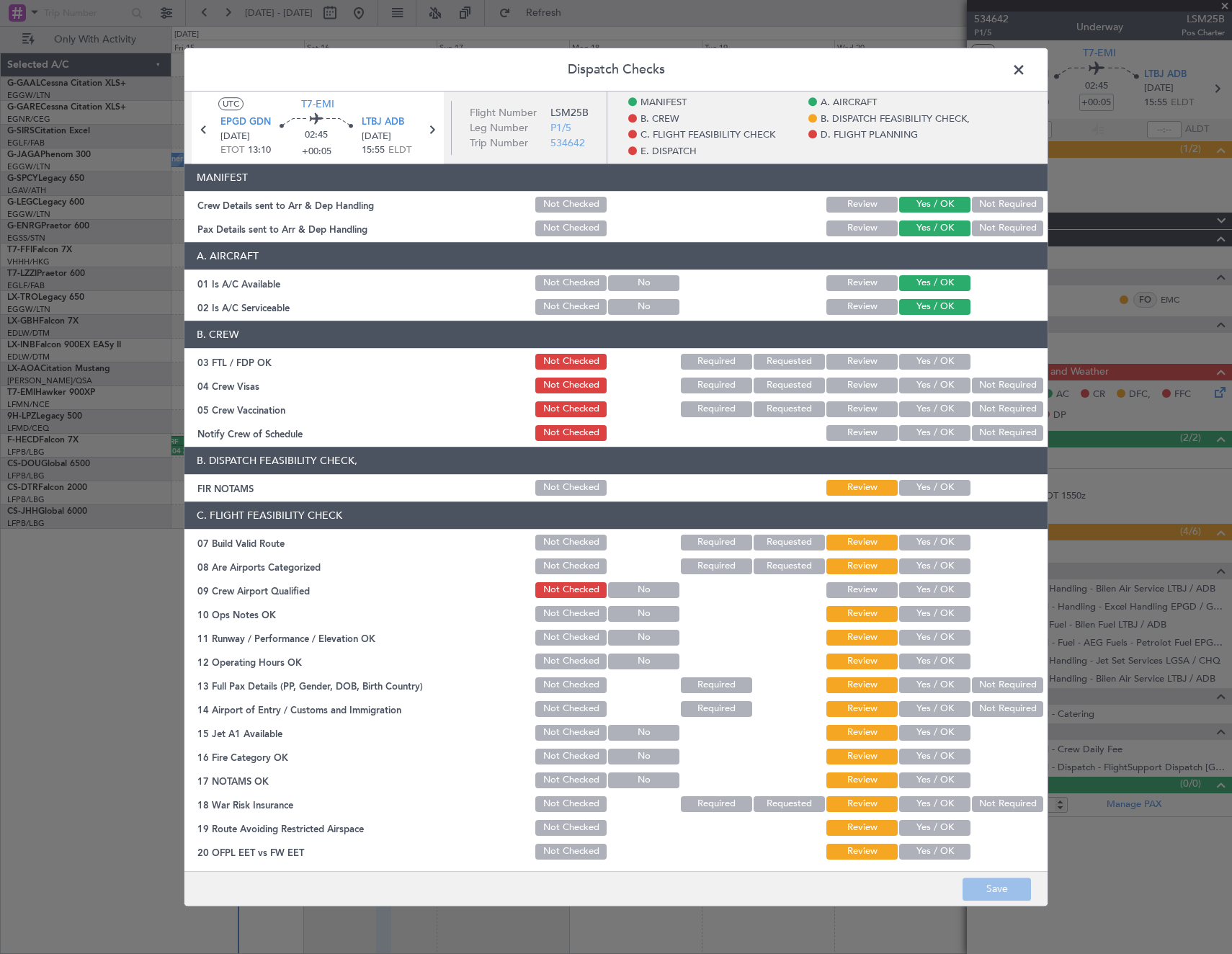
click at [1026, 74] on span at bounding box center [1026, 73] width 0 height 29
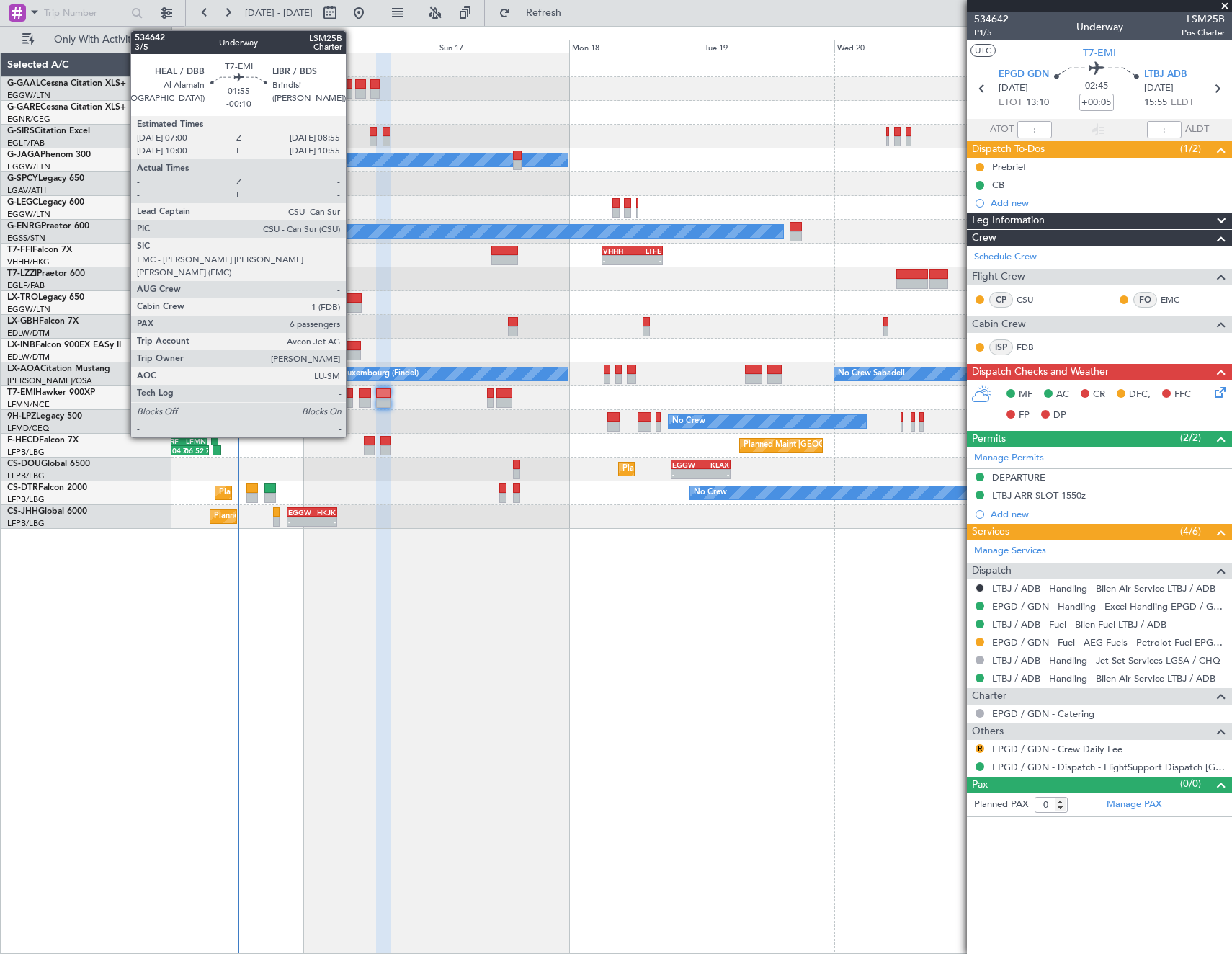
click at [352, 395] on div at bounding box center [348, 393] width 11 height 10
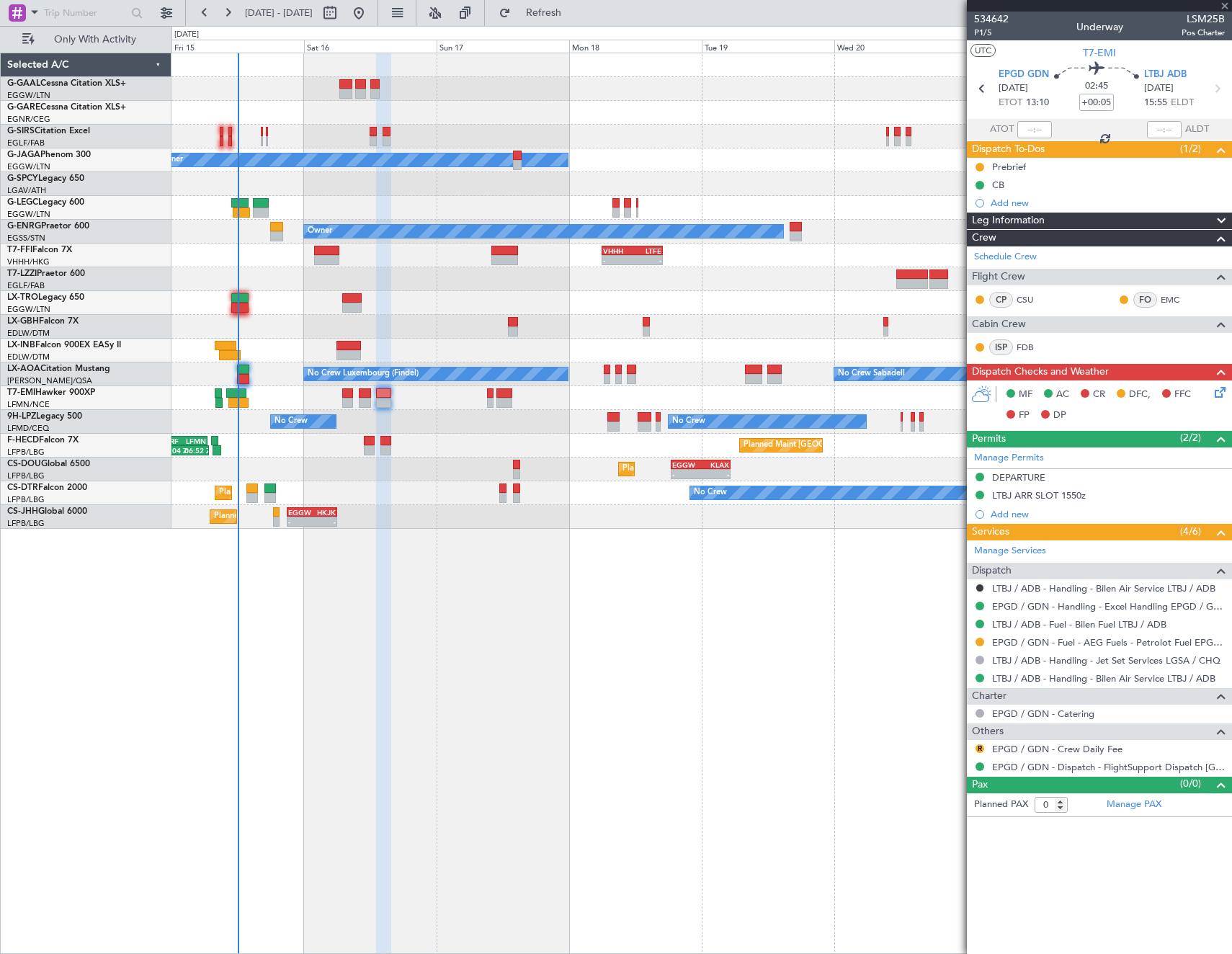
type input "-00:10"
type input "6"
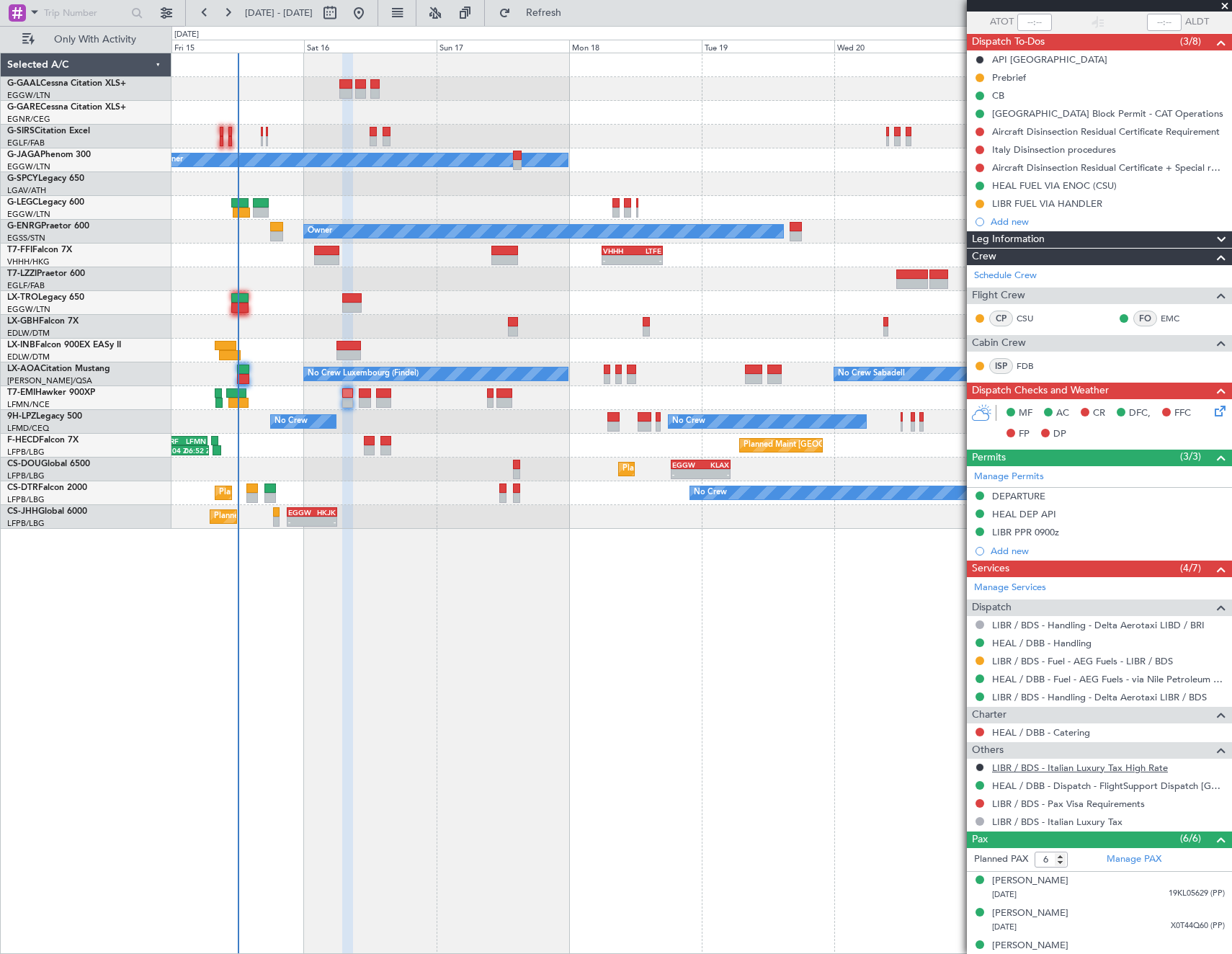
scroll to position [219, 0]
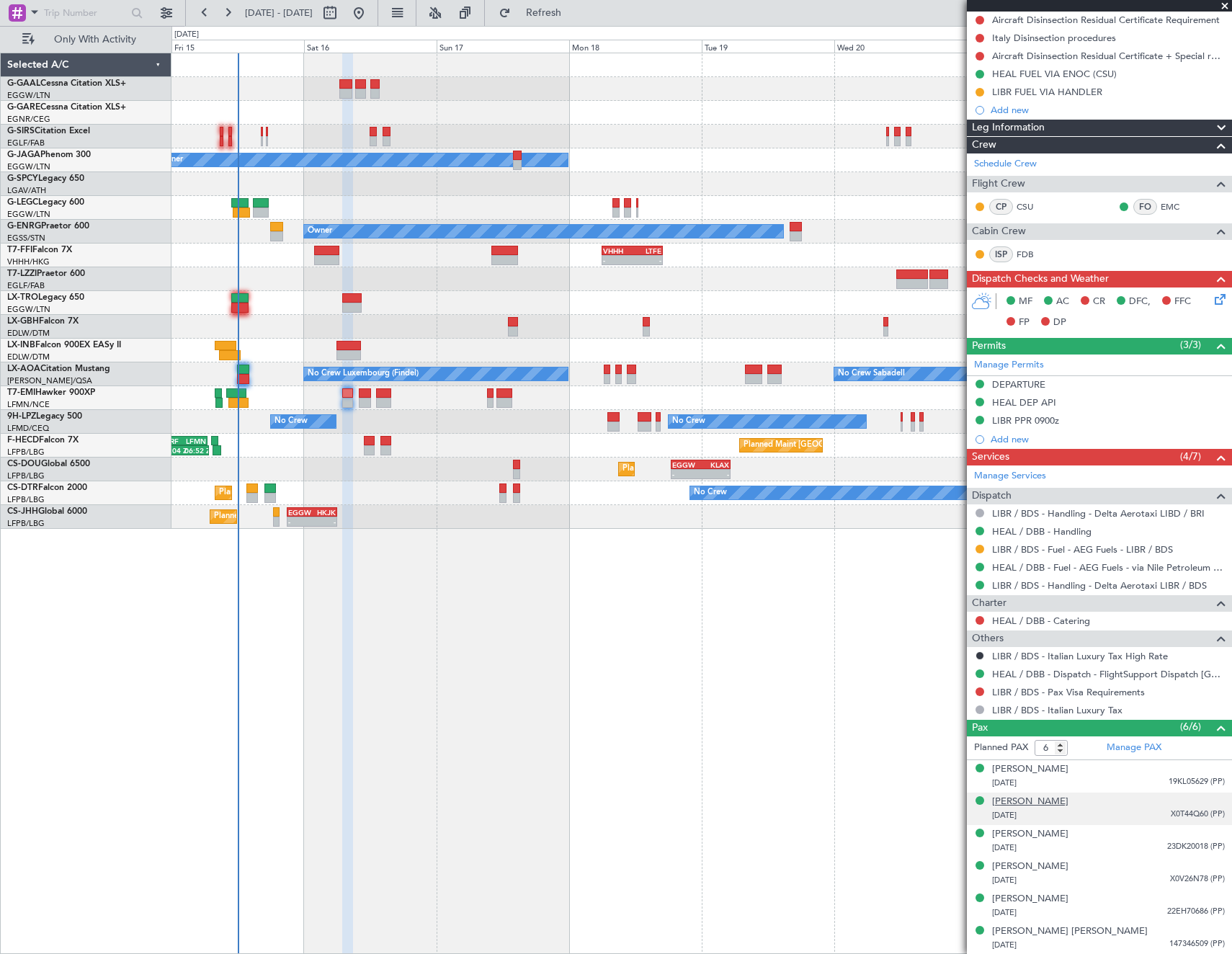
click at [1069, 805] on div "Lucien Bernard Nicolet" at bounding box center [1030, 802] width 76 height 15
click at [1024, 770] on div "Deniz Bizarra" at bounding box center [1030, 770] width 76 height 15
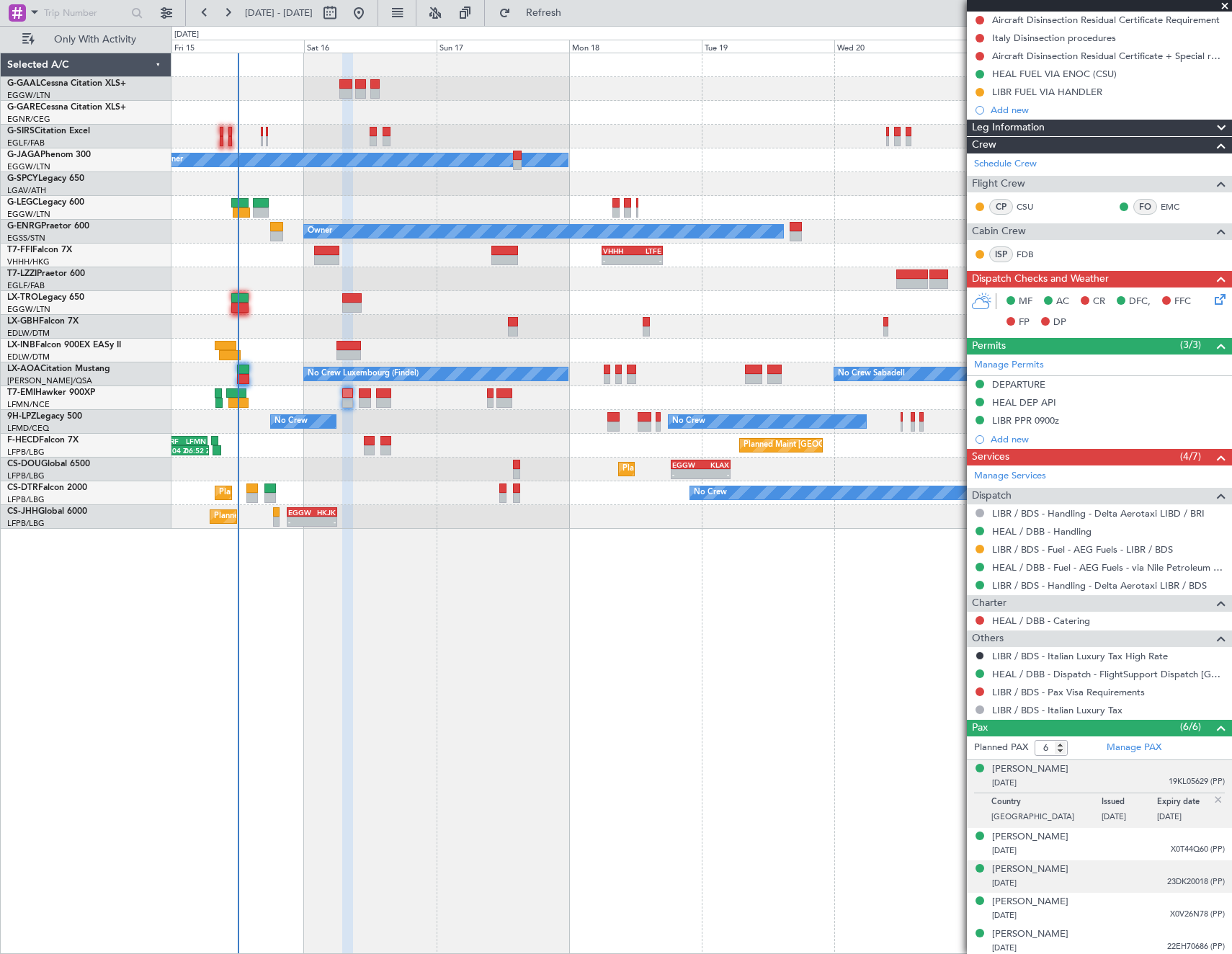
scroll to position [255, 0]
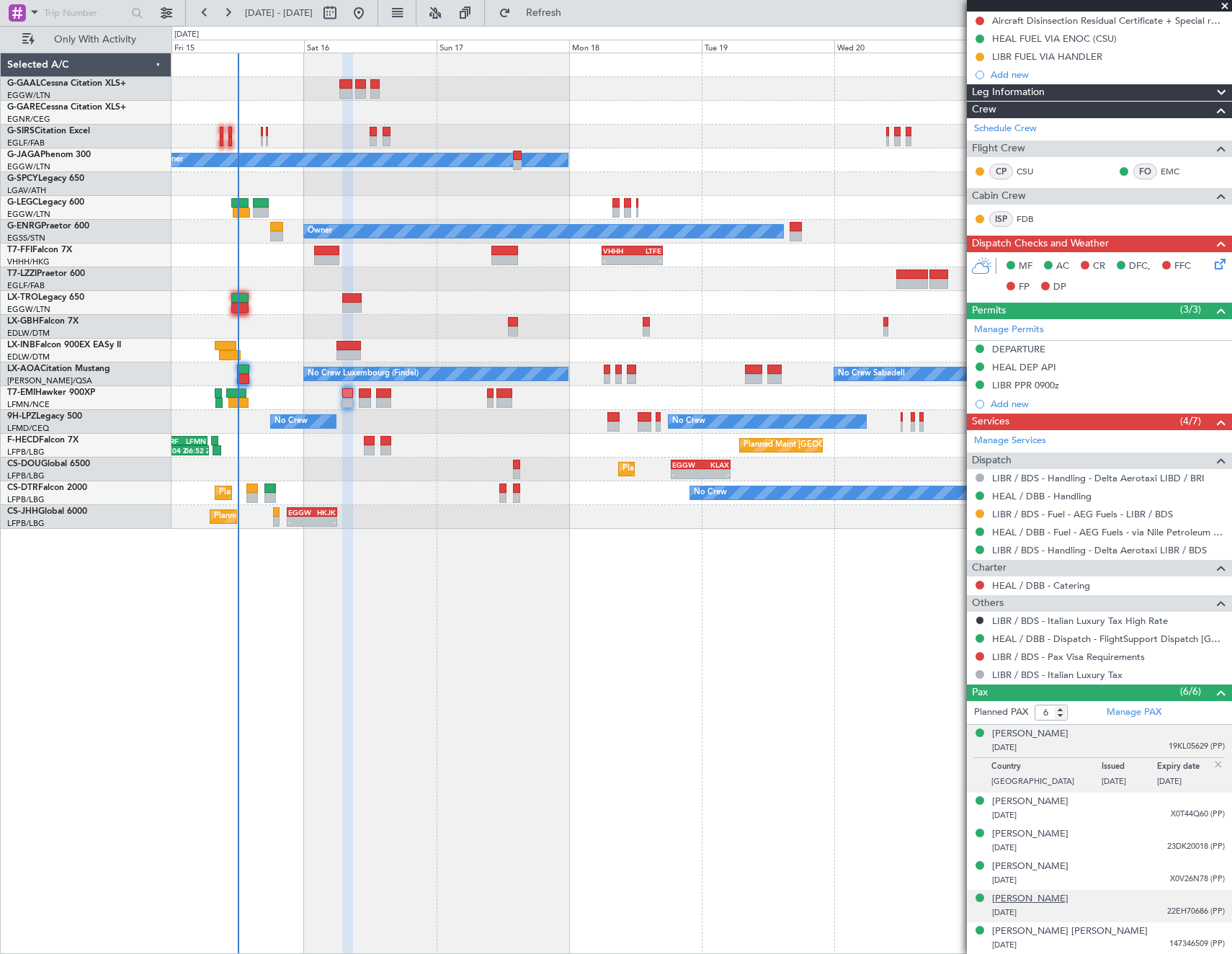
click at [1069, 903] on div "Valentin Paul Alexandre Houee" at bounding box center [1030, 899] width 76 height 15
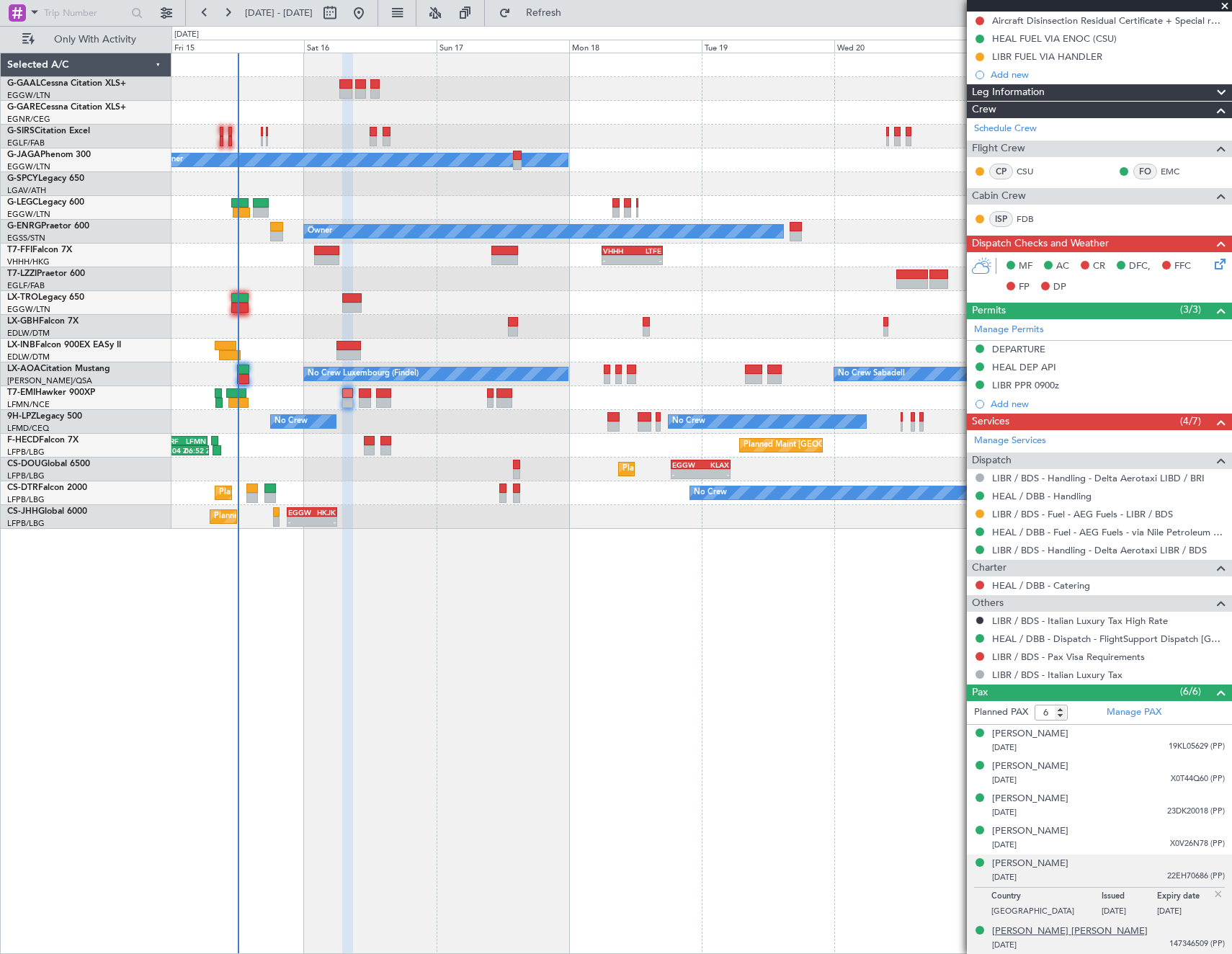
click at [1047, 932] on div "William Alessandro Gillham" at bounding box center [1070, 932] width 156 height 15
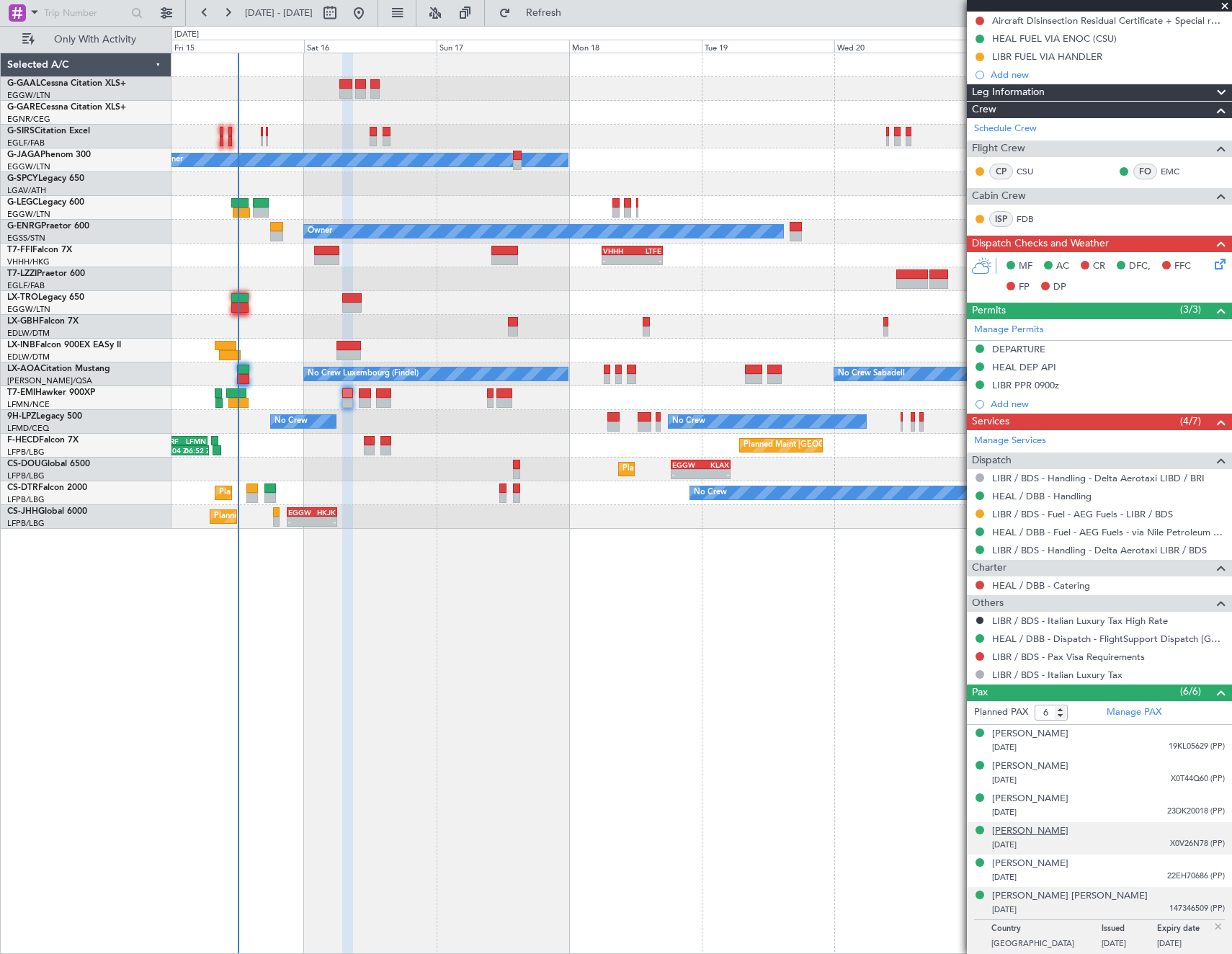
click at [1029, 831] on div "Sami El Assaoui" at bounding box center [1030, 831] width 76 height 15
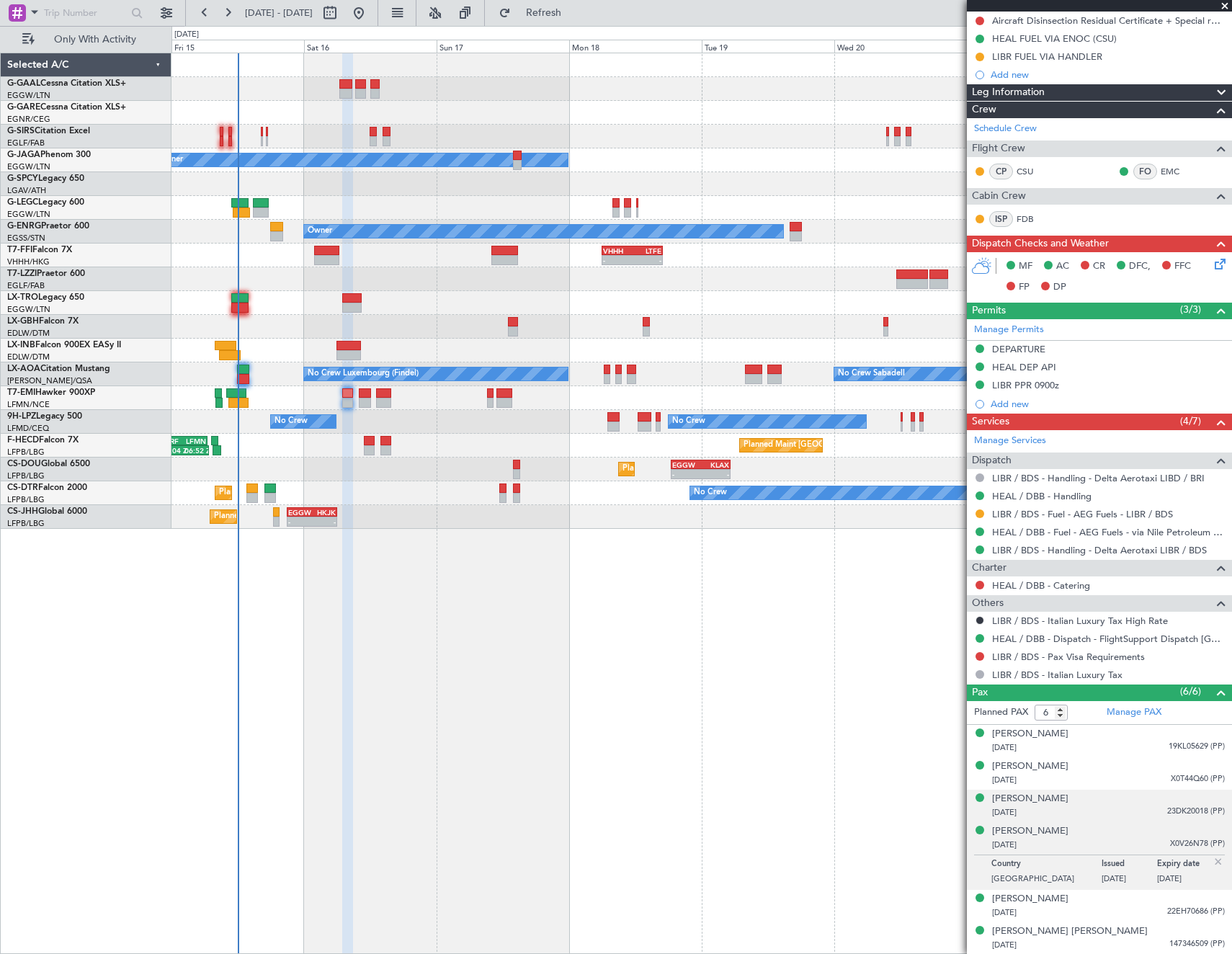
click at [1025, 806] on div "03/02/1989 23DK20018 (PP)" at bounding box center [1109, 813] width 233 height 15
click at [1015, 794] on div "Malik Eddibi" at bounding box center [1030, 799] width 76 height 15
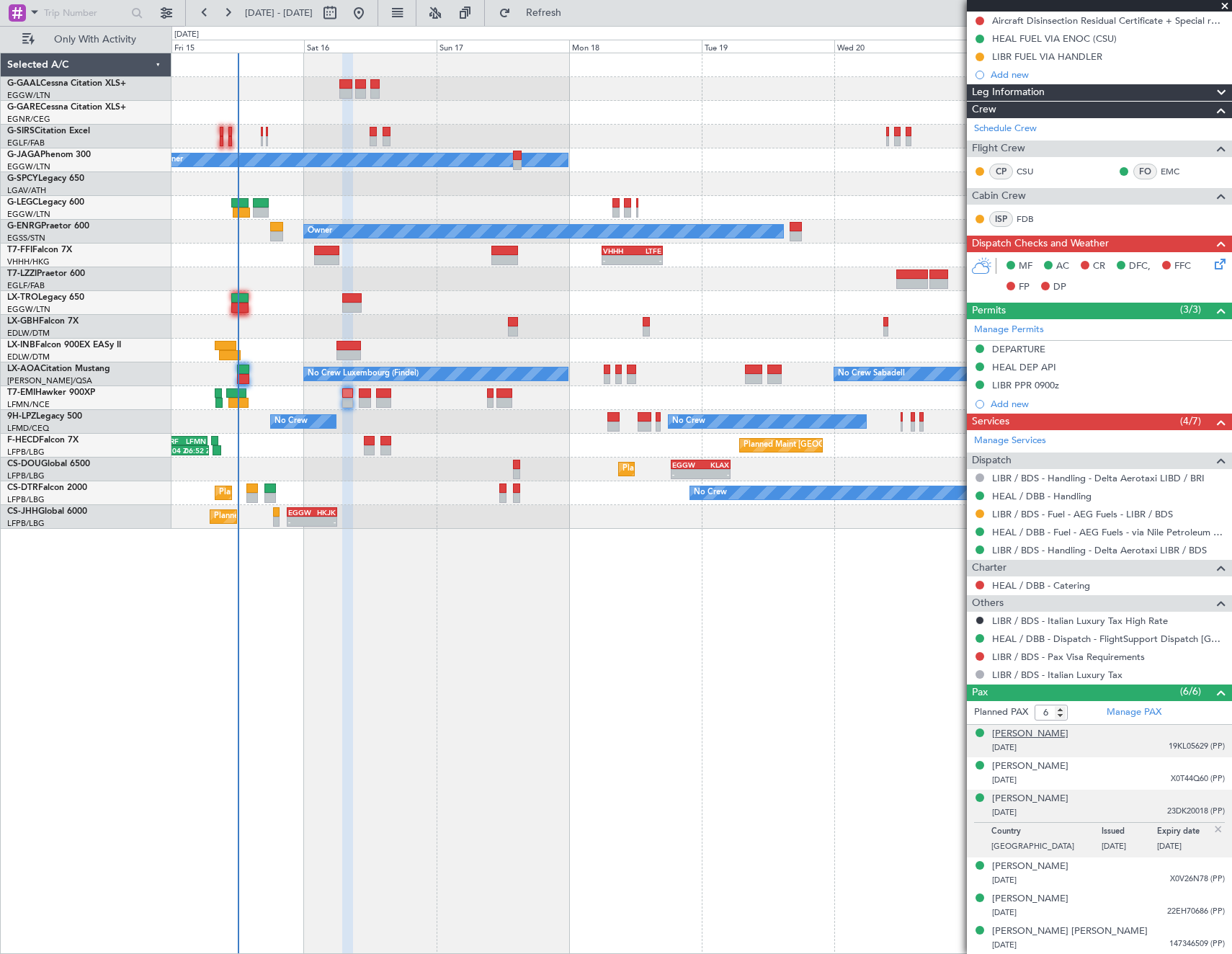
click at [1041, 733] on div "Deniz Bizarra" at bounding box center [1030, 734] width 76 height 15
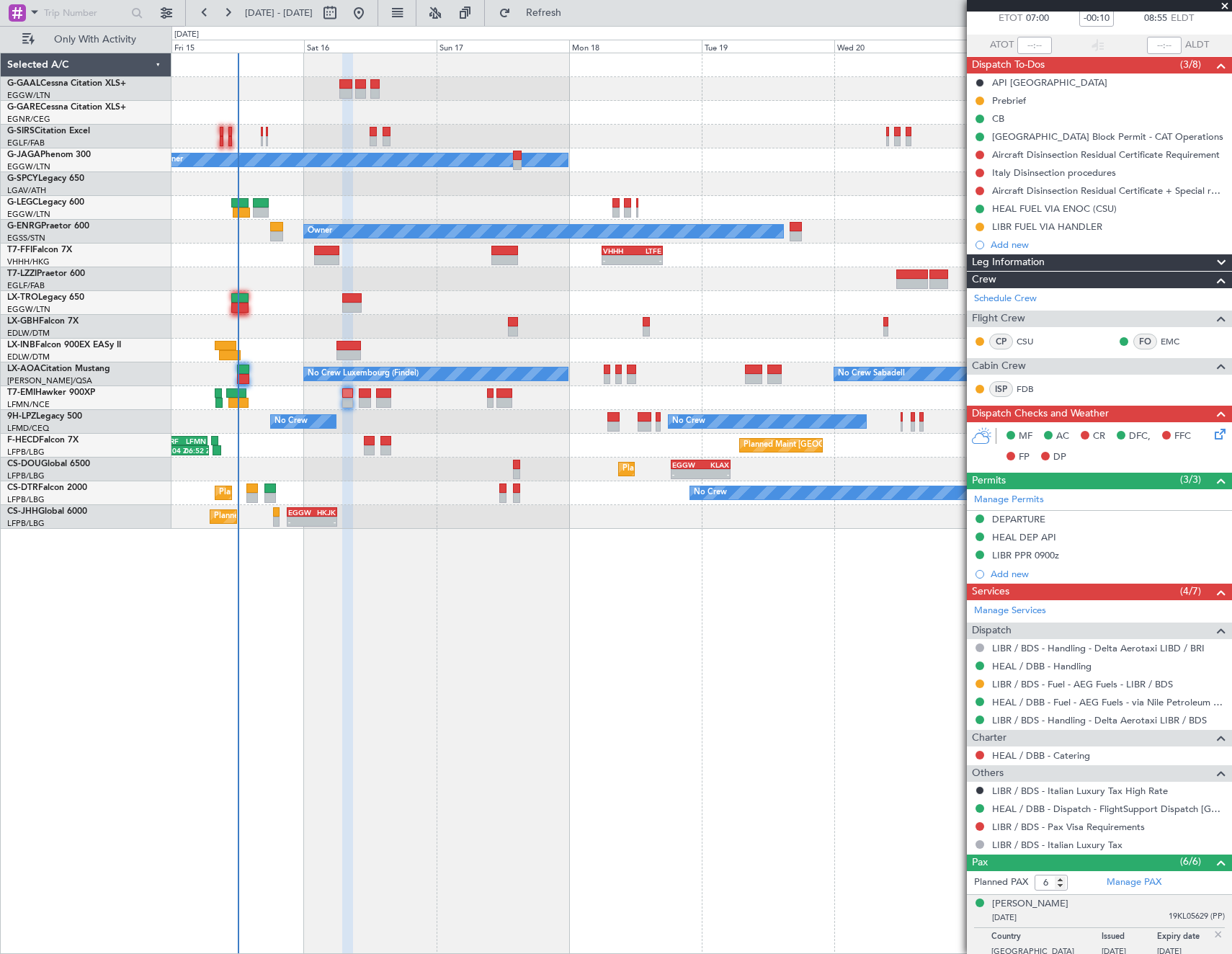
scroll to position [0, 0]
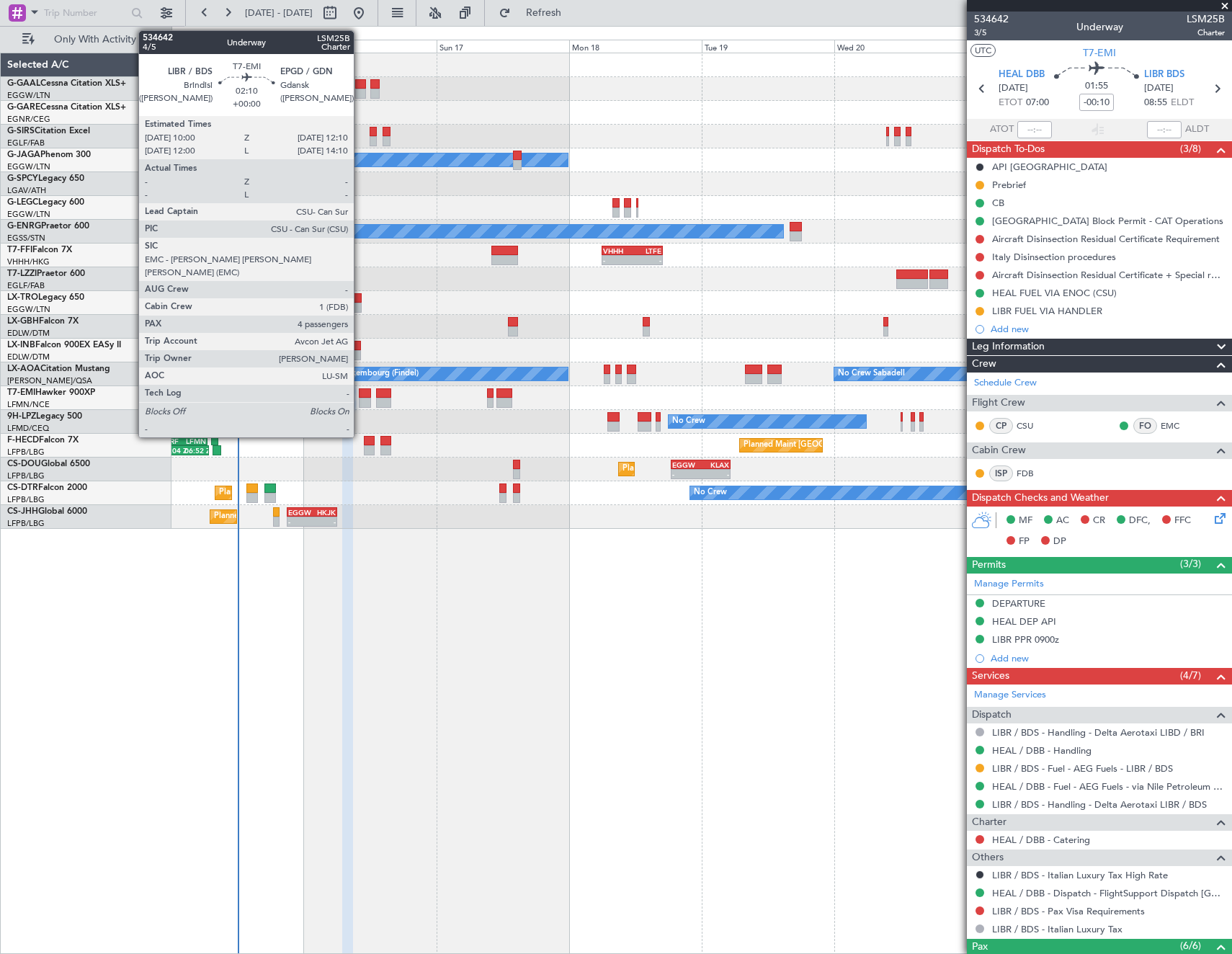
click at [360, 395] on div at bounding box center [365, 393] width 12 height 10
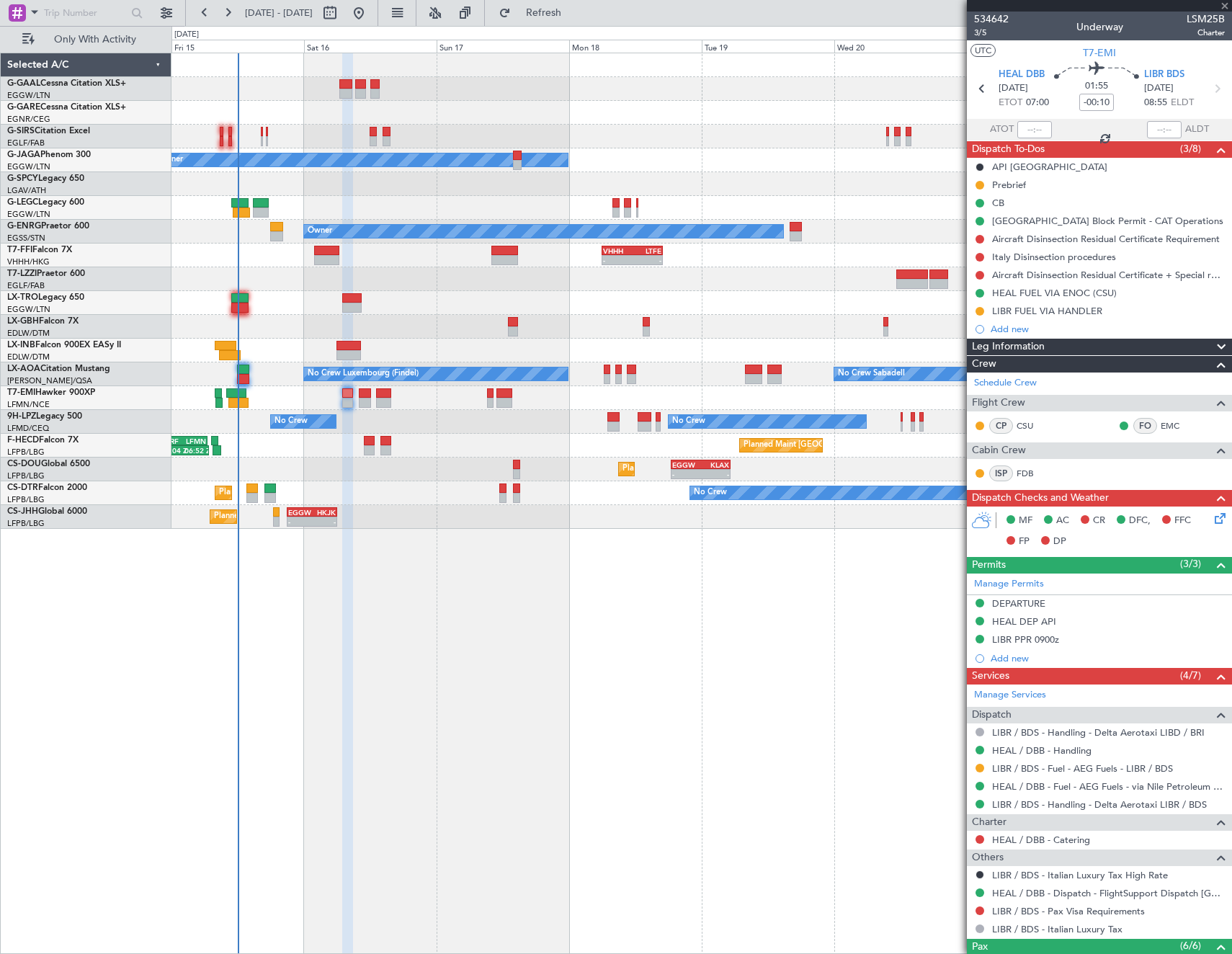
type input "4"
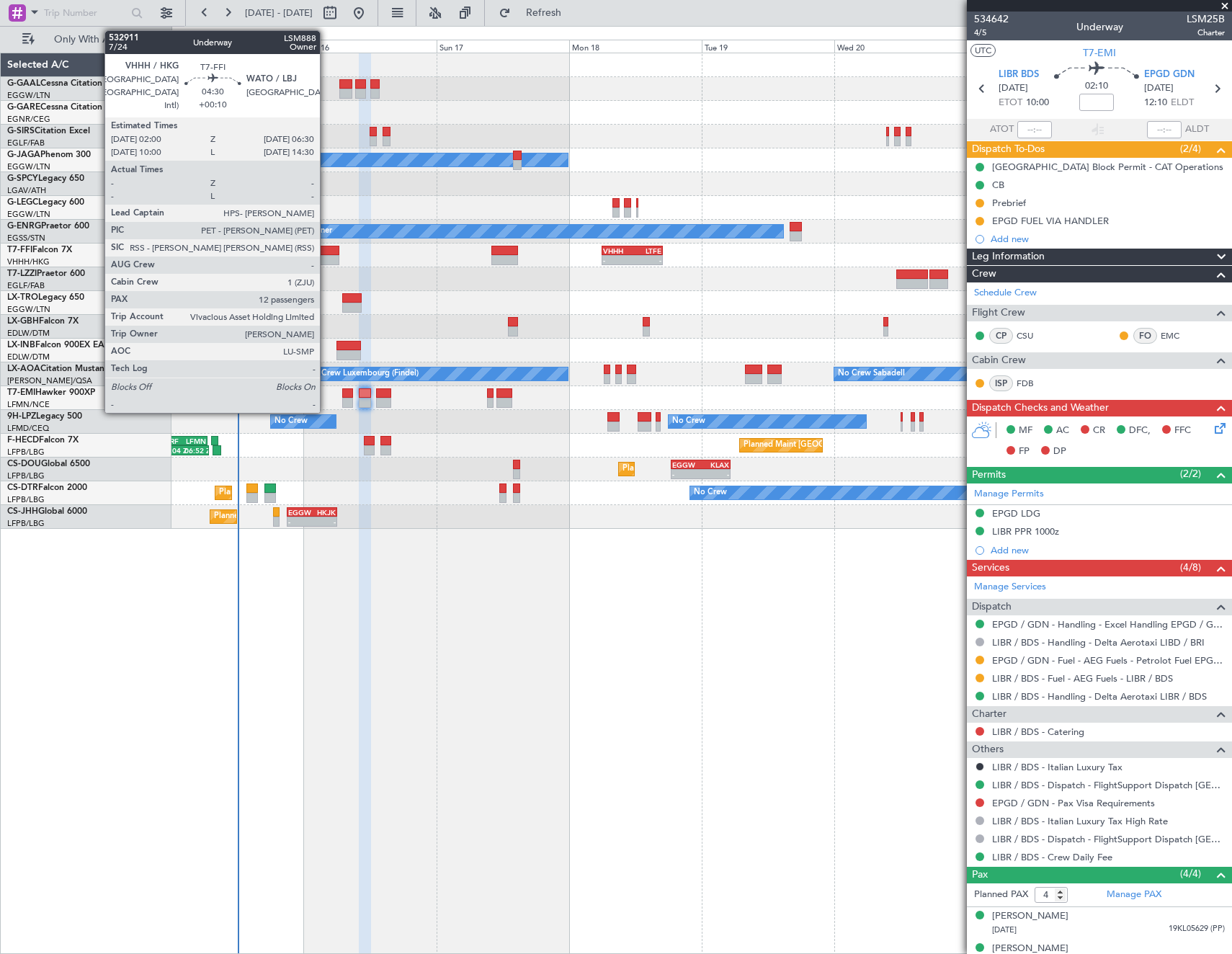
click at [326, 254] on div at bounding box center [326, 251] width 25 height 10
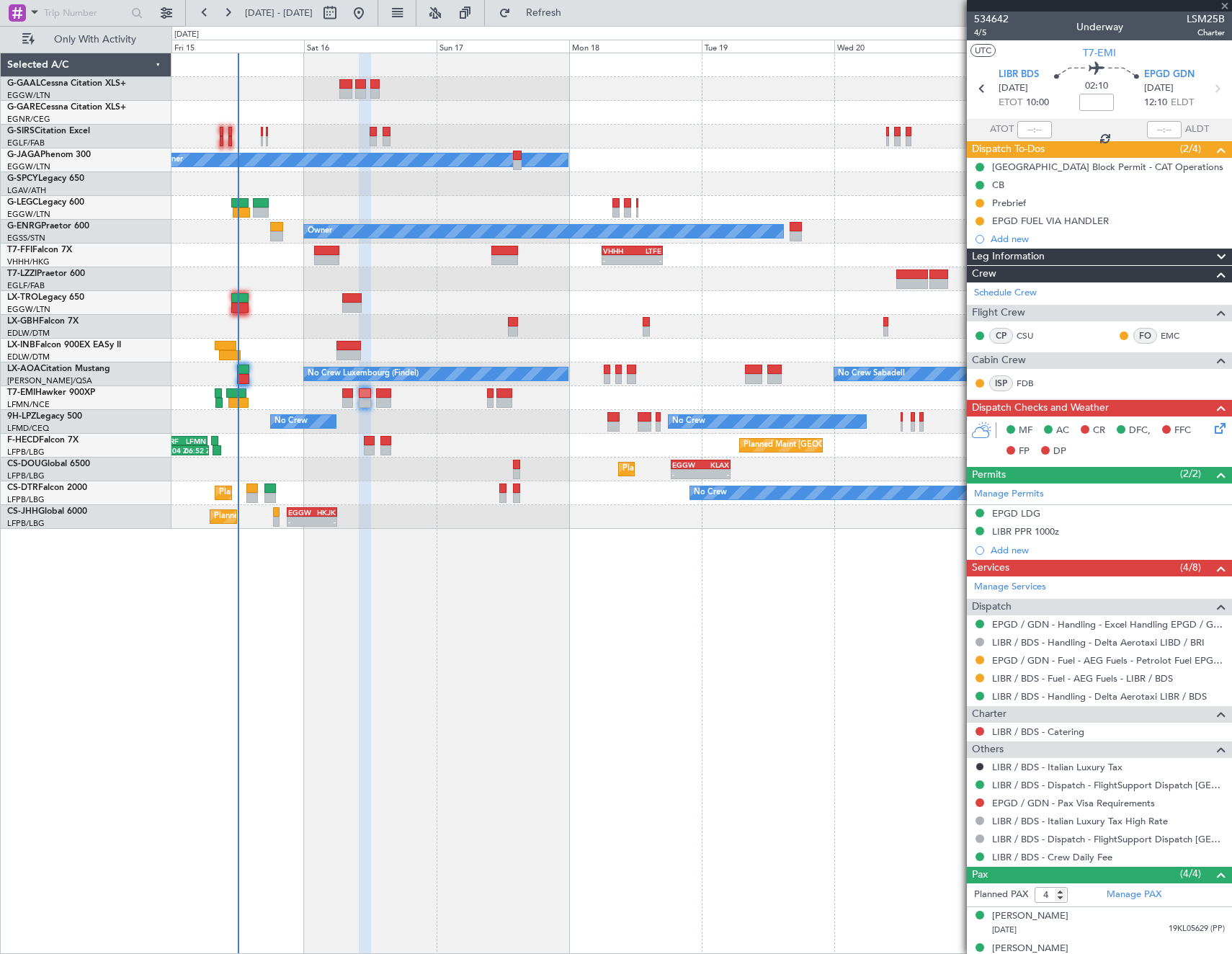
type input "+00:10"
type input "12"
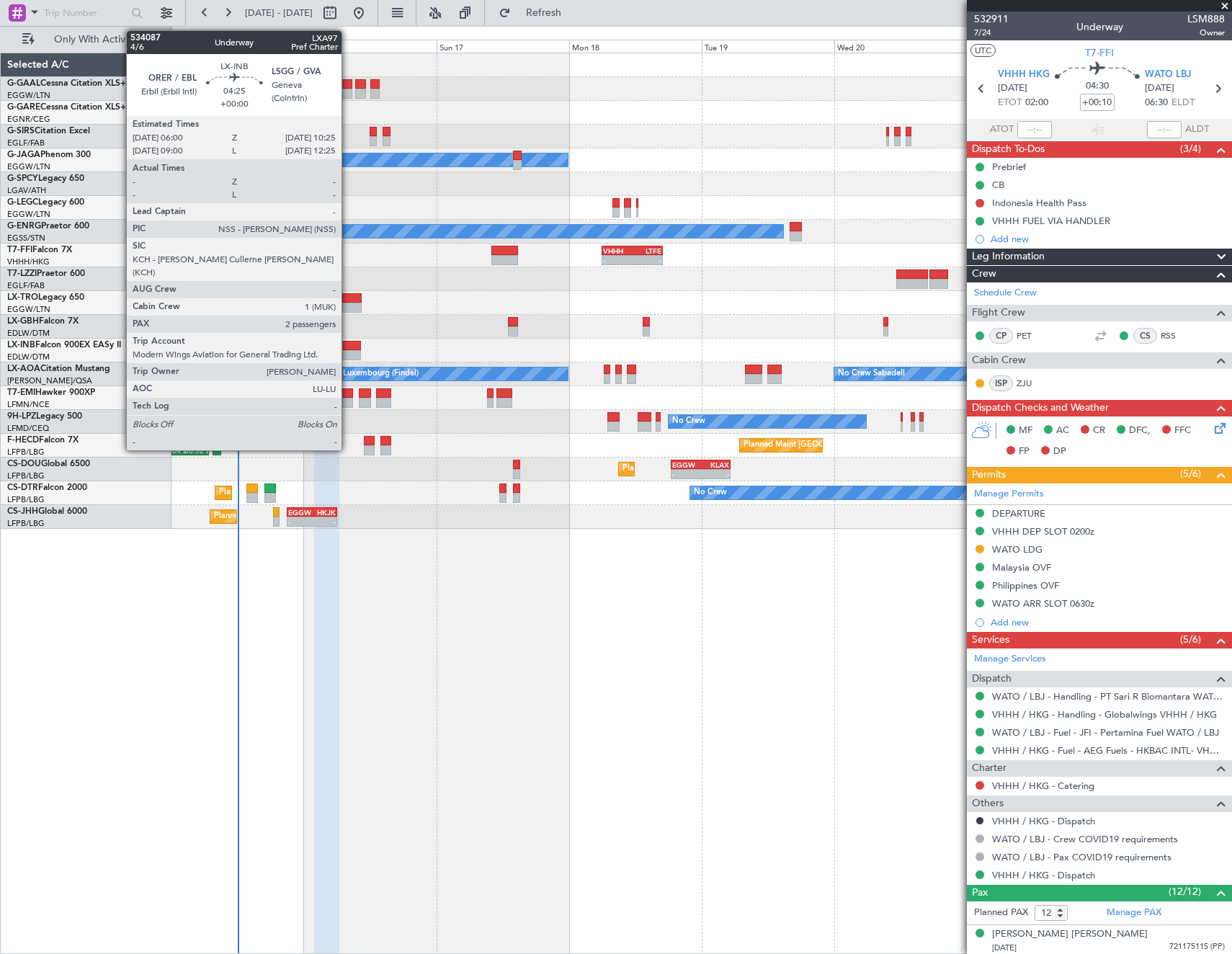
click at [348, 346] on div at bounding box center [348, 346] width 25 height 10
type input "2"
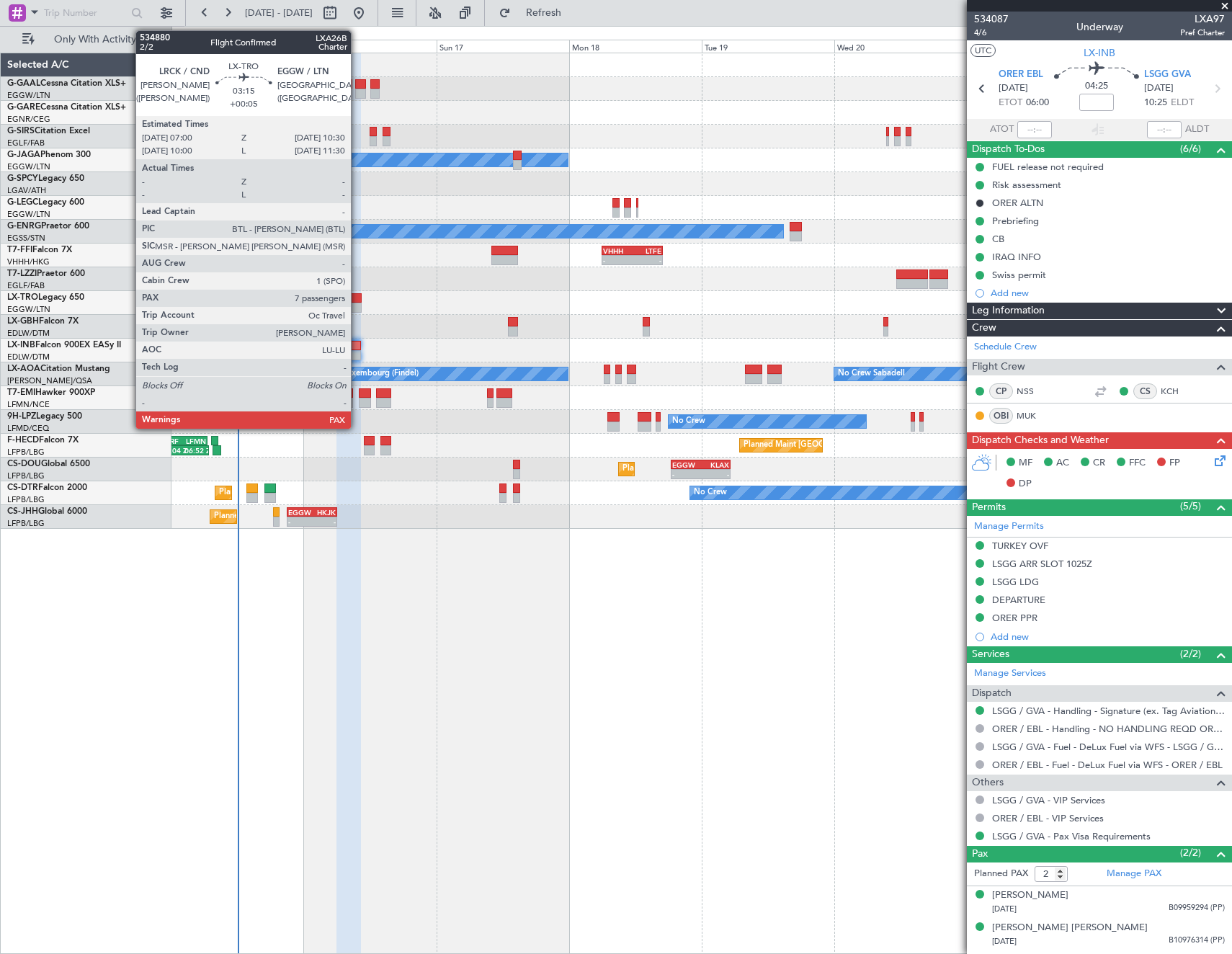
click at [358, 309] on div at bounding box center [352, 308] width 19 height 10
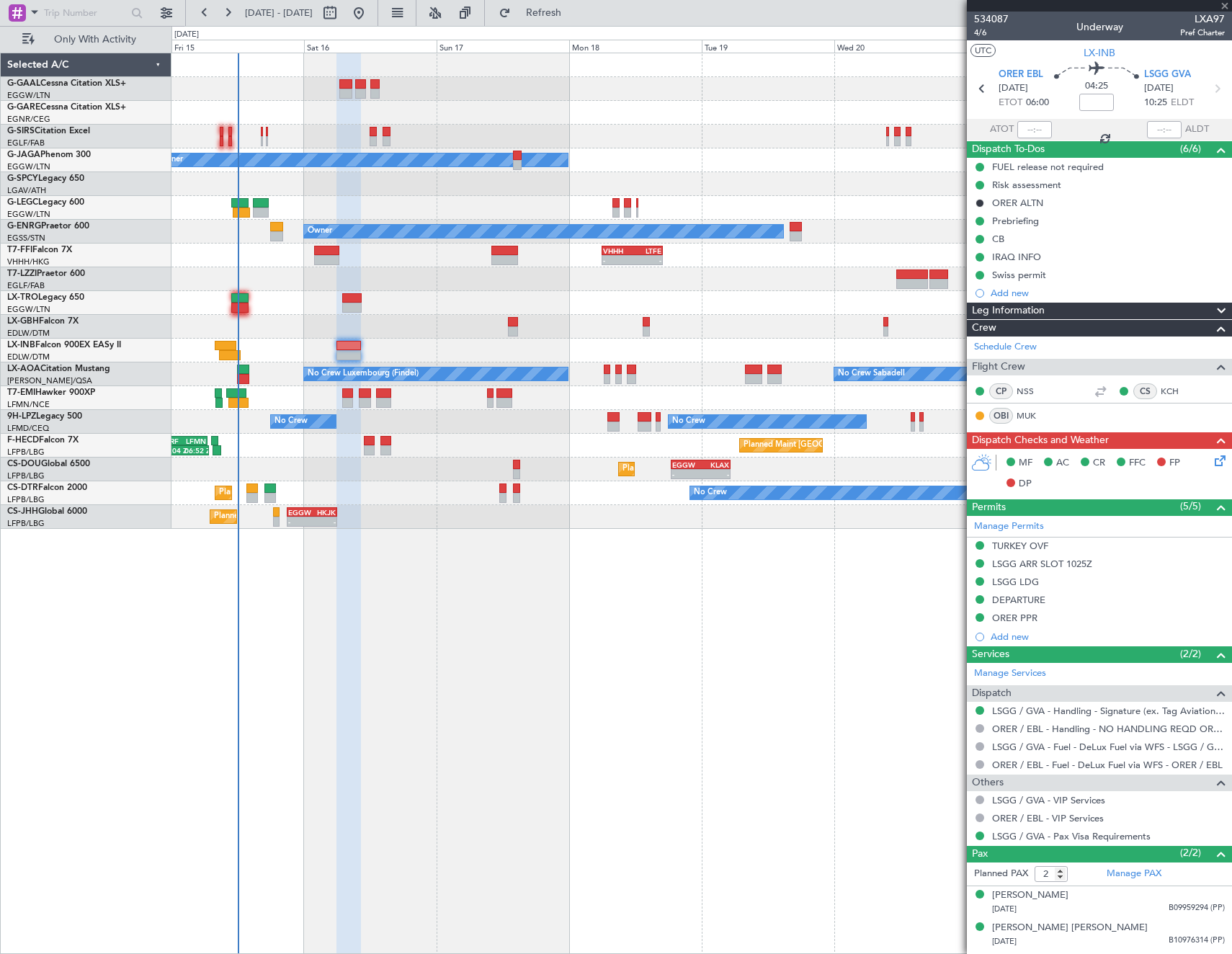
type input "+00:05"
type input "7"
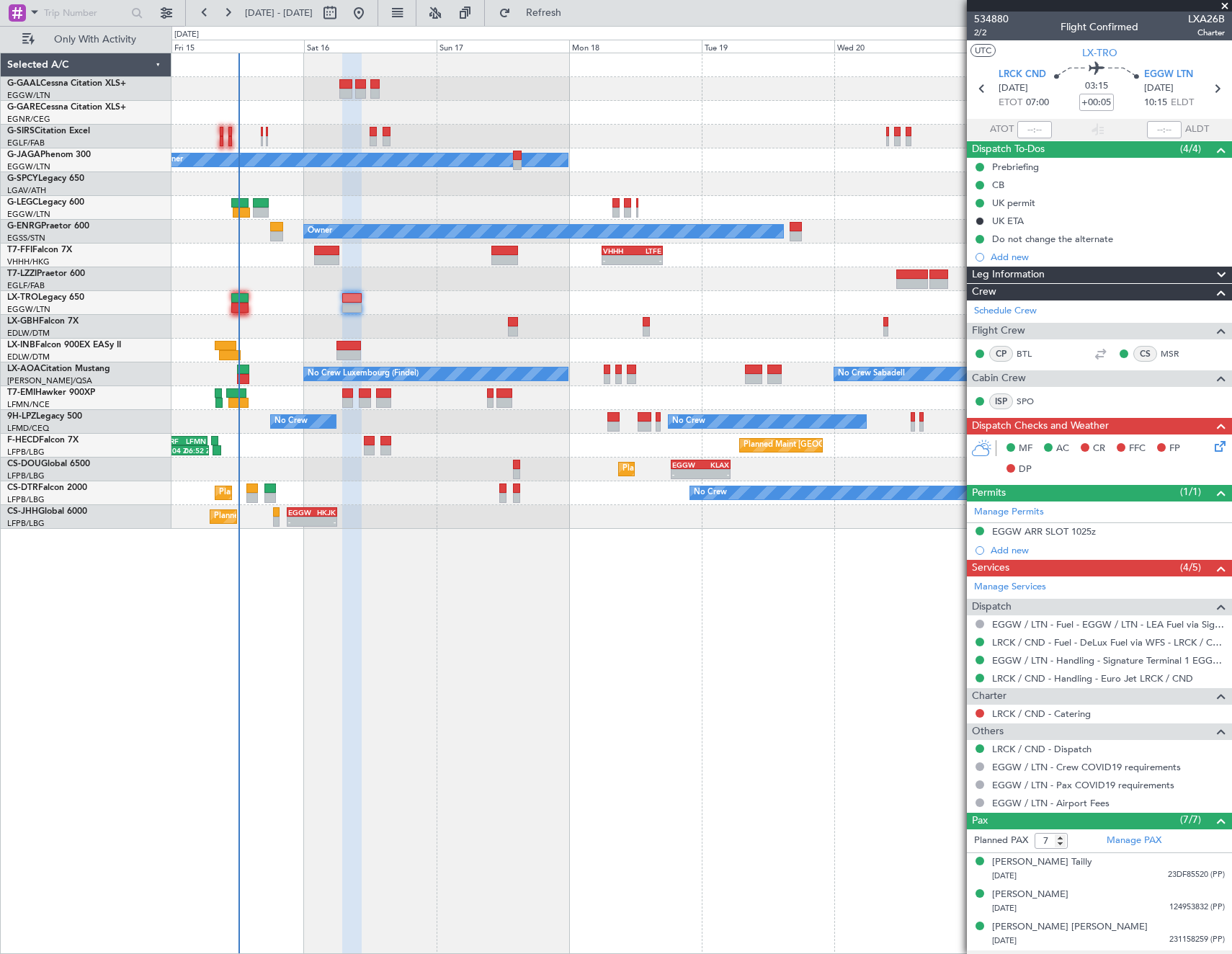
scroll to position [126, 0]
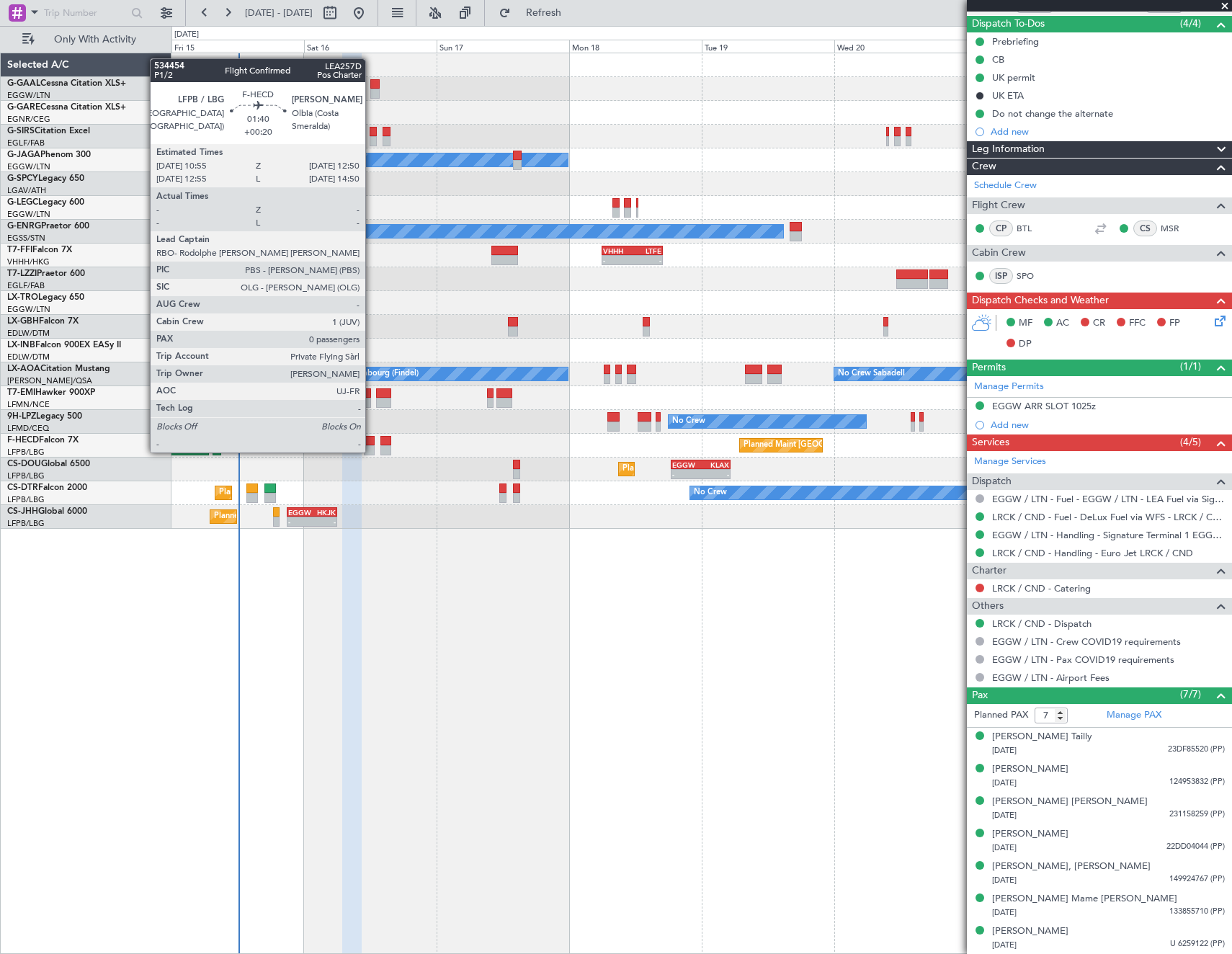
click at [372, 438] on div at bounding box center [369, 440] width 11 height 10
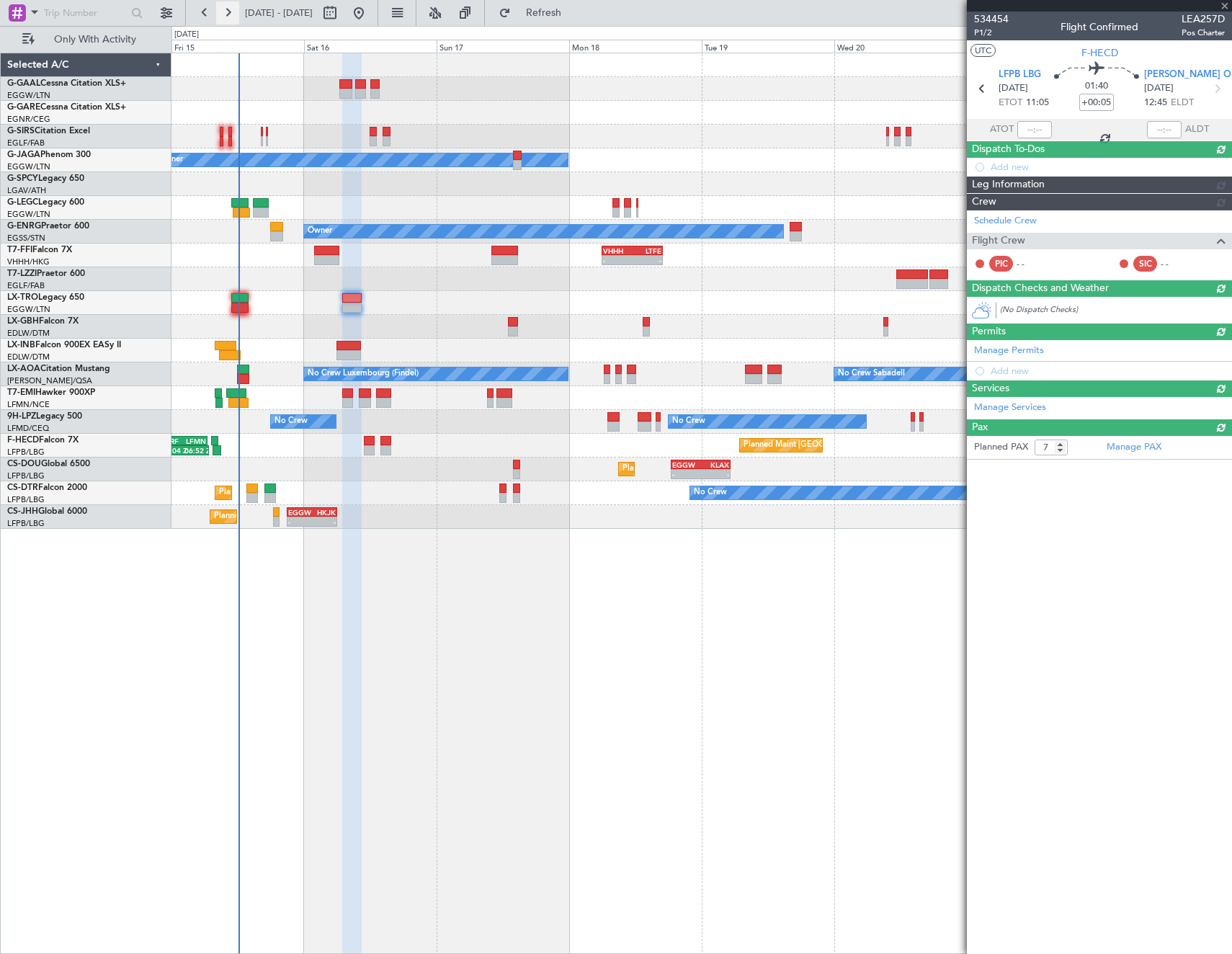
type input "+00:20"
type input "0"
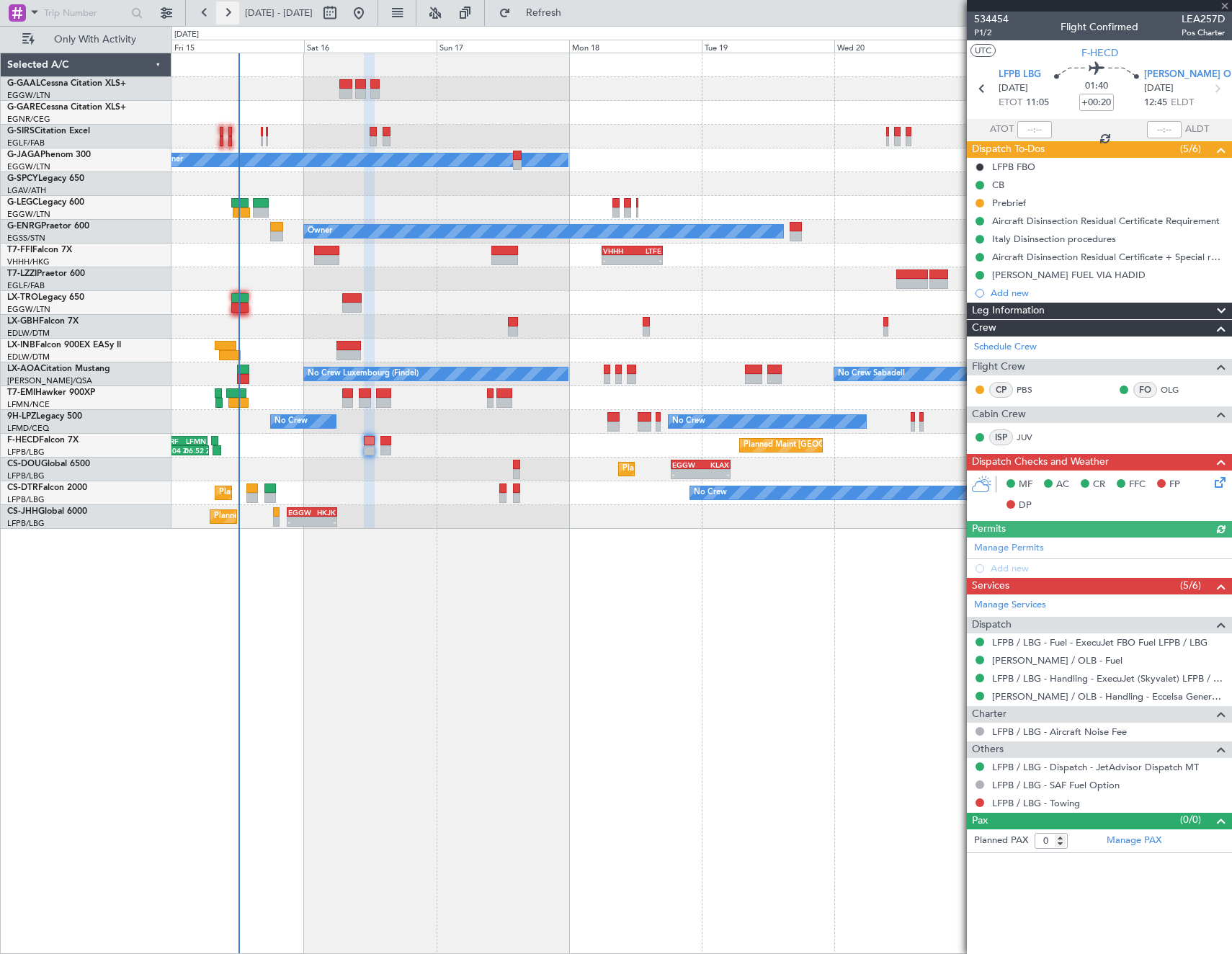
scroll to position [0, 0]
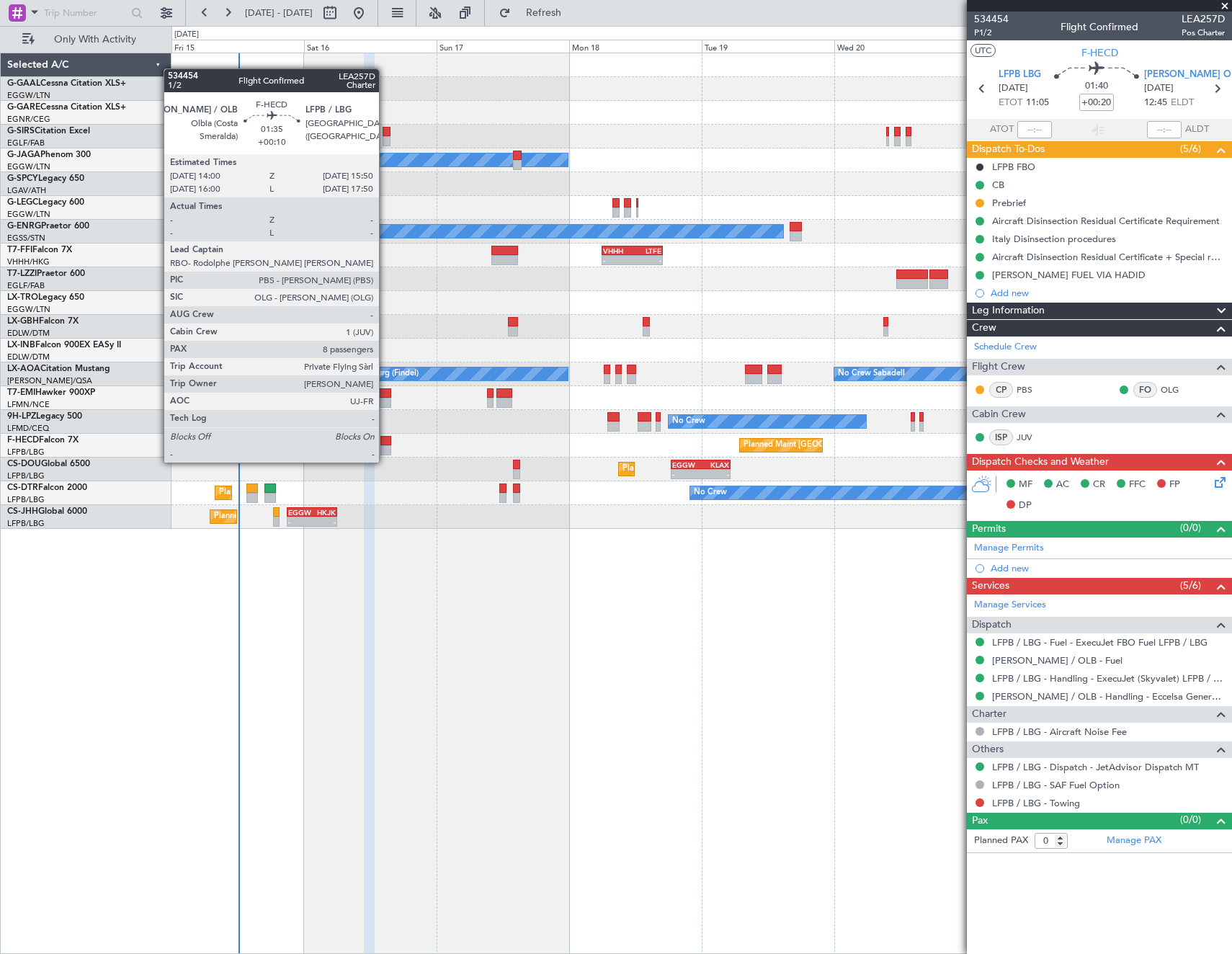
click at [386, 448] on div at bounding box center [385, 450] width 11 height 10
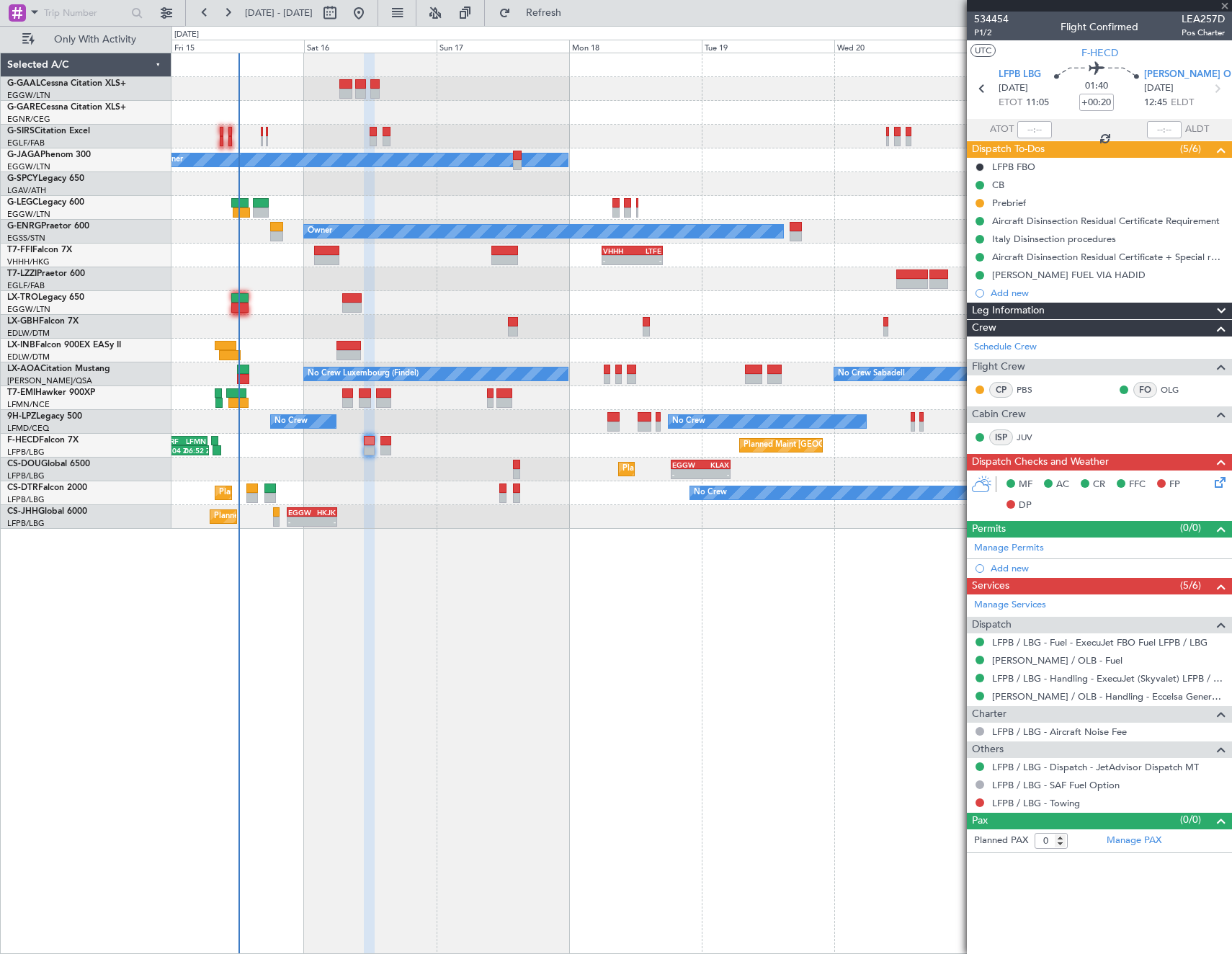
type input "+00:10"
type input "8"
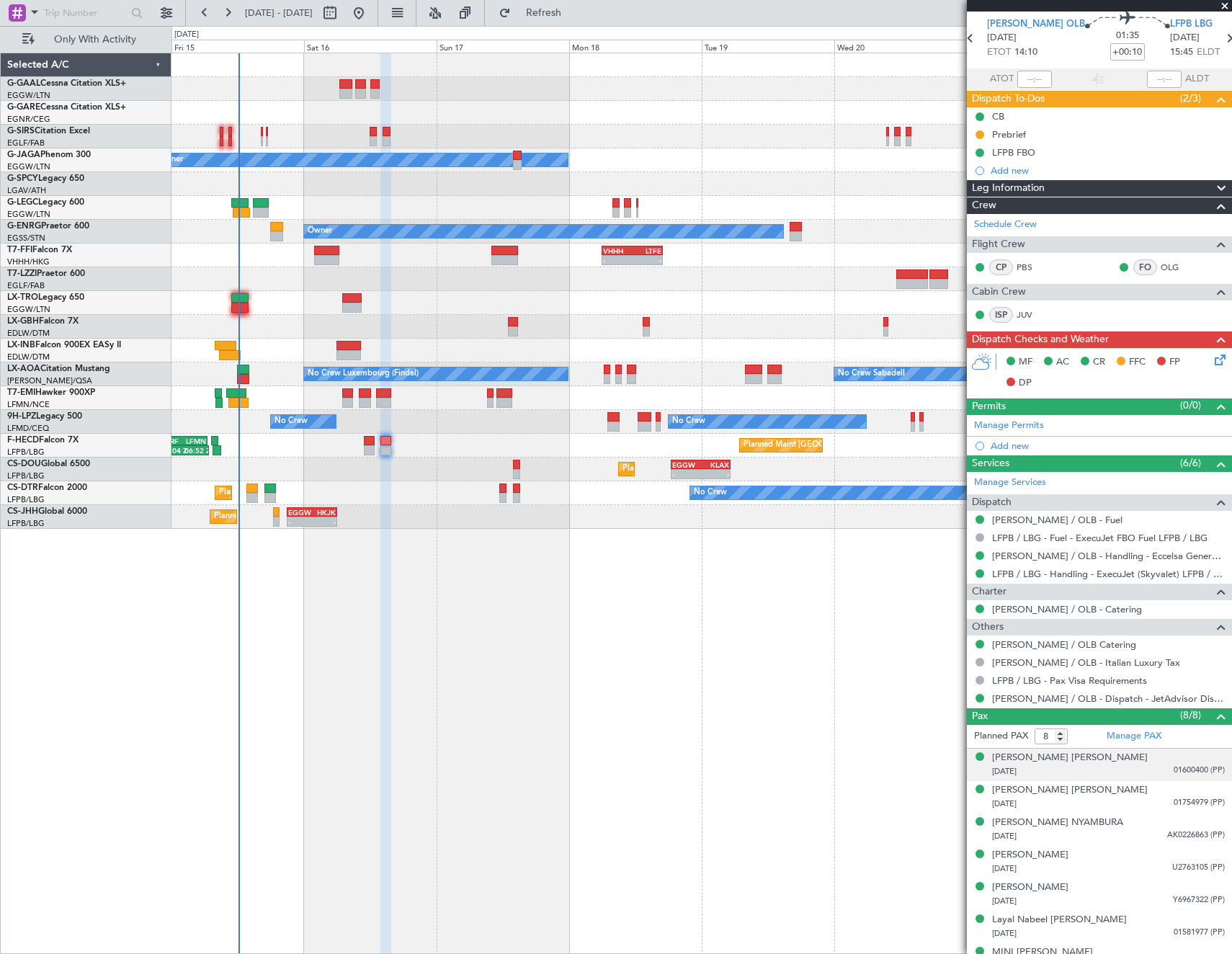
scroll to position [104, 0]
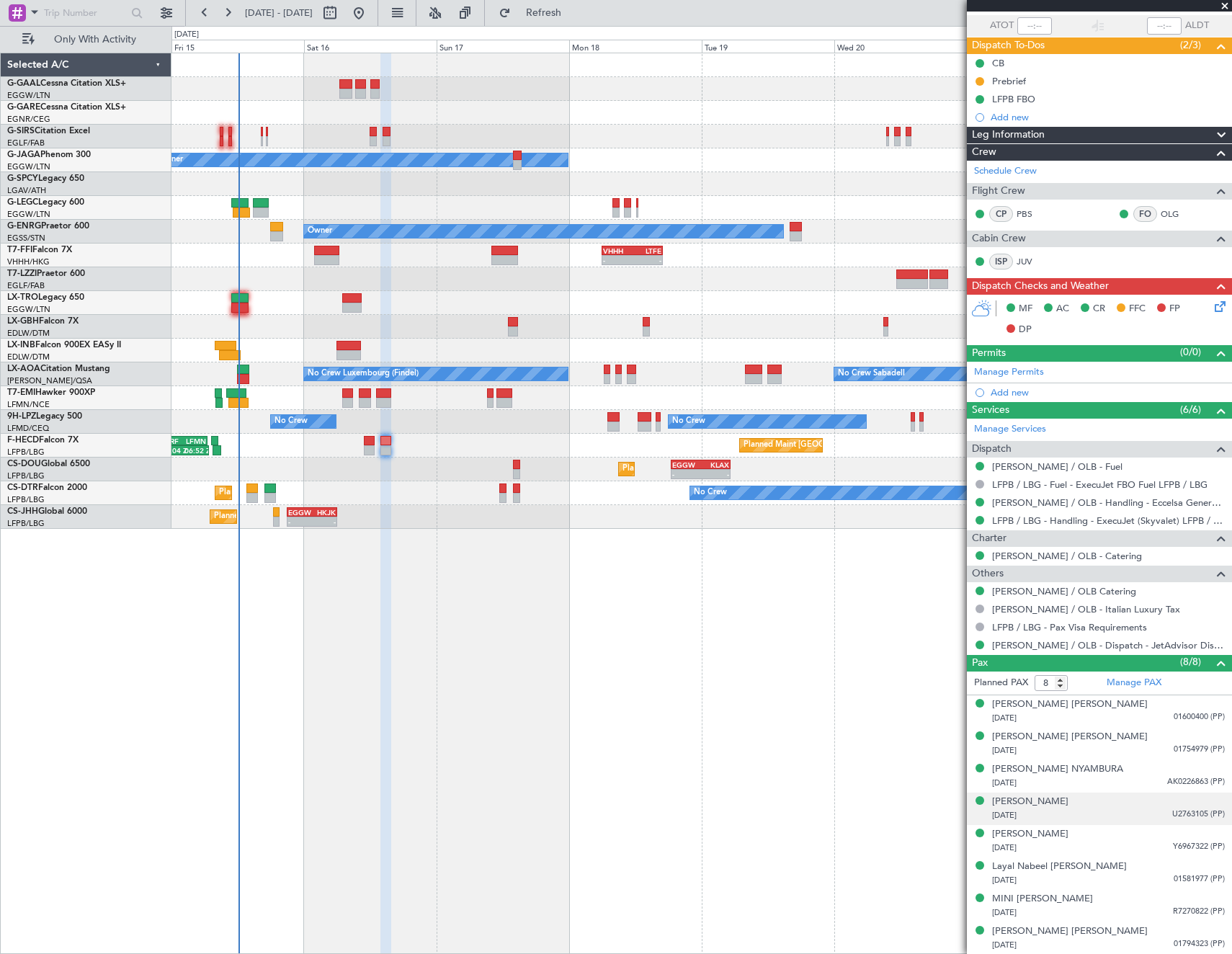
click at [1066, 814] on div "20/05/1979 U2763105 (PP)" at bounding box center [1109, 816] width 233 height 15
click at [1011, 798] on div "[PERSON_NAME]" at bounding box center [1030, 802] width 76 height 15
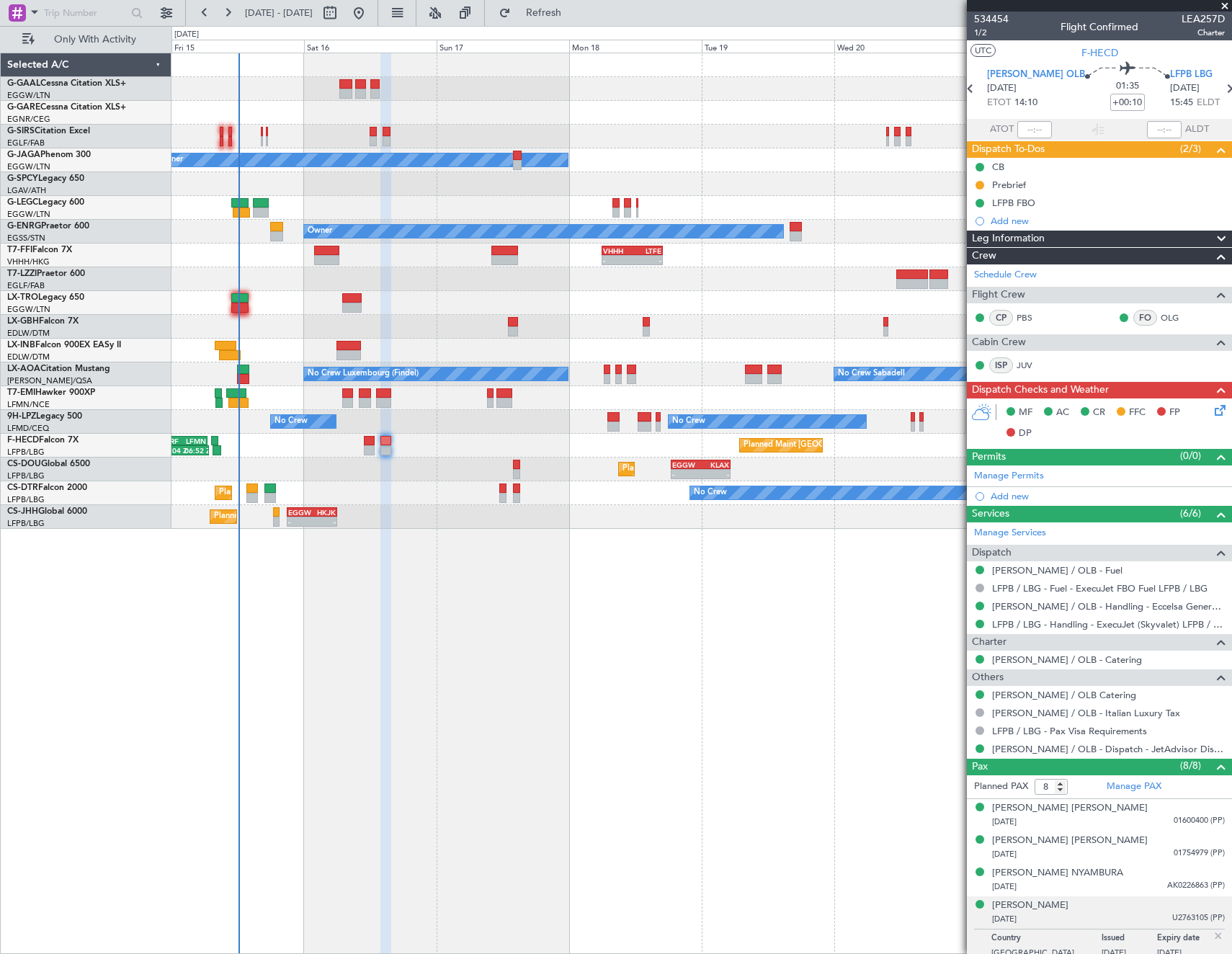
scroll to position [104, 0]
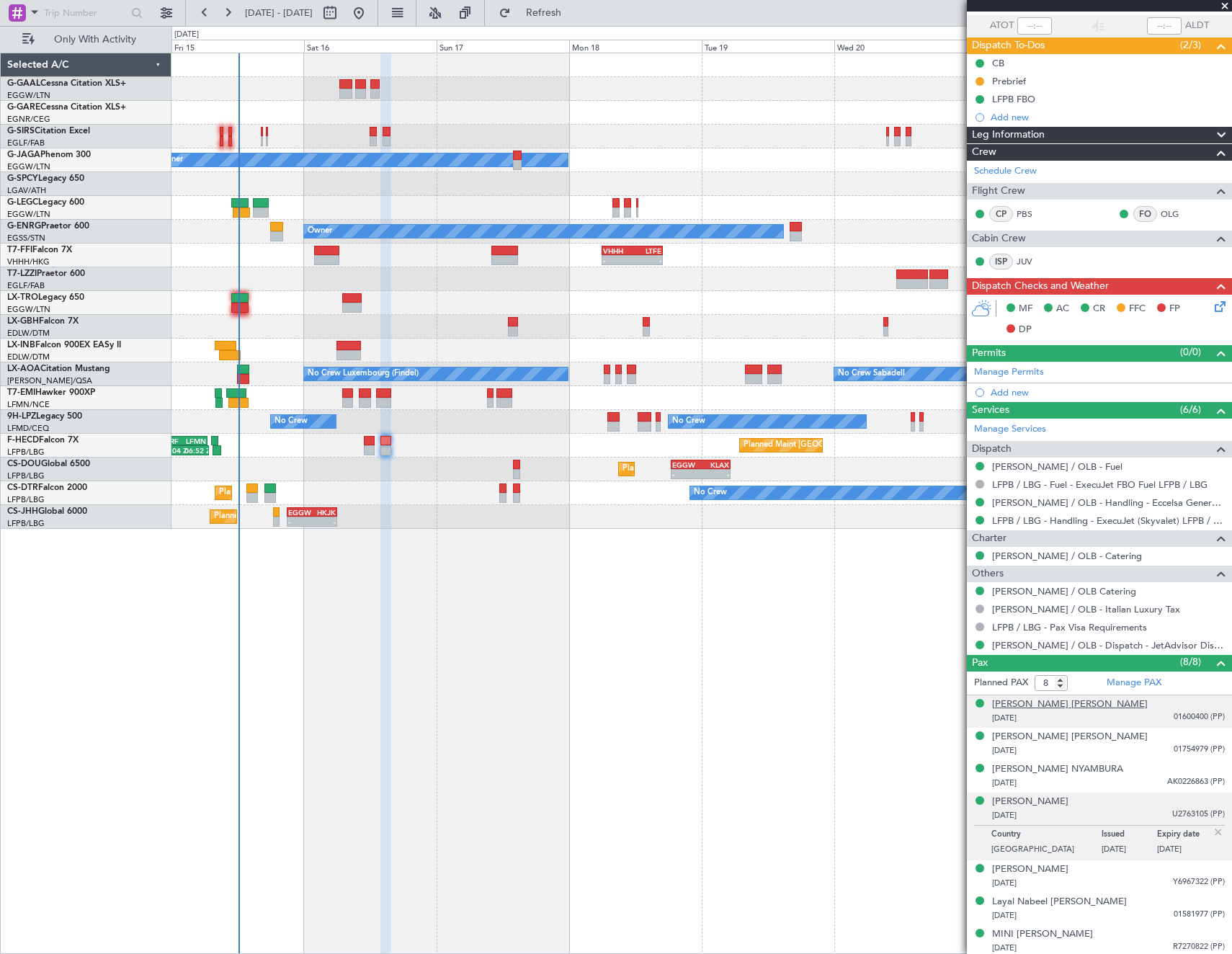
click at [1035, 707] on div "[PERSON_NAME] [PERSON_NAME]" at bounding box center [1070, 705] width 156 height 15
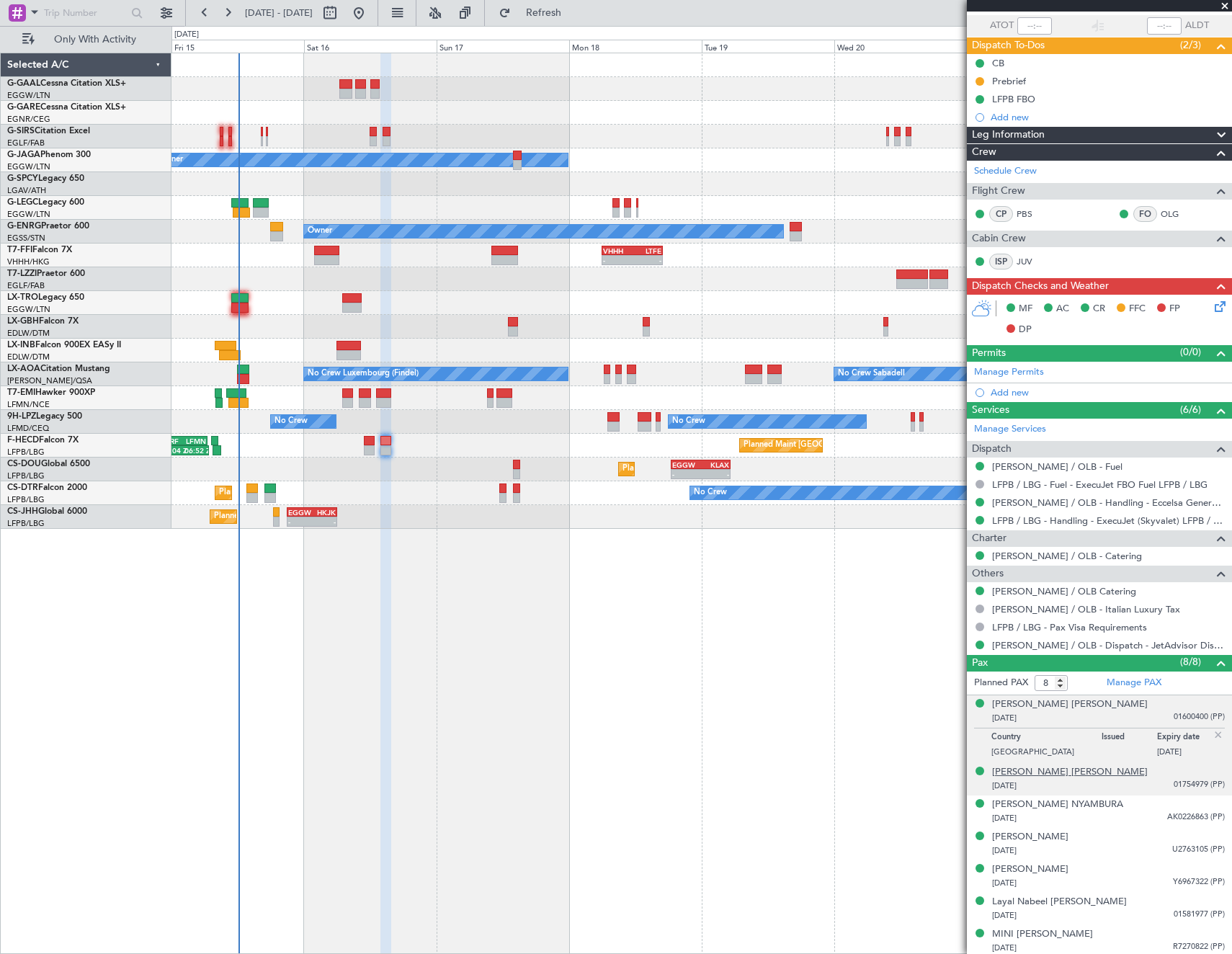
click at [1030, 771] on div "[PERSON_NAME] [PERSON_NAME]" at bounding box center [1070, 773] width 156 height 15
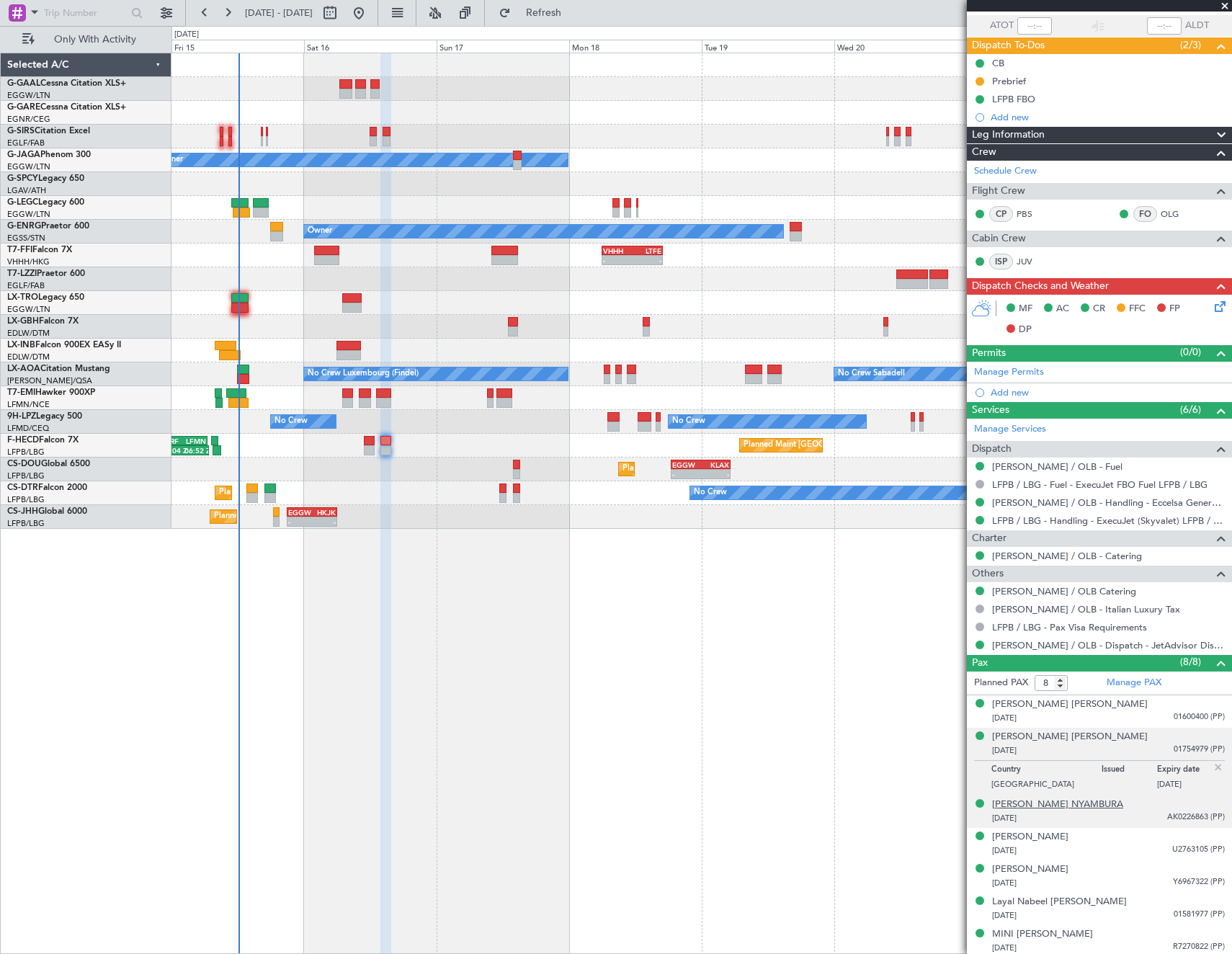
click at [1044, 806] on div "[PERSON_NAME] NYAMBURA" at bounding box center [1058, 805] width 131 height 15
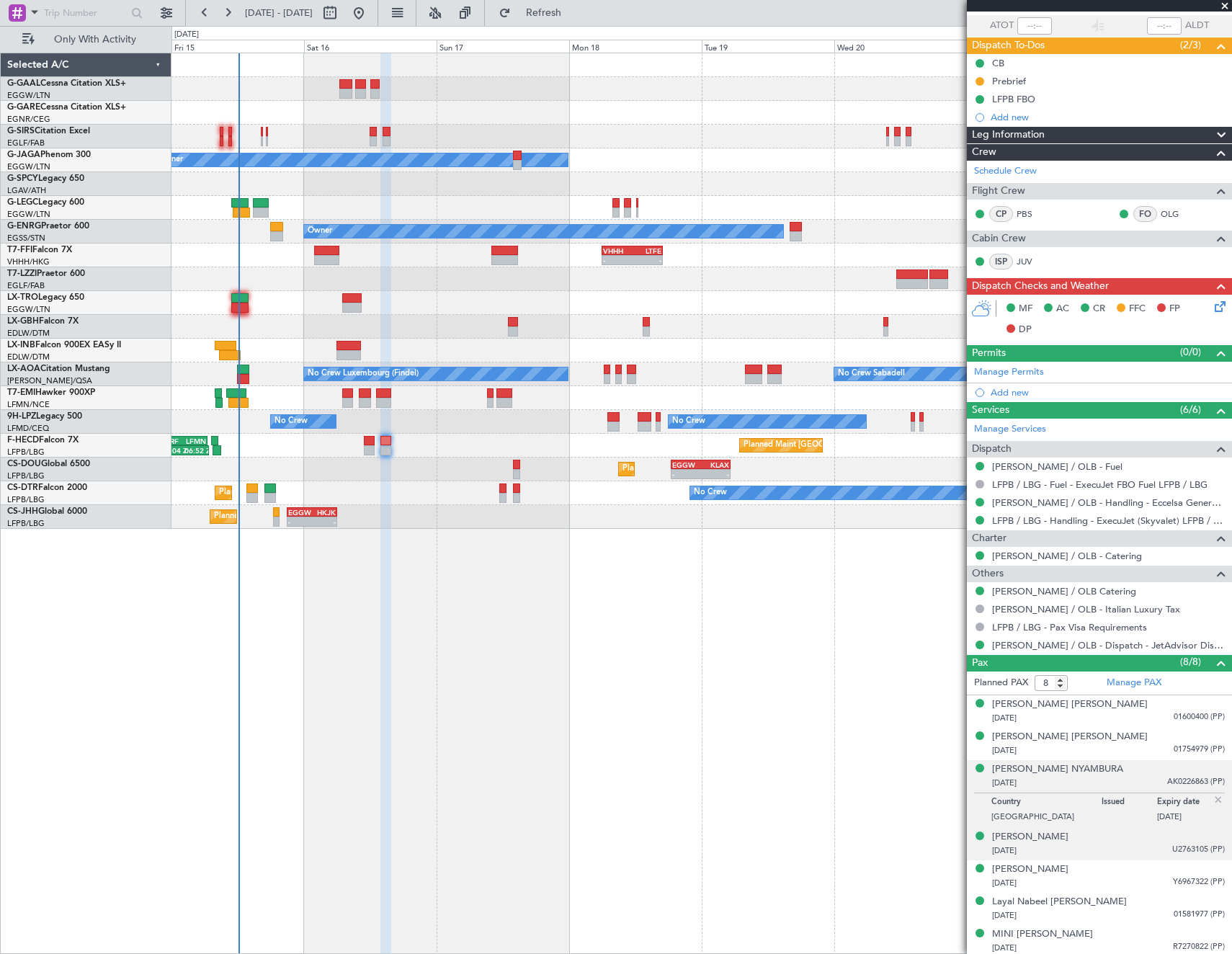
scroll to position [139, 0]
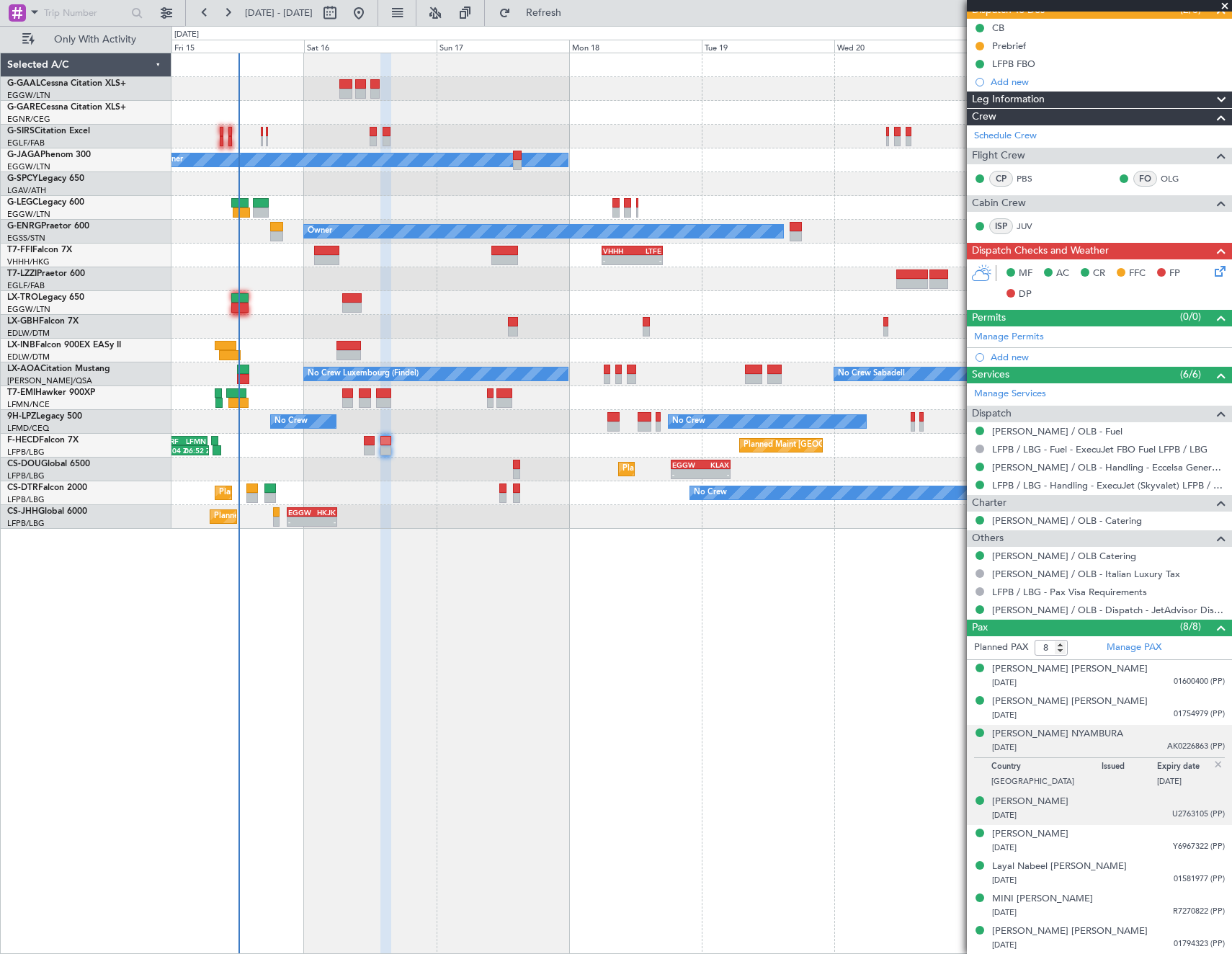
click at [1019, 793] on li "[PERSON_NAME] [DATE] U2763105 (PP)" at bounding box center [1099, 809] width 265 height 32
click at [1020, 801] on div "[PERSON_NAME]" at bounding box center [1030, 802] width 76 height 15
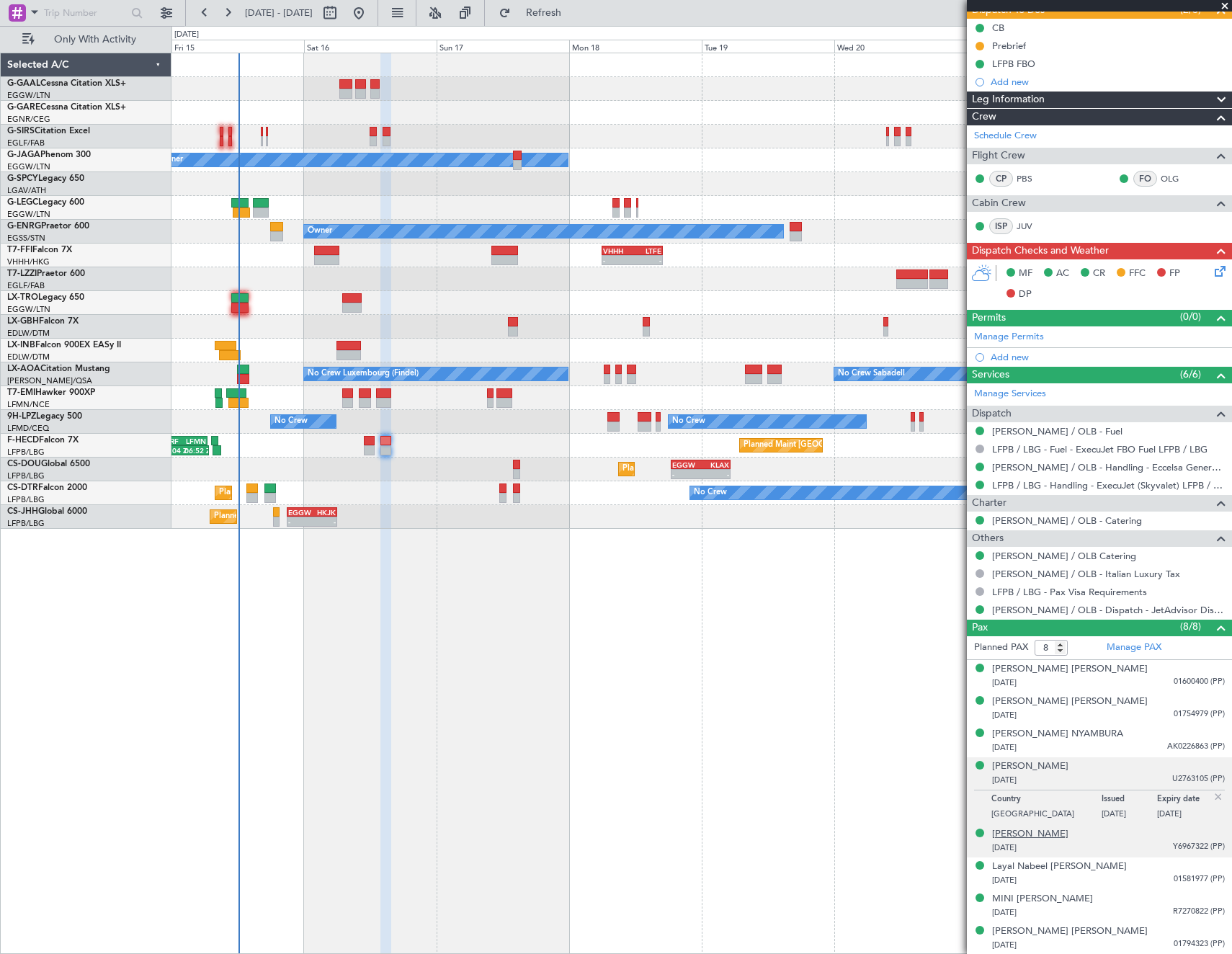
click at [1015, 837] on div "[PERSON_NAME]" at bounding box center [1030, 834] width 76 height 15
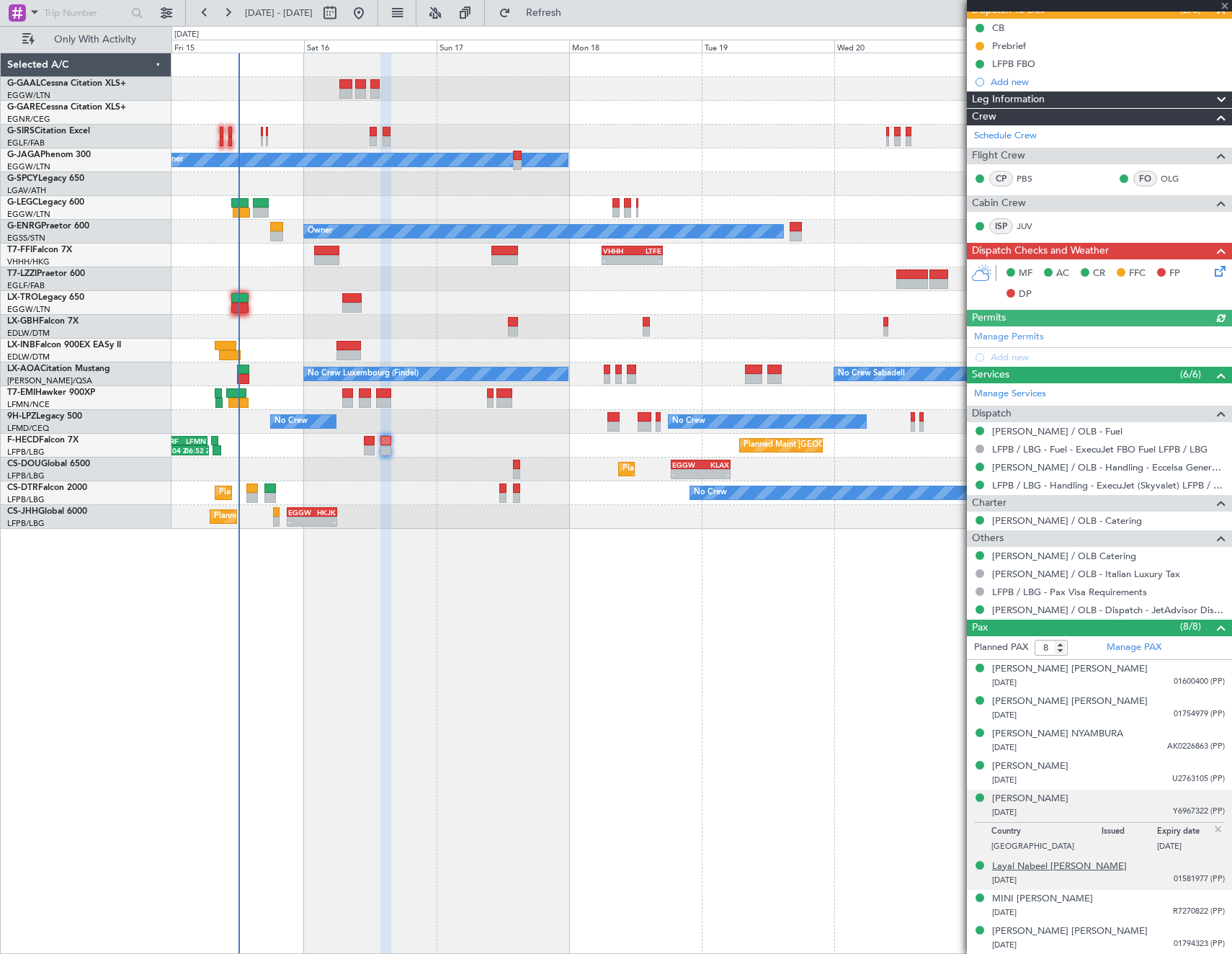
click at [1086, 865] on div "Layal Nabeel [PERSON_NAME]" at bounding box center [1059, 867] width 135 height 15
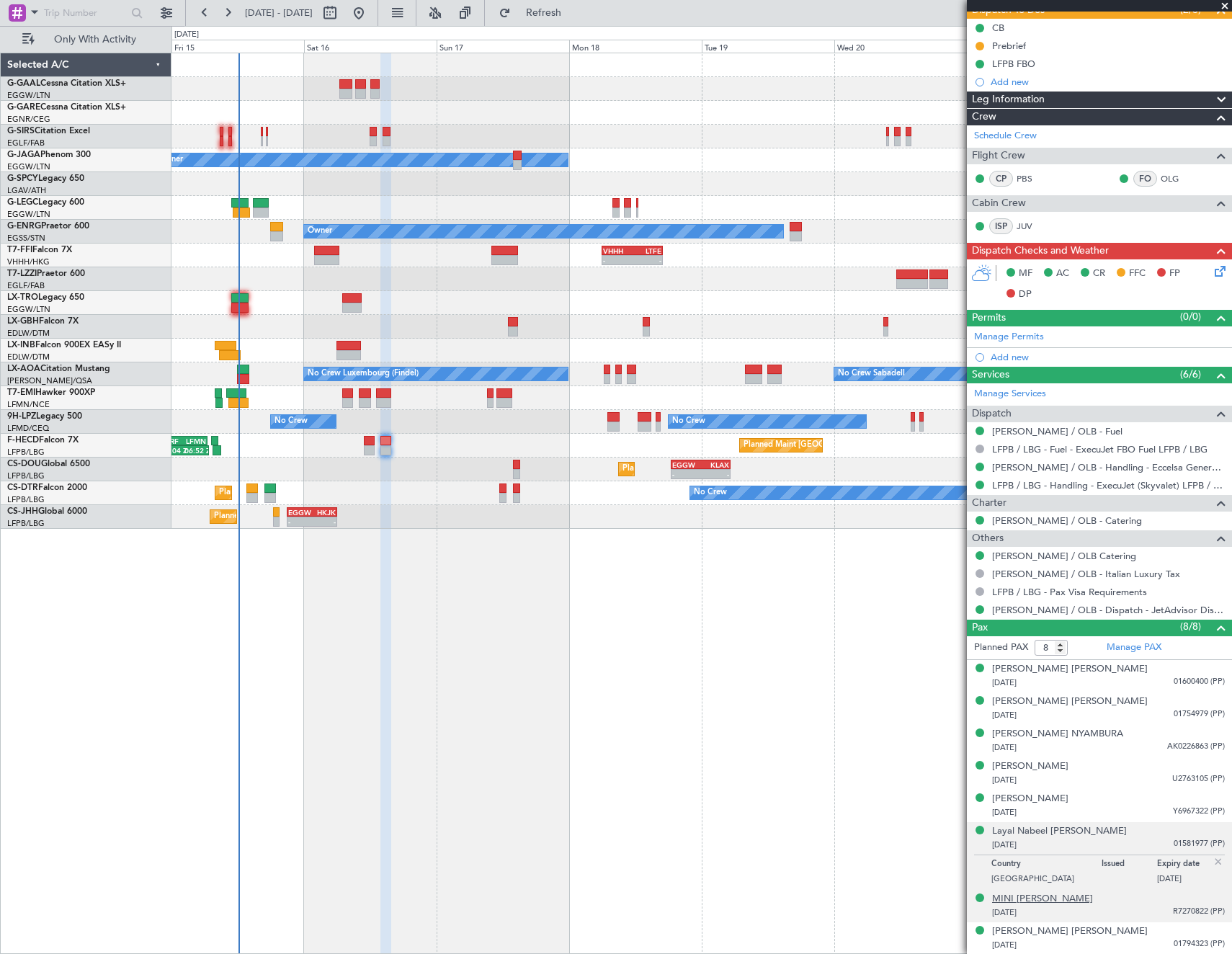
click at [1044, 898] on div "MINI [PERSON_NAME]" at bounding box center [1042, 899] width 101 height 15
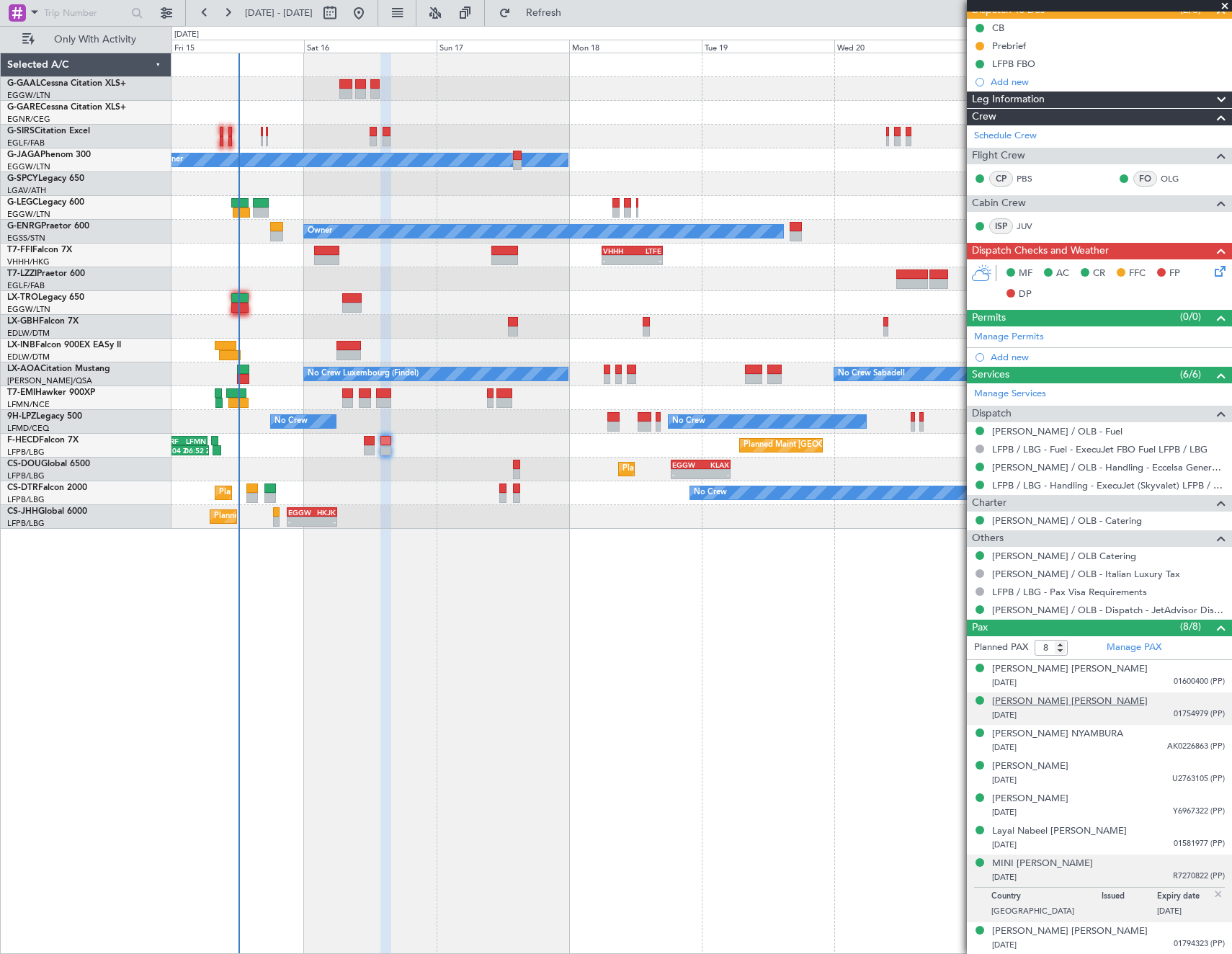
click at [1065, 701] on div "[PERSON_NAME] [PERSON_NAME]" at bounding box center [1070, 702] width 156 height 15
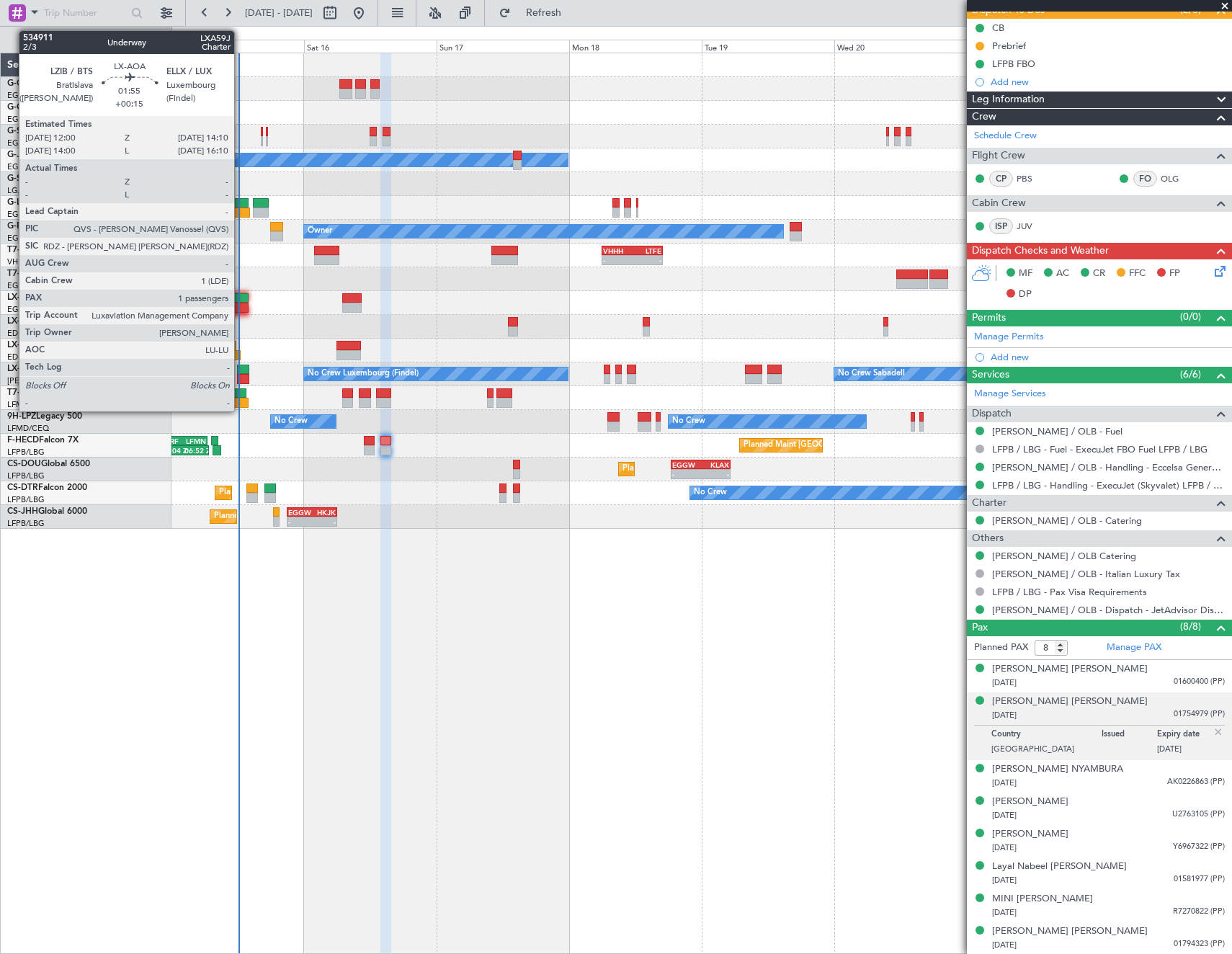
click at [241, 367] on div at bounding box center [243, 369] width 12 height 10
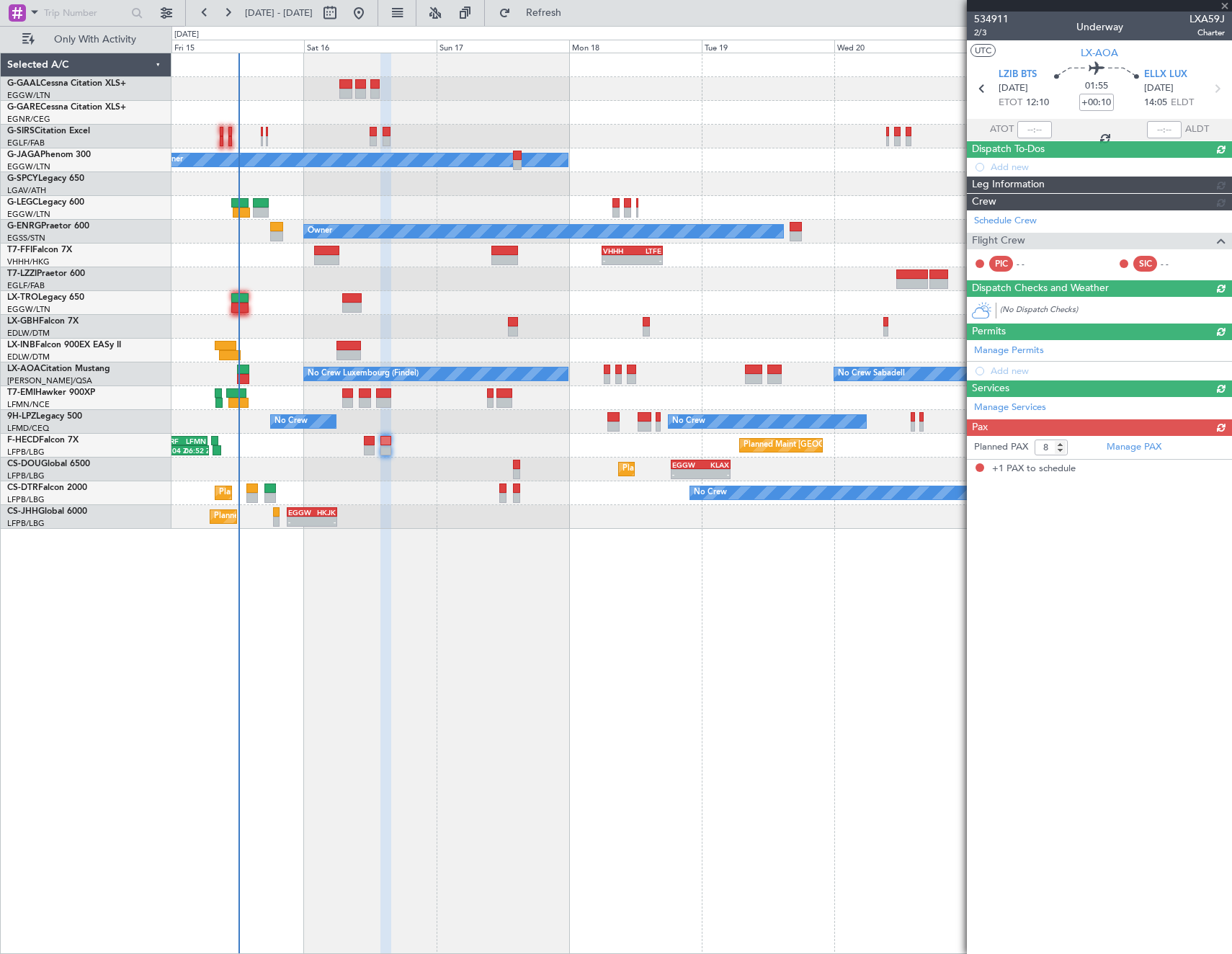
type input "+00:15"
type input "1"
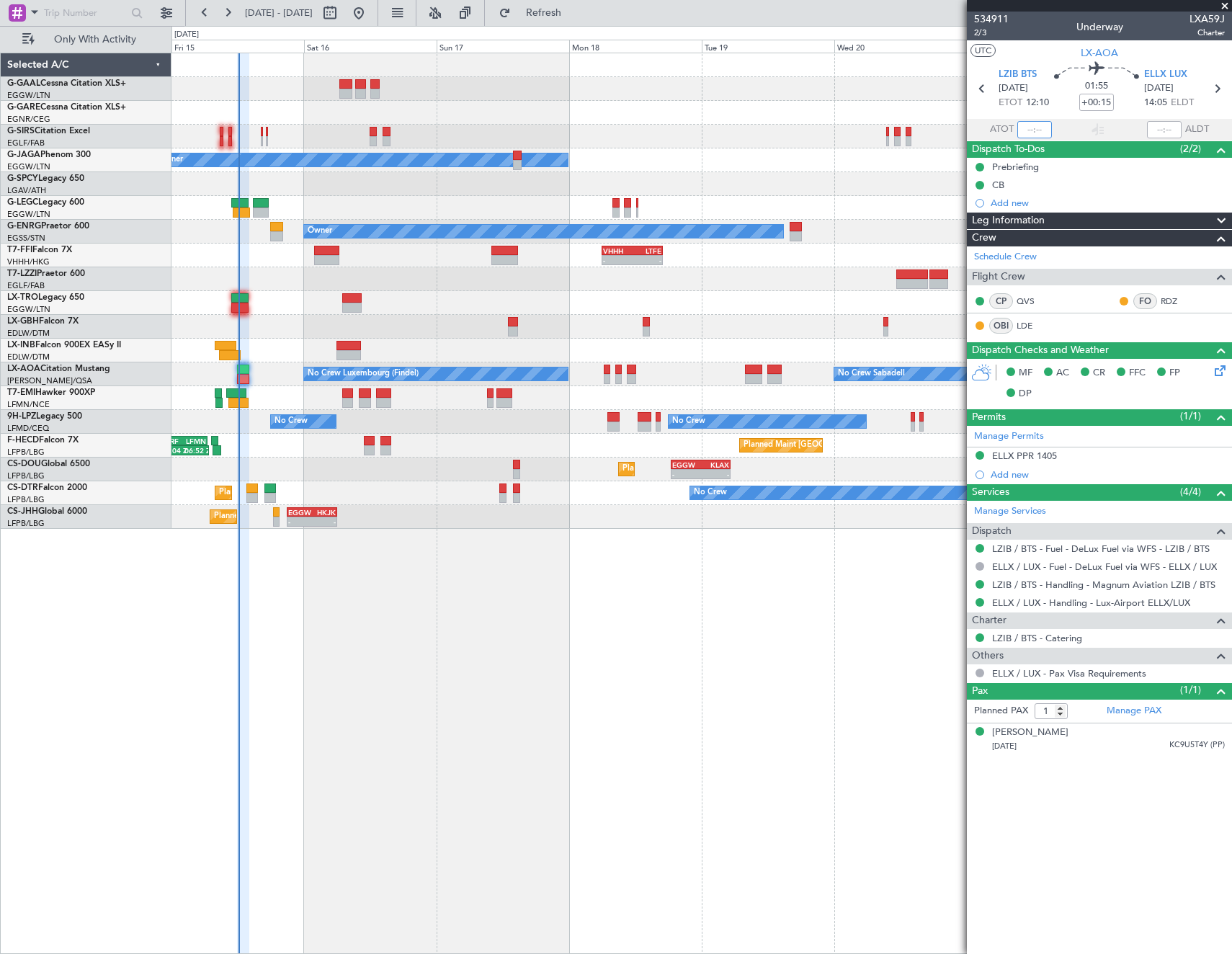
click at [1038, 127] on input "text" at bounding box center [1035, 130] width 35 height 17
click at [1069, 853] on article "534911 2/3 Underway LXA59J Charter UTC LX-AOA LZIB BTS [DATE] ETOT 12:10 01:55 …" at bounding box center [1099, 483] width 265 height 942
type input "12:07"
click at [574, 11] on span "Refresh" at bounding box center [544, 12] width 61 height 10
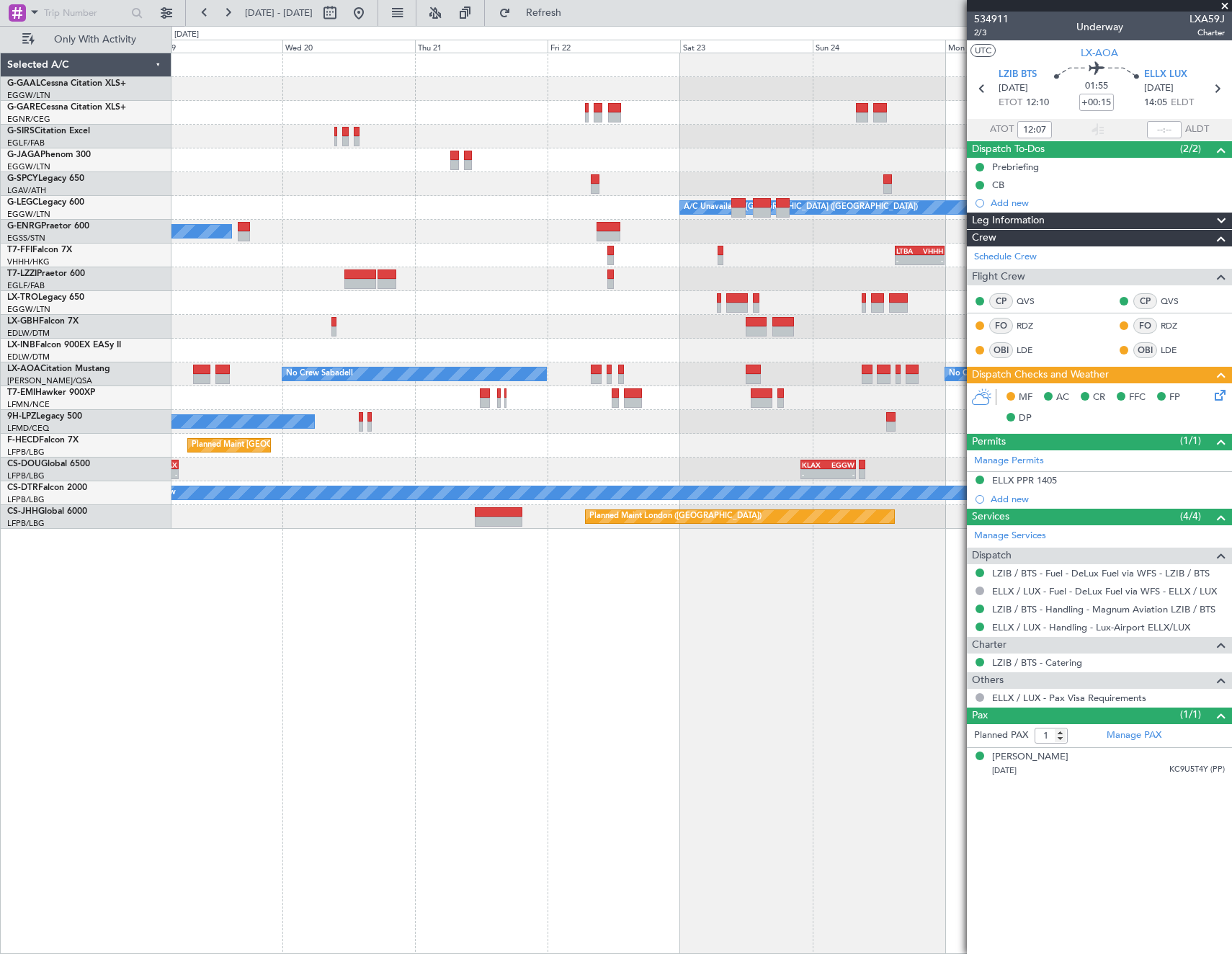
click at [332, 217] on div "Planned Maint Dusseldorf Owner A/C Unavailable [GEOGRAPHIC_DATA] ([GEOGRAPHIC_D…" at bounding box center [701, 291] width 1060 height 476
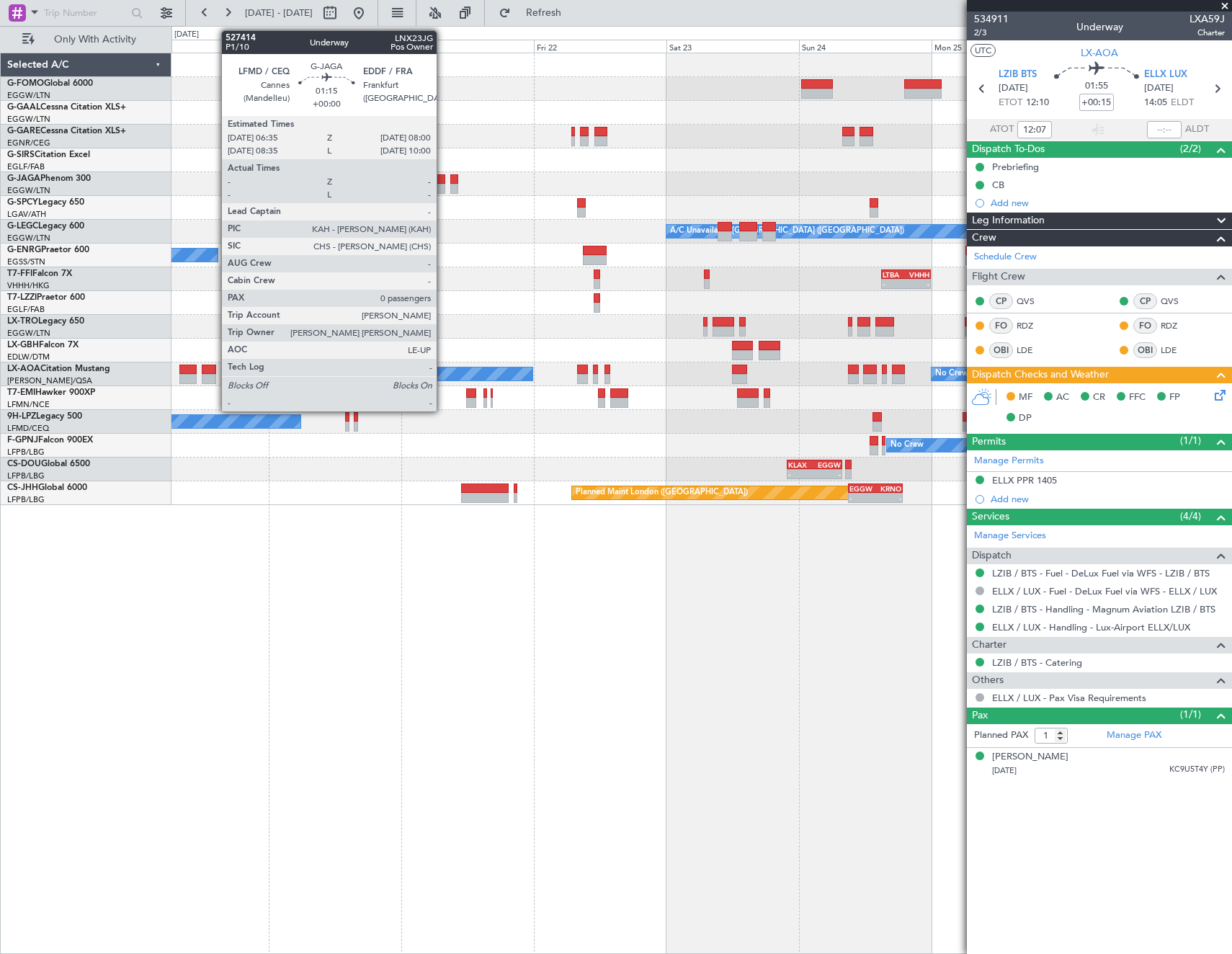
click at [443, 180] on div at bounding box center [440, 179] width 8 height 10
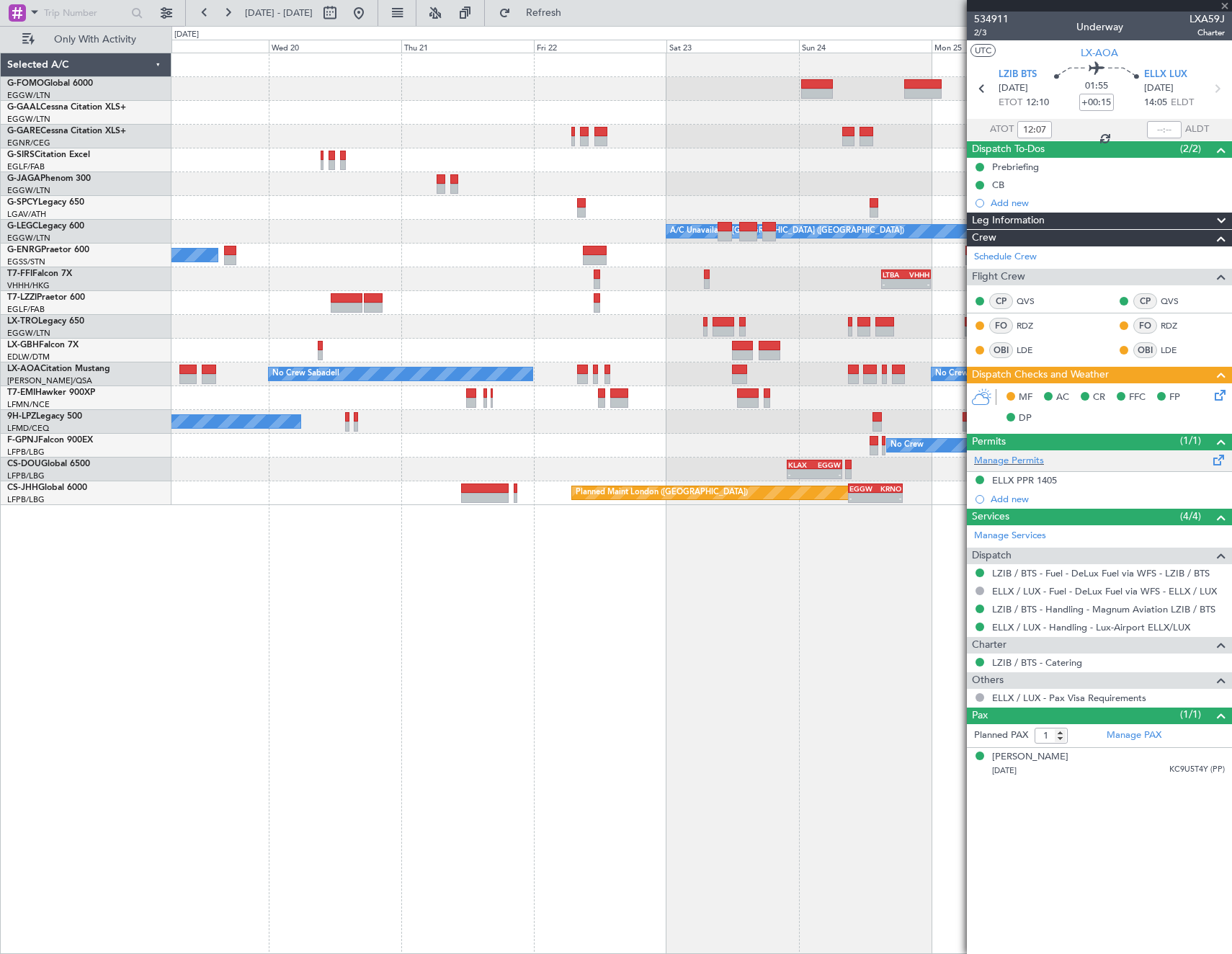
type input "0"
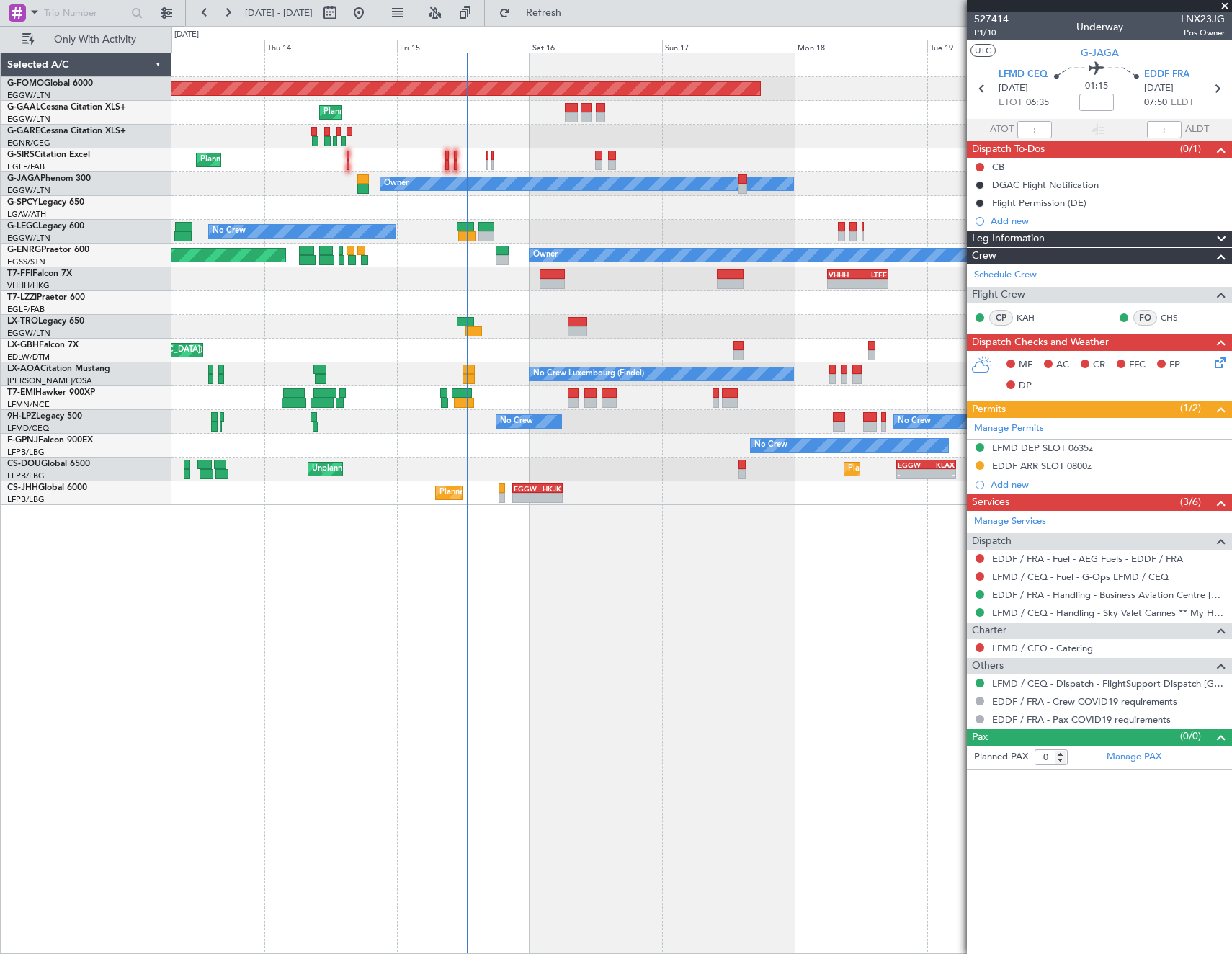
click at [1180, 270] on fb-app "[DATE] - [DATE] Refresh Quick Links Only With Activity Planned Maint Windsor Lo…" at bounding box center [616, 482] width 1232 height 943
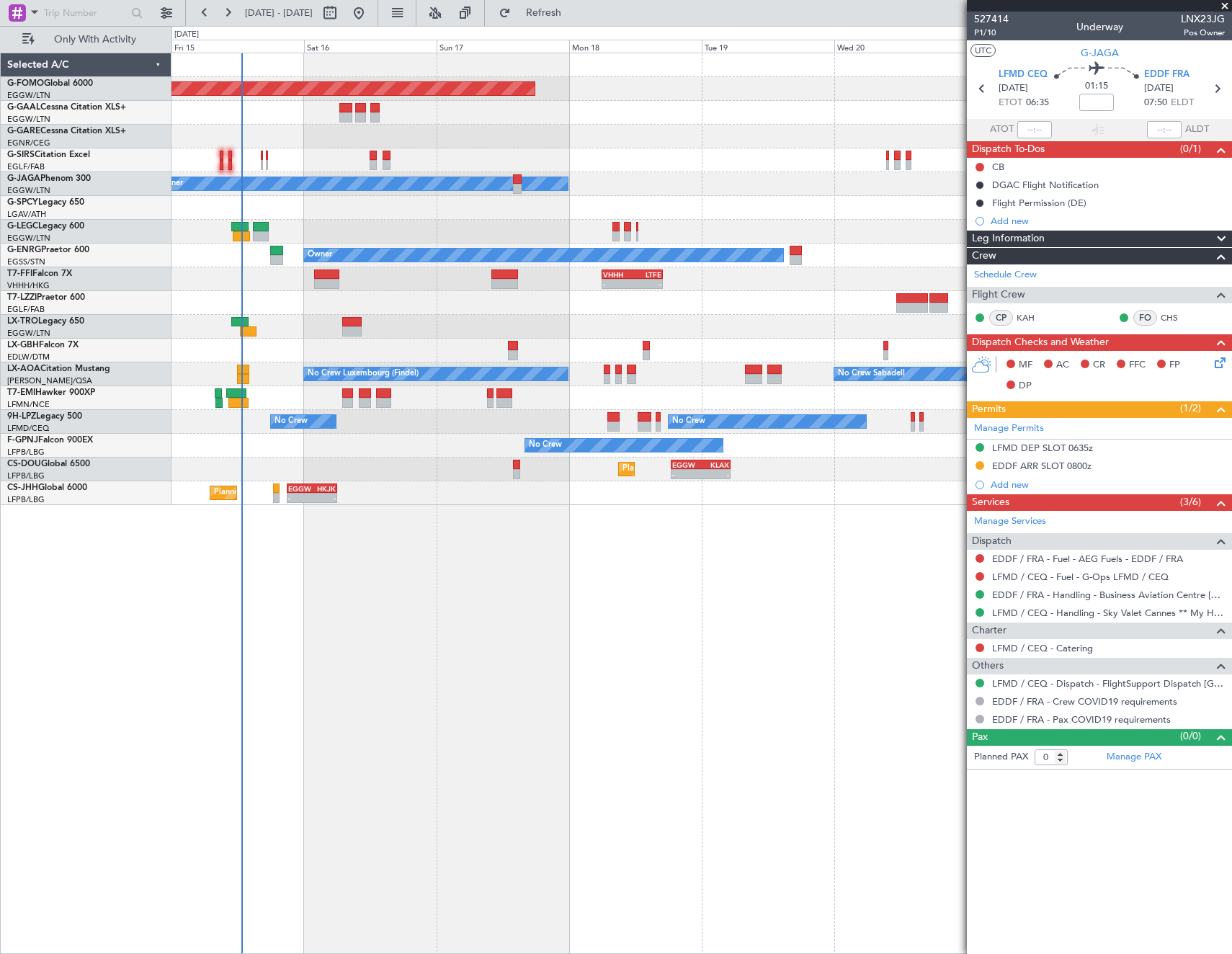
click at [303, 348] on div "Planned Maint Windsor Locks ([PERSON_NAME] Intl) Planned Maint Planned Maint [G…" at bounding box center [701, 279] width 1060 height 452
